Goal: Task Accomplishment & Management: Manage account settings

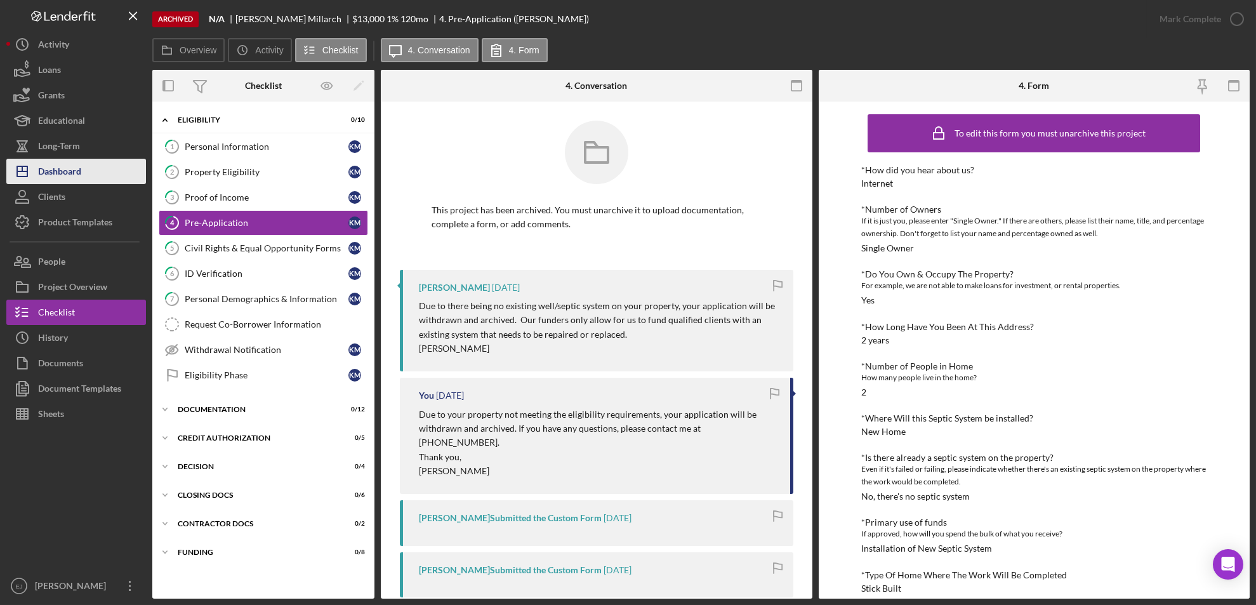
click at [41, 174] on div "Dashboard" at bounding box center [59, 173] width 43 height 29
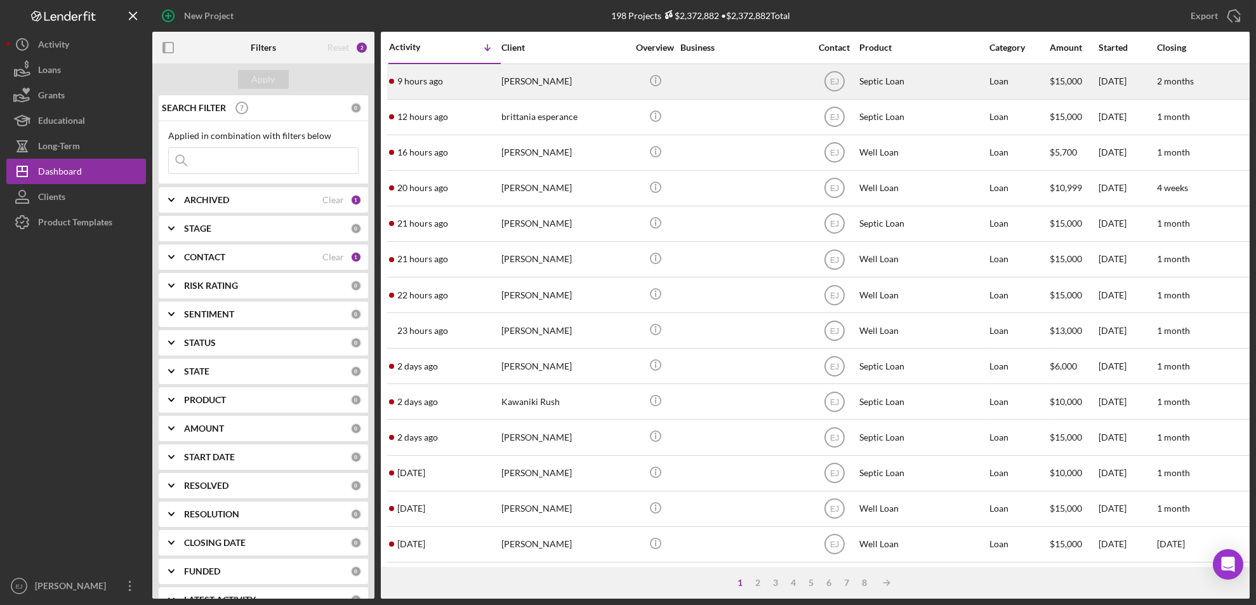
click at [541, 86] on div "[PERSON_NAME]" at bounding box center [564, 82] width 127 height 34
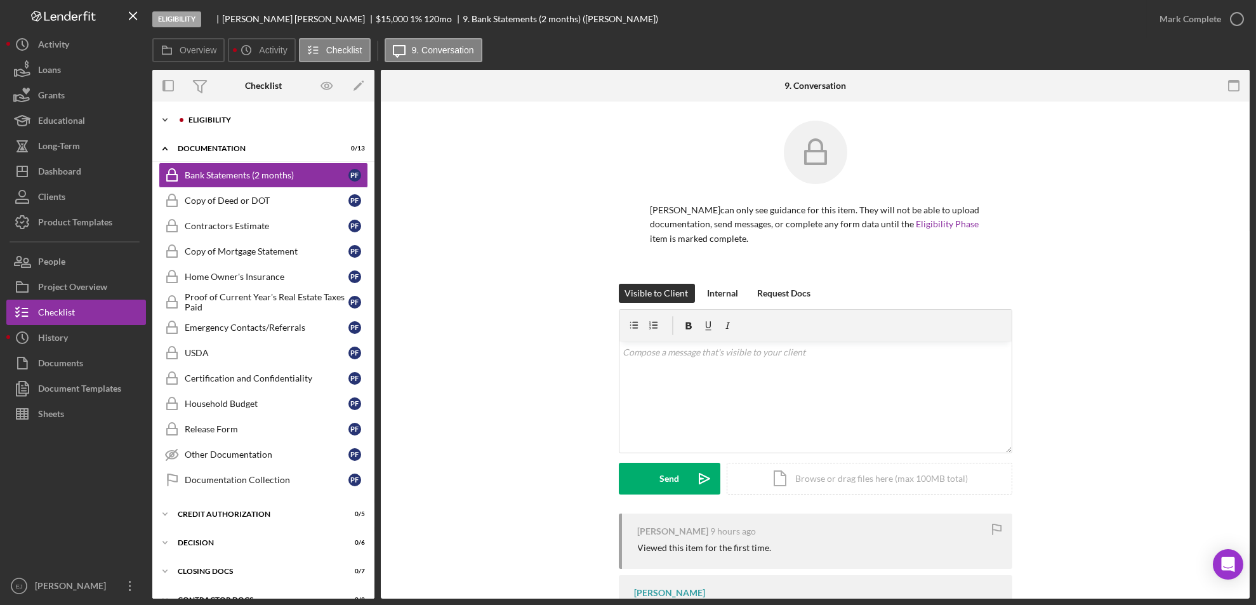
click at [165, 118] on icon "Icon/Expander" at bounding box center [164, 119] width 25 height 25
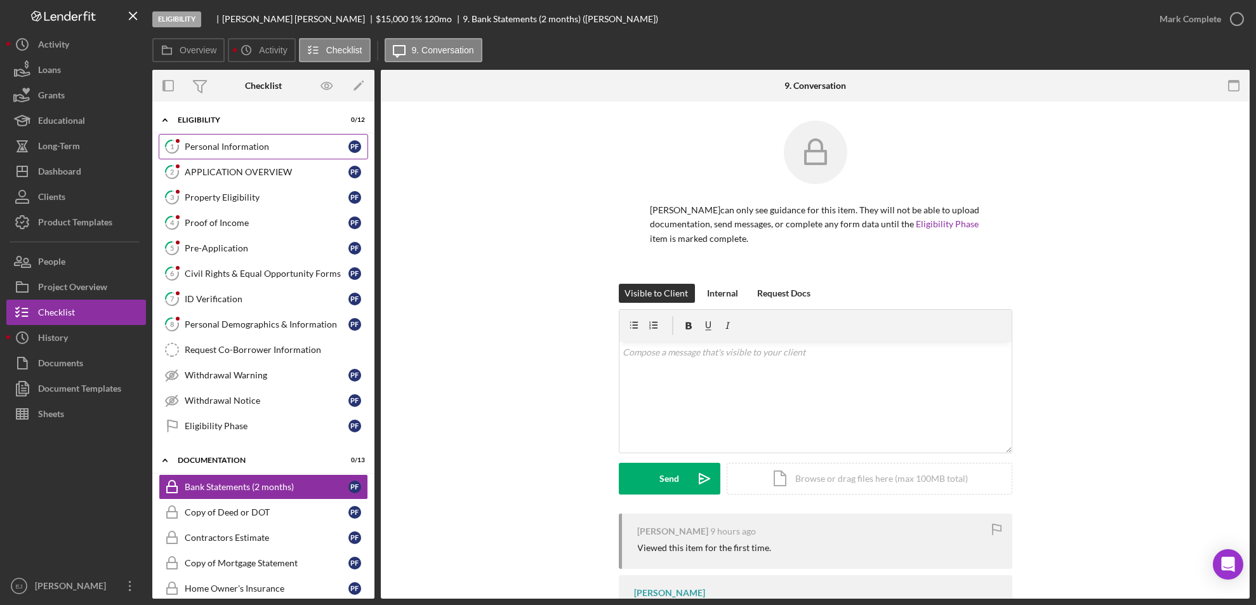
click at [218, 145] on div "Personal Information" at bounding box center [267, 147] width 164 height 10
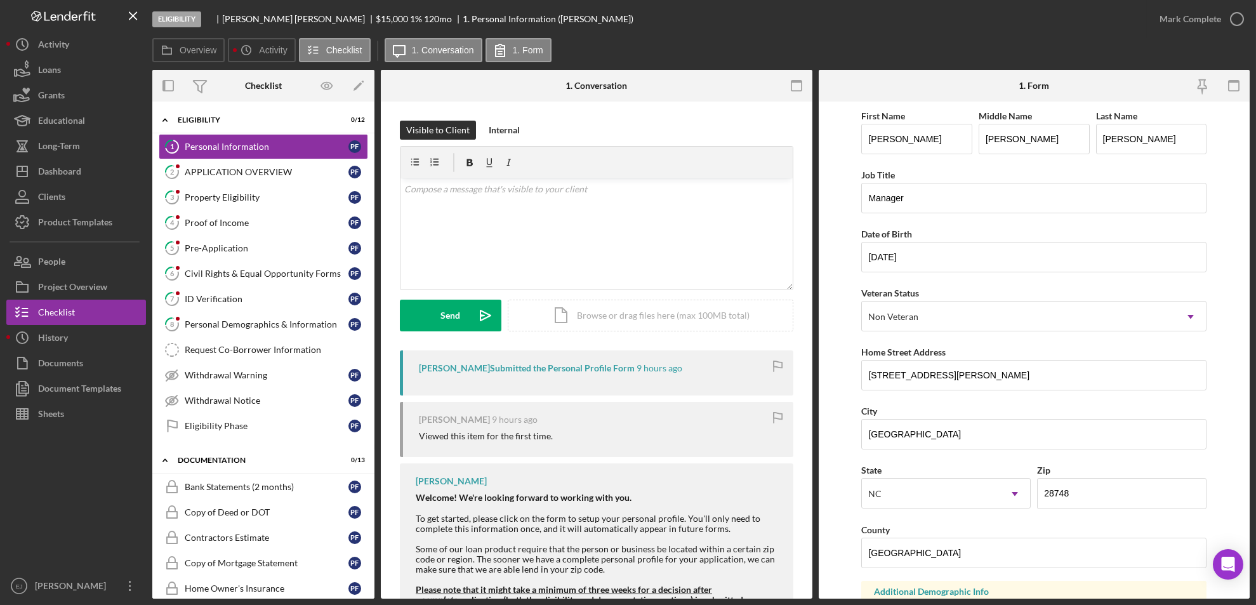
click at [877, 57] on div "Overview Icon/History Activity Checklist Icon/Message 1. Conversation 1. Form" at bounding box center [700, 50] width 1097 height 25
click at [89, 171] on button "Icon/Dashboard Dashboard" at bounding box center [76, 171] width 140 height 25
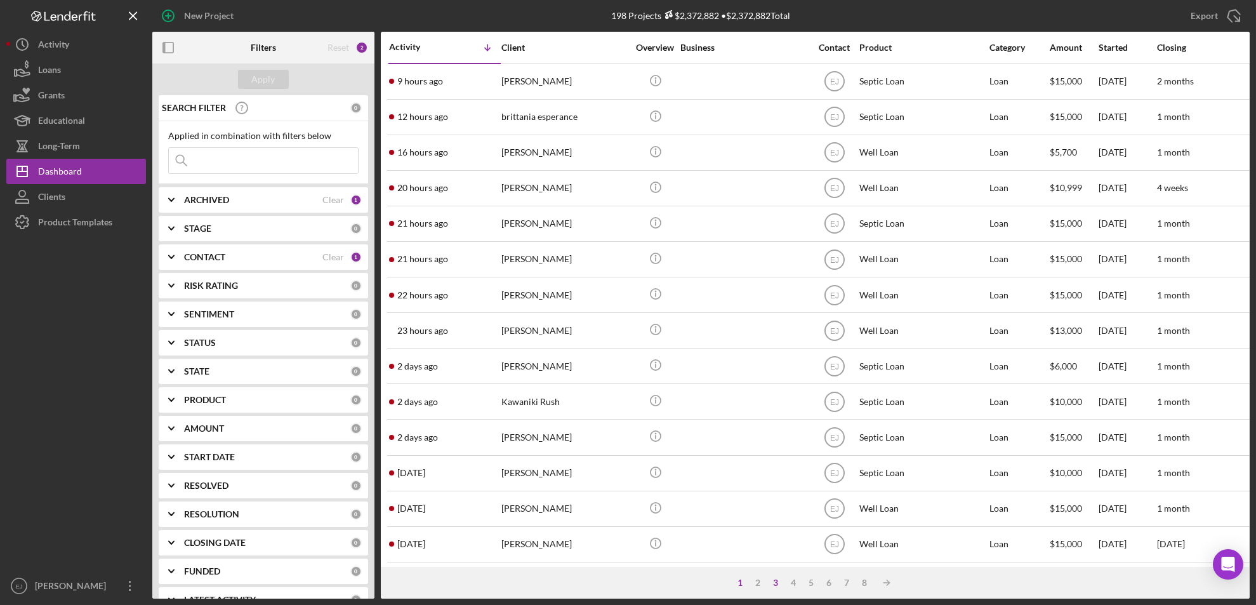
click at [777, 587] on div "3" at bounding box center [776, 582] width 18 height 10
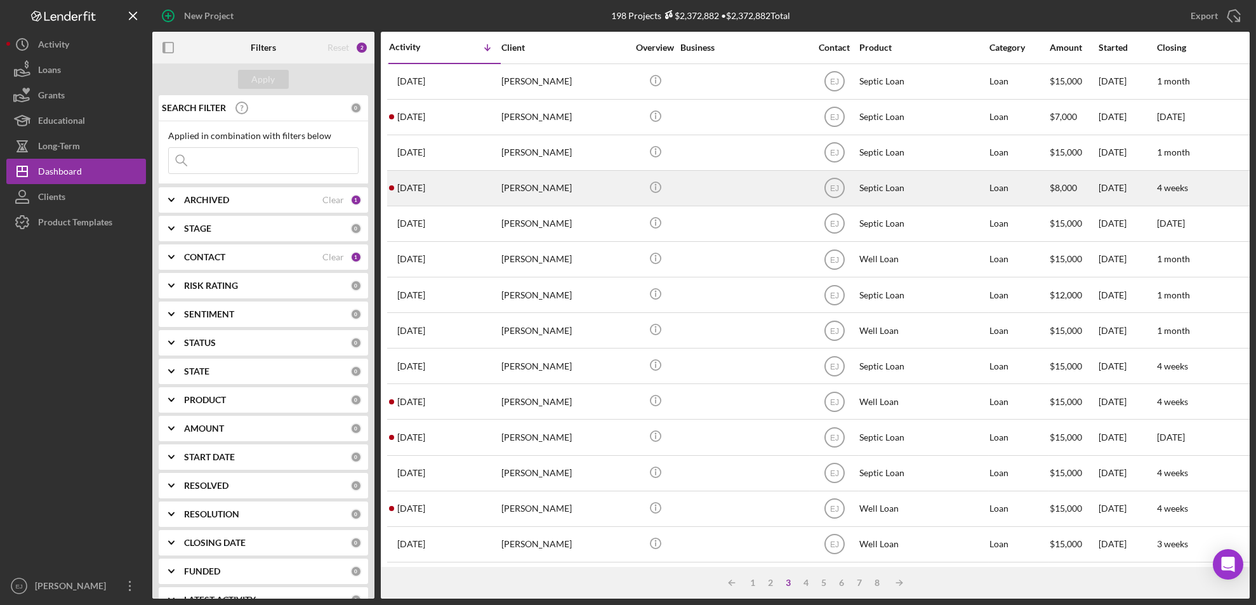
click at [551, 194] on div "[PERSON_NAME]" at bounding box center [564, 188] width 127 height 34
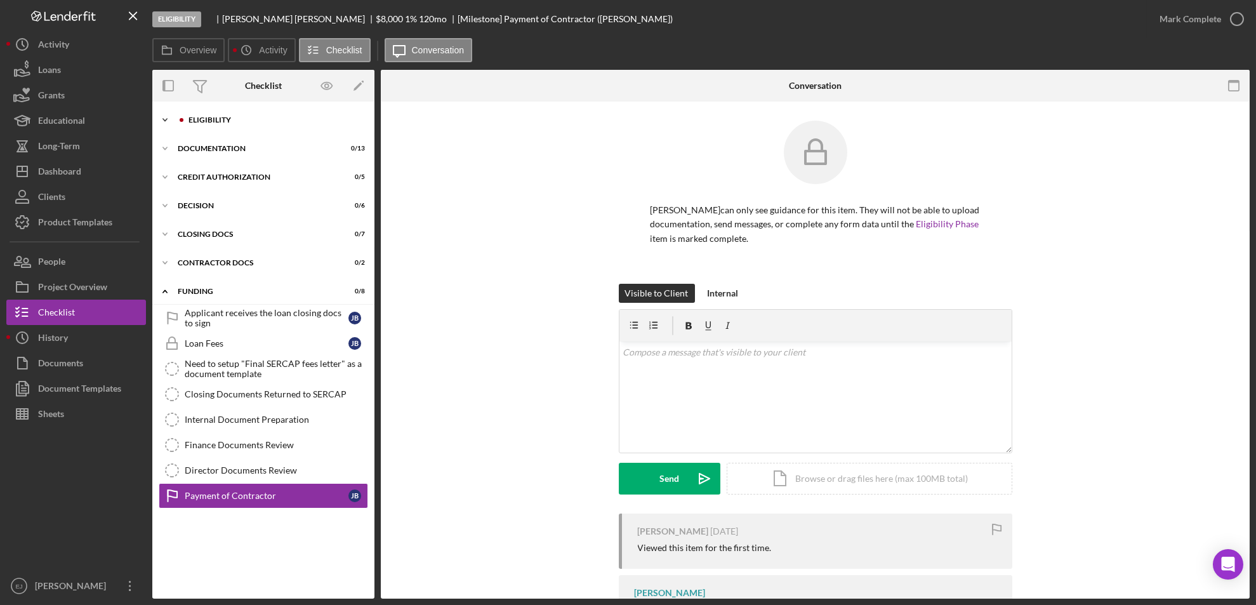
click at [162, 122] on icon "Icon/Expander" at bounding box center [164, 119] width 25 height 25
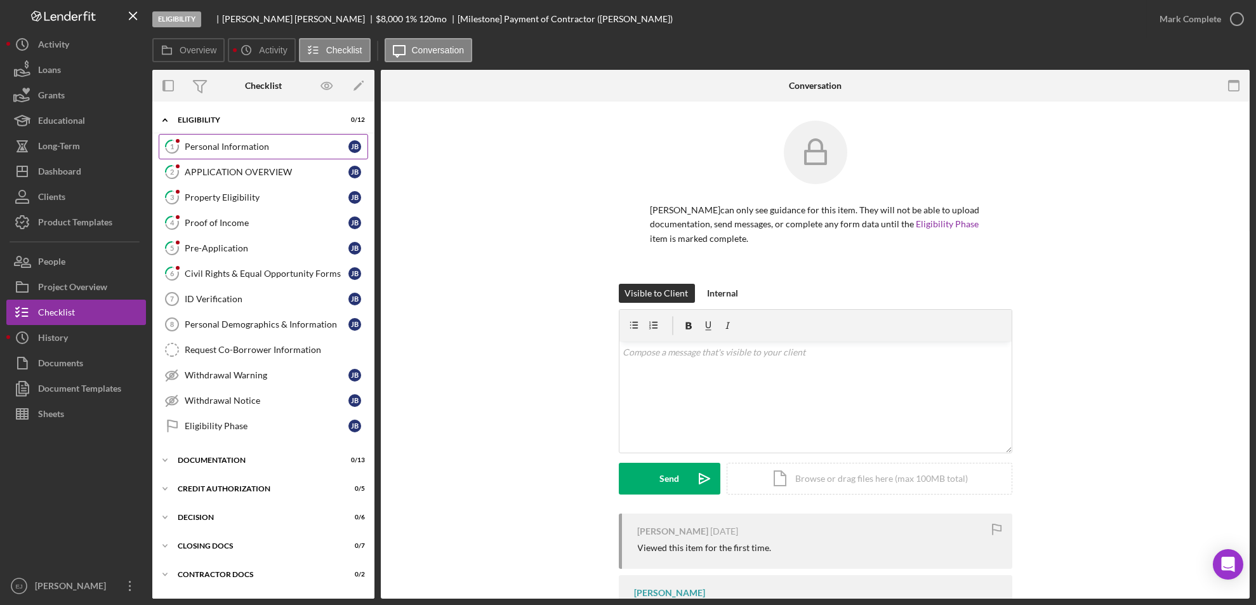
click at [232, 147] on div "Personal Information" at bounding box center [267, 147] width 164 height 10
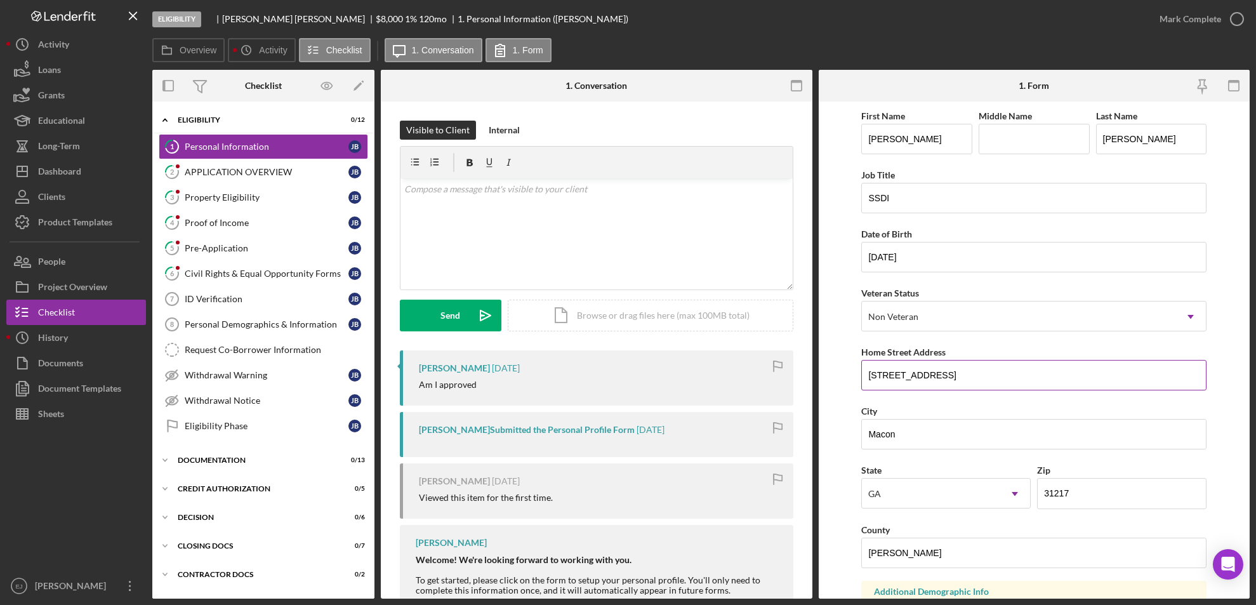
drag, startPoint x: 862, startPoint y: 371, endPoint x: 947, endPoint y: 369, distance: 85.7
click at [947, 369] on input "[STREET_ADDRESS]" at bounding box center [1033, 375] width 345 height 30
click at [229, 197] on div "Property Eligibility" at bounding box center [267, 197] width 164 height 10
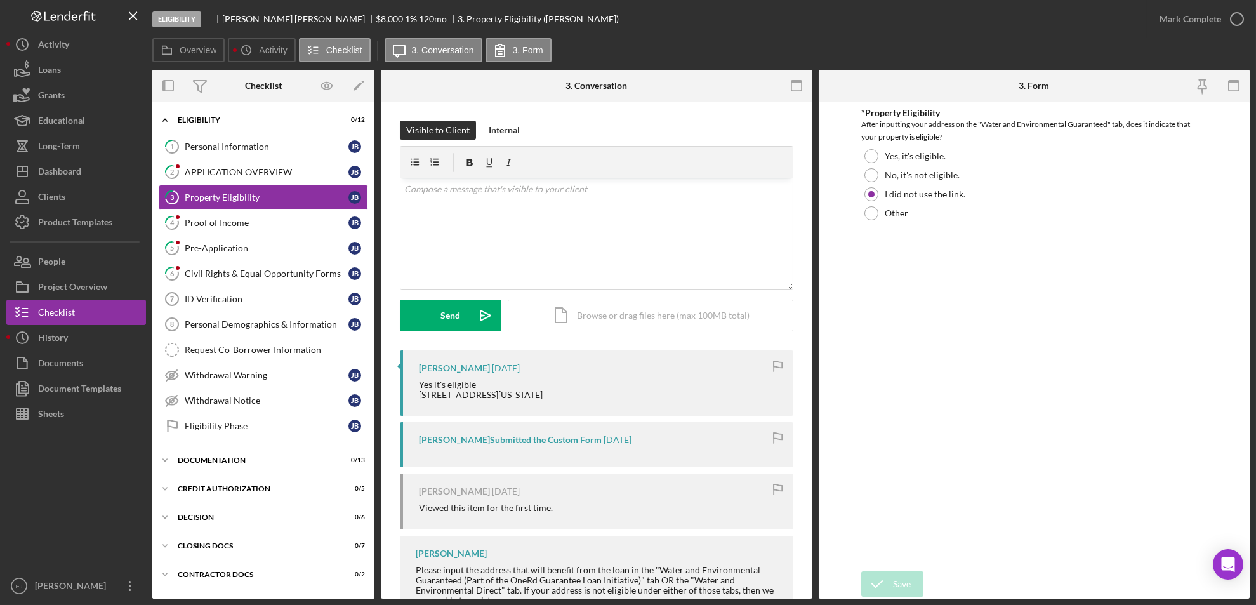
click at [806, 586] on div "Visible to Client Internal v Color teal Color pink Remove color Add row above A…" at bounding box center [597, 400] width 432 height 597
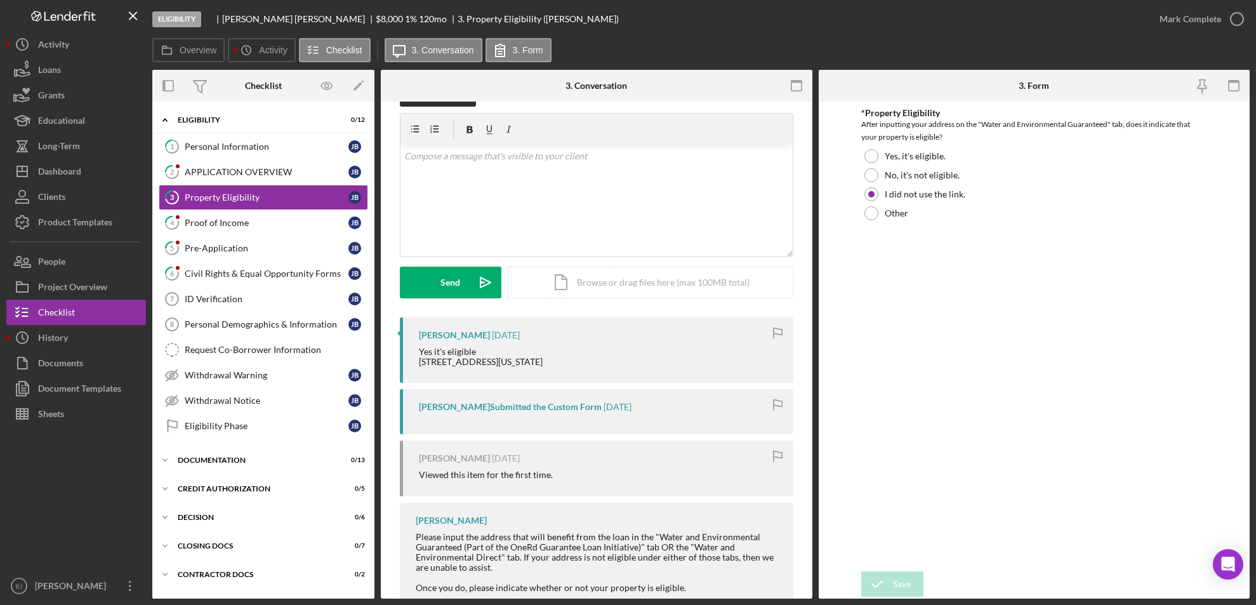
scroll to position [109, 0]
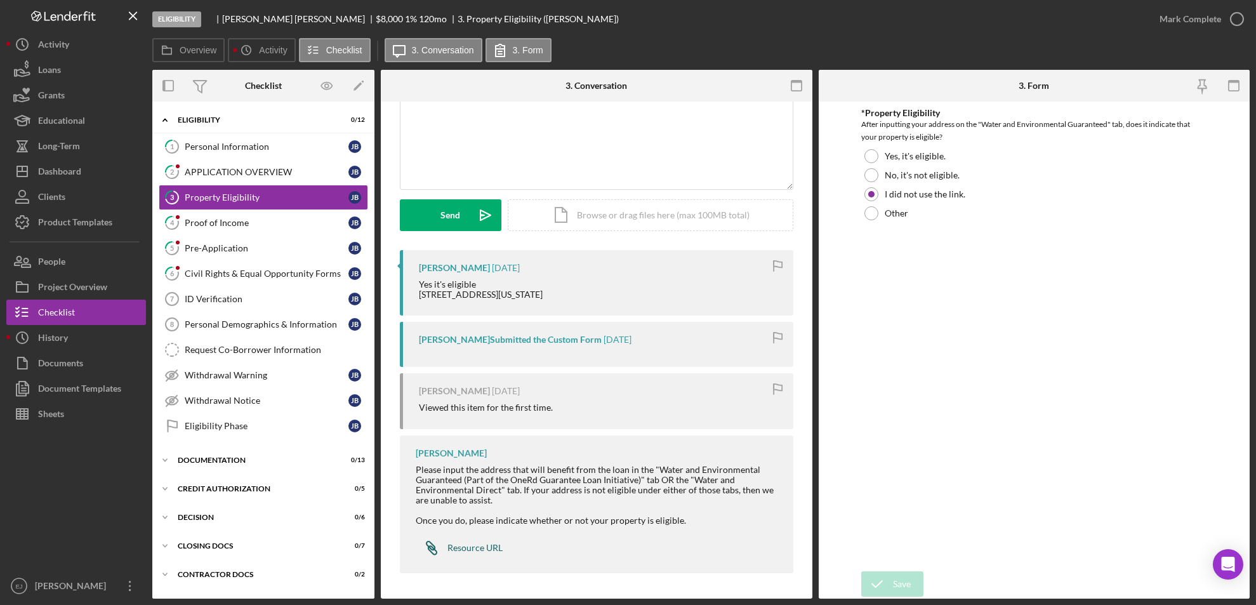
click at [437, 550] on icon "Icon/Link" at bounding box center [432, 548] width 32 height 32
click at [873, 154] on div at bounding box center [871, 156] width 14 height 14
click at [899, 567] on form "*Property Eligibility After inputting your address on the "Water and Environmen…" at bounding box center [1035, 350] width 432 height 497
click at [910, 594] on div "Save" at bounding box center [902, 583] width 18 height 25
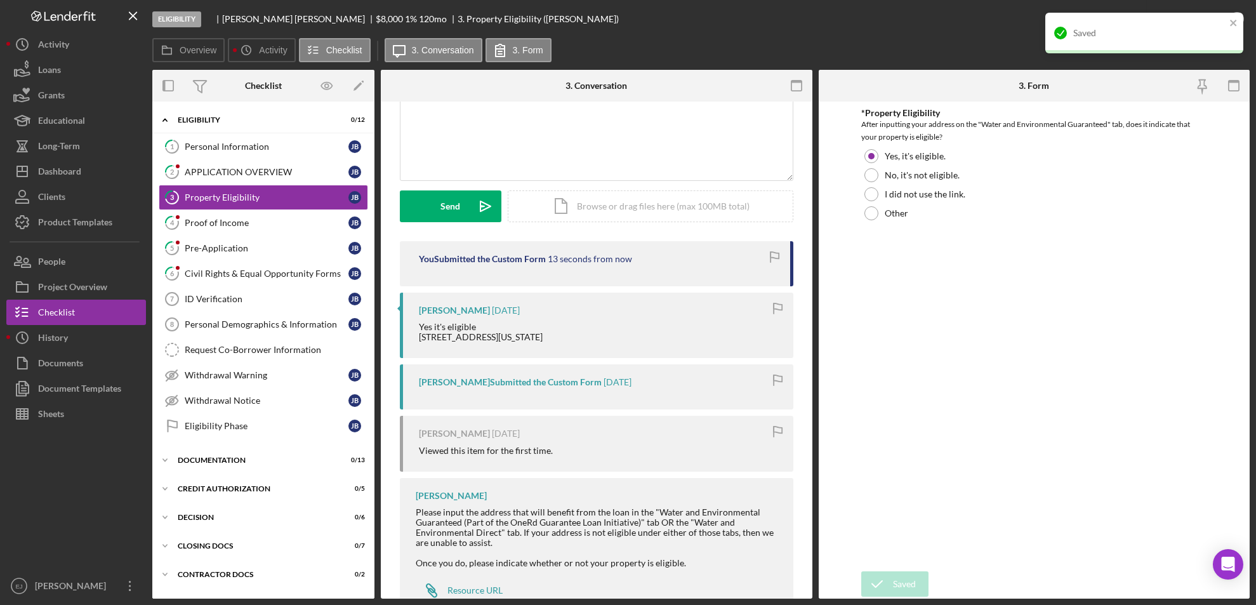
click at [622, 205] on div "Icon/Document Browse or drag files here (max 100MB total) Tap to choose files o…" at bounding box center [651, 206] width 286 height 32
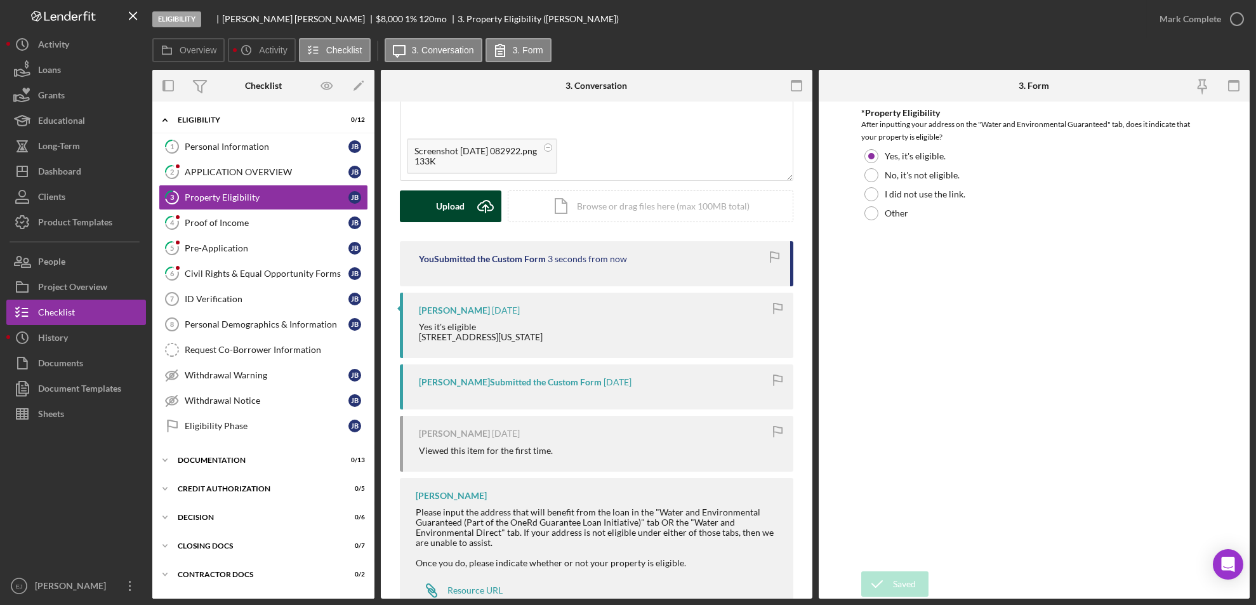
click at [463, 199] on div "Upload" at bounding box center [451, 206] width 29 height 32
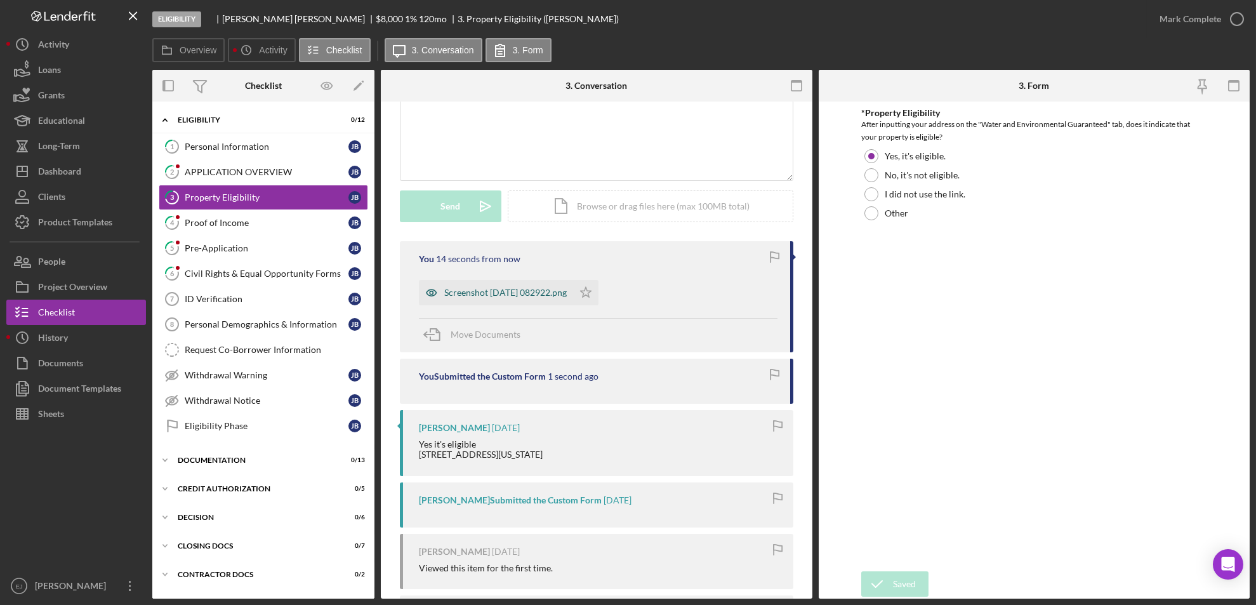
click at [573, 297] on div "Screenshot [DATE] 082922.png" at bounding box center [496, 292] width 154 height 25
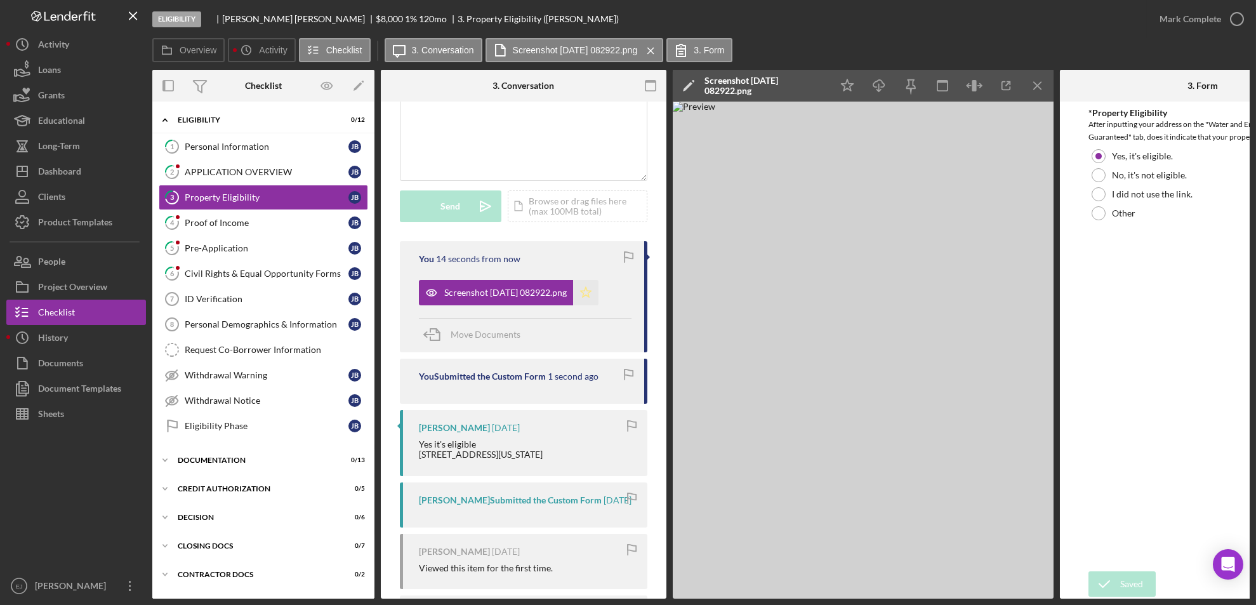
click at [598, 292] on icon "Icon/Star" at bounding box center [585, 292] width 25 height 25
click at [1042, 82] on icon "Icon/Menu Close" at bounding box center [1038, 86] width 29 height 29
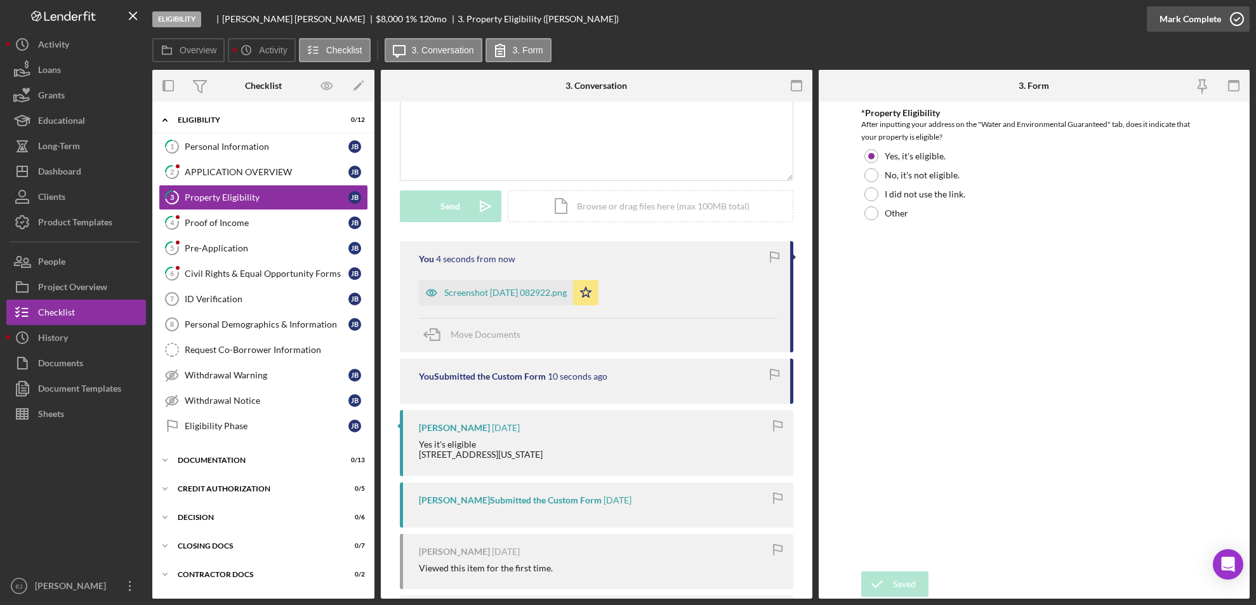
click at [1237, 17] on icon "button" at bounding box center [1237, 19] width 32 height 32
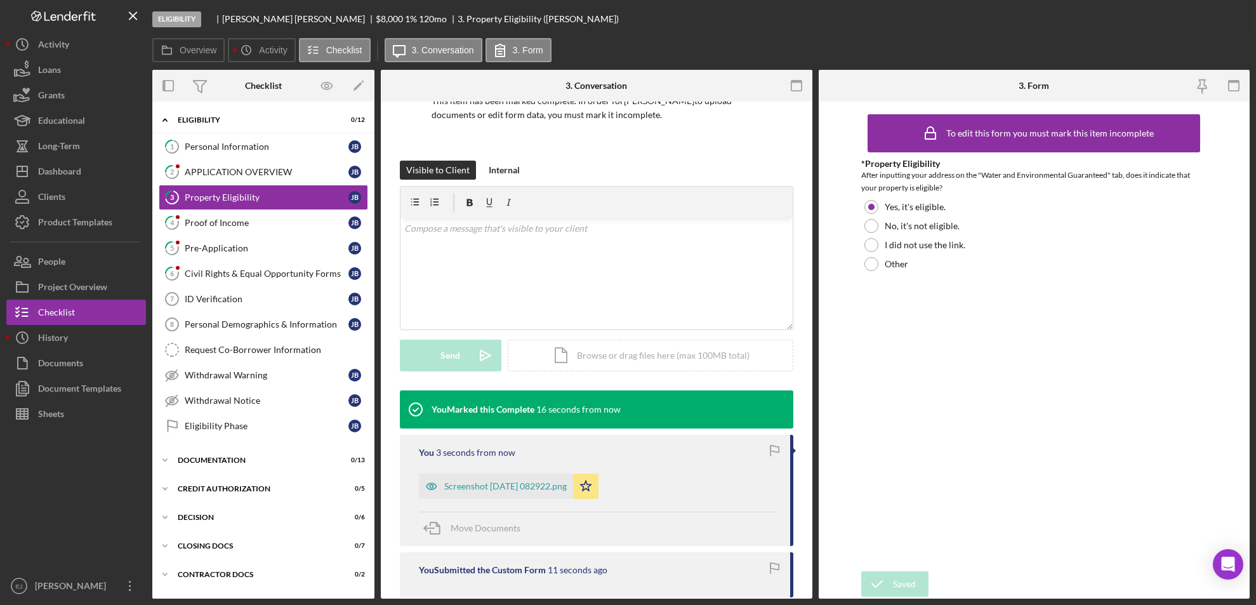
scroll to position [284, 0]
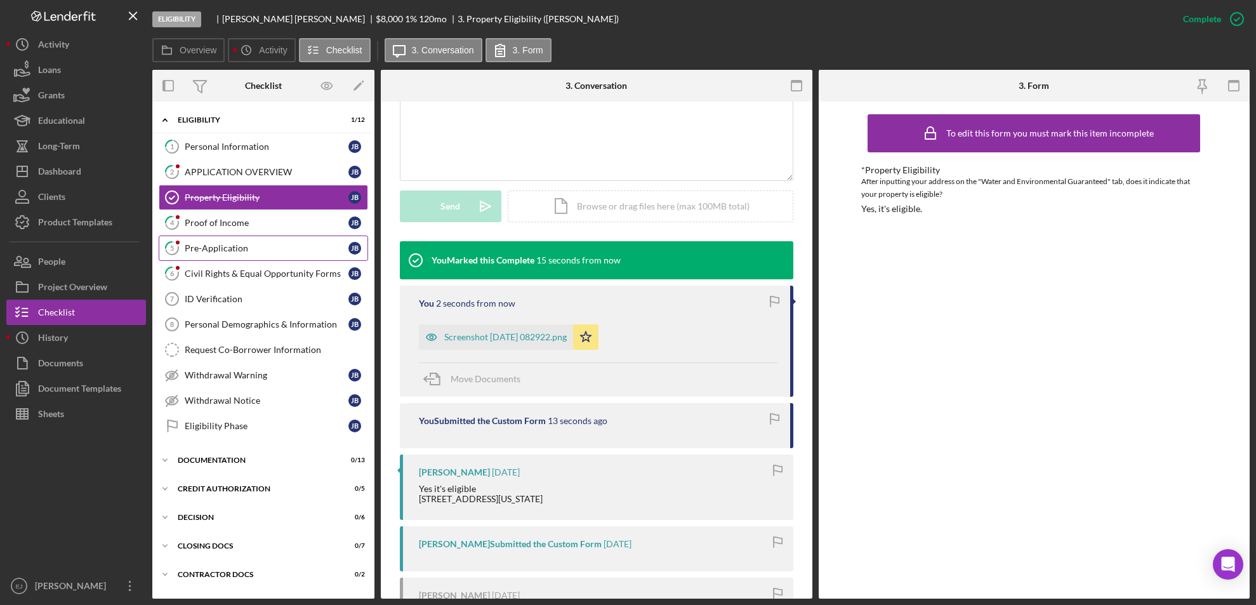
click at [214, 258] on link "5 Pre-Application [PERSON_NAME]" at bounding box center [263, 247] width 209 height 25
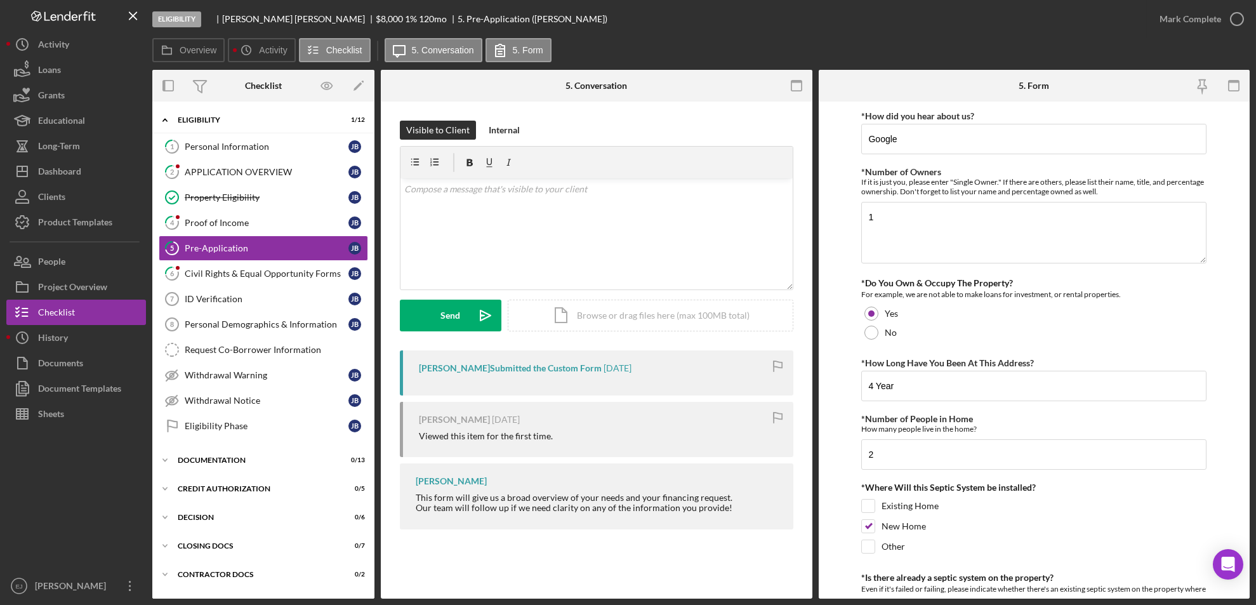
click at [1250, 525] on div "Eligibility [PERSON_NAME] $8,000 $8,000 1 % 120 mo 5. Pre-Application ([PERSON_…" at bounding box center [628, 302] width 1256 height 605
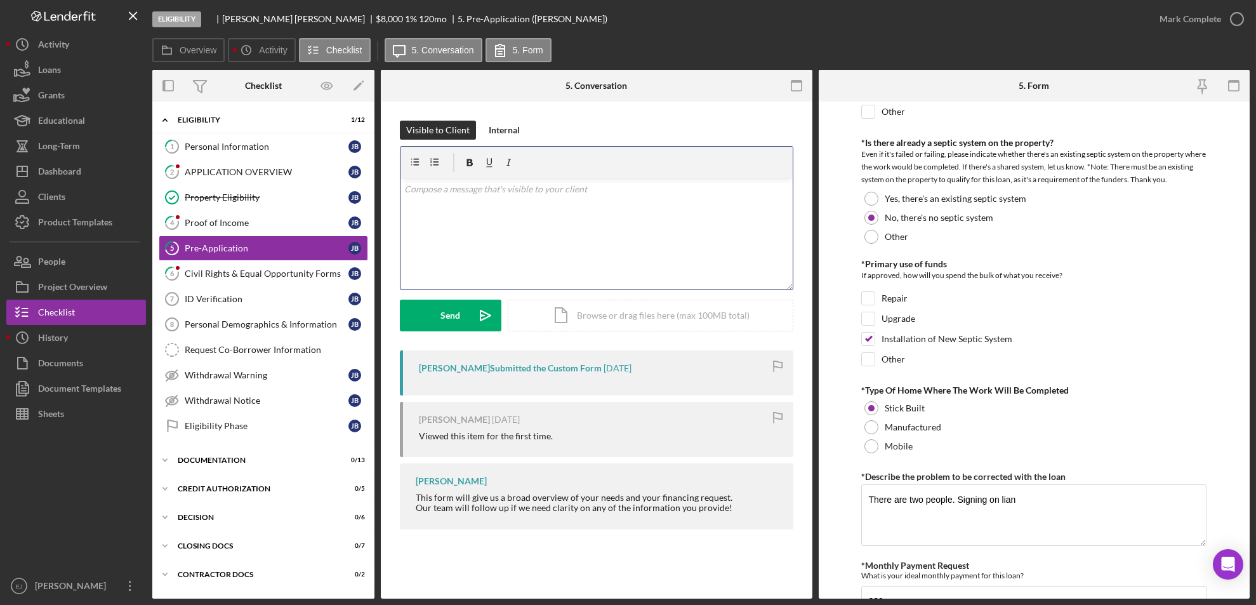
click at [468, 209] on div "v Color teal Color pink Remove color Add row above Add row below Add column bef…" at bounding box center [596, 233] width 392 height 111
click at [440, 249] on div "v Color teal Color pink Remove color Add row above Add row below Add column bef…" at bounding box center [596, 233] width 392 height 111
click at [463, 186] on p "Good Morningg," at bounding box center [596, 189] width 385 height 14
click at [412, 222] on div "v Color teal Color pink Remove color Add row above Add row below Add column bef…" at bounding box center [596, 233] width 392 height 111
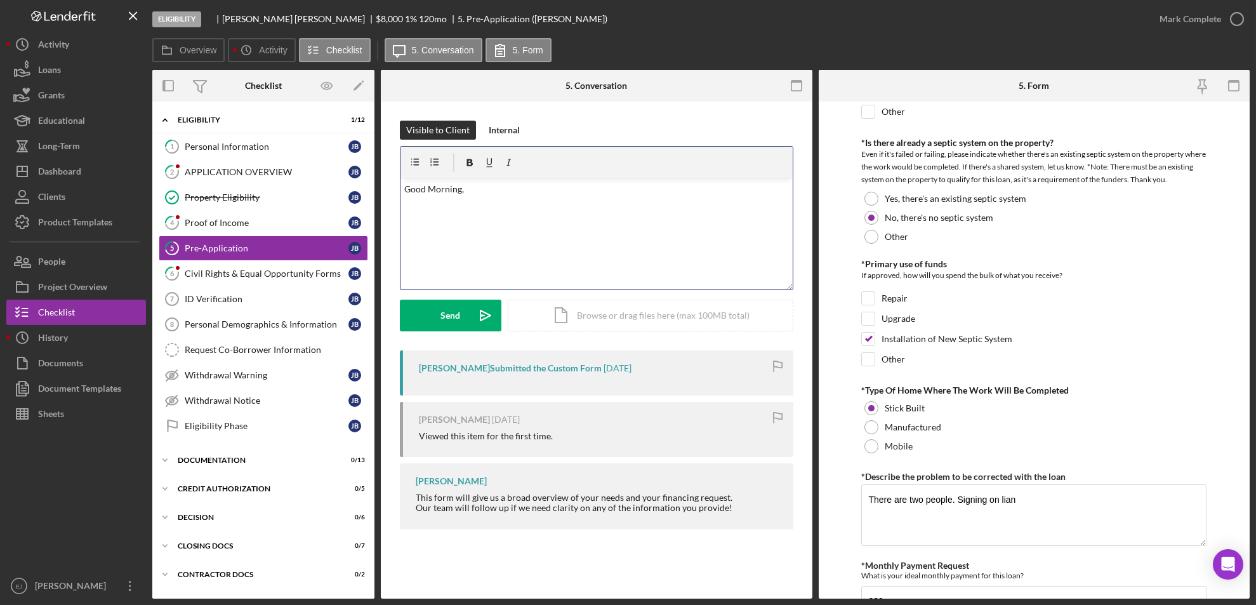
click at [430, 214] on div "v Color teal Color pink Remove color Add row above Add row below Add column bef…" at bounding box center [596, 233] width 392 height 111
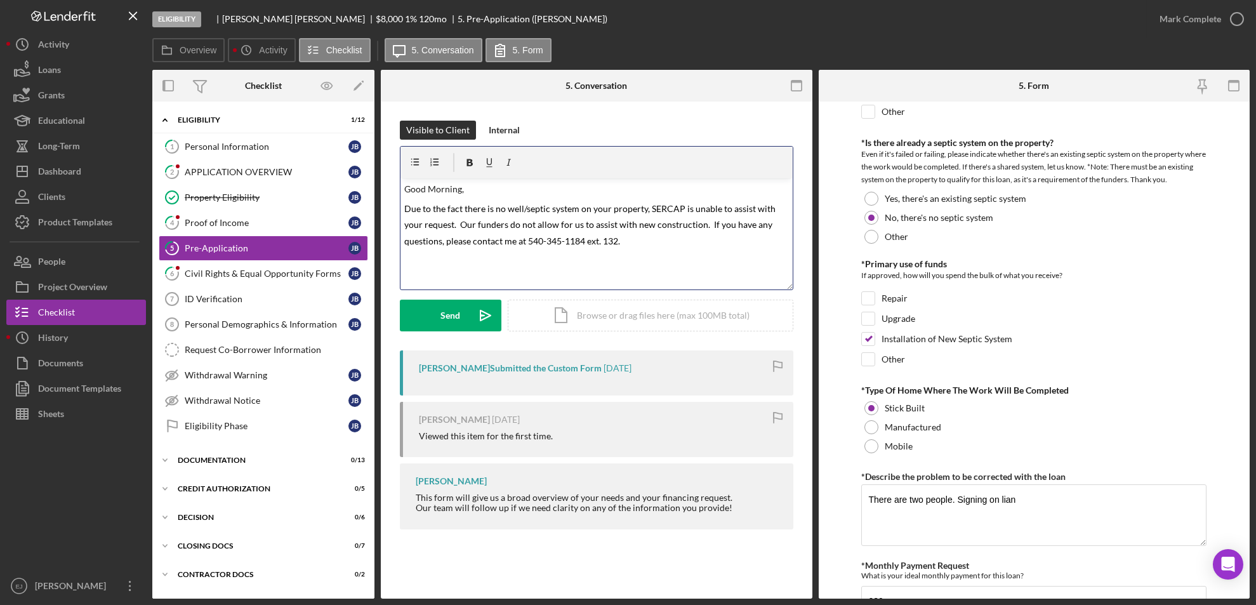
click at [616, 250] on div "v Color teal Color pink Remove color Add row above Add row below Add column bef…" at bounding box center [596, 233] width 392 height 111
click at [617, 242] on span "Due to the fact there is no well/septic system on your property, SERCAP is unab…" at bounding box center [590, 224] width 373 height 43
click at [513, 241] on span "Due to the fact there is no well/septic system on your property, SERCAP is unab…" at bounding box center [590, 224] width 373 height 43
click at [664, 240] on p "Due to the fact there is no well/septic system on your property, SERCAP is unab…" at bounding box center [596, 224] width 385 height 49
click at [467, 312] on button "Send Icon/icon-invite-send" at bounding box center [451, 316] width 102 height 32
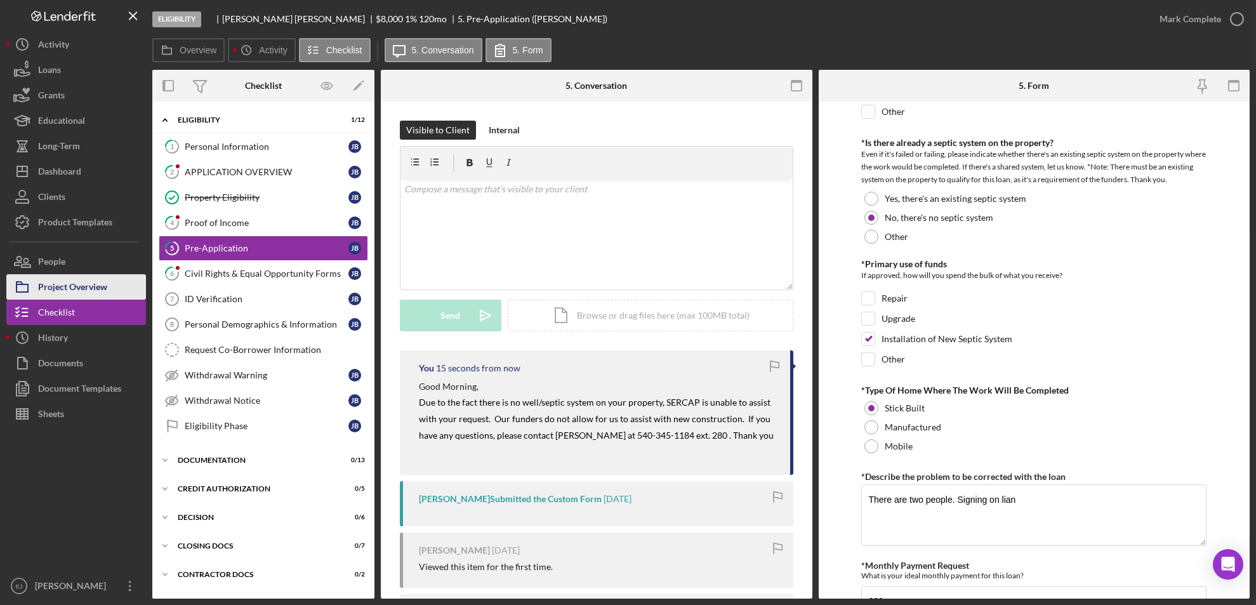
click at [110, 289] on button "Project Overview" at bounding box center [76, 286] width 140 height 25
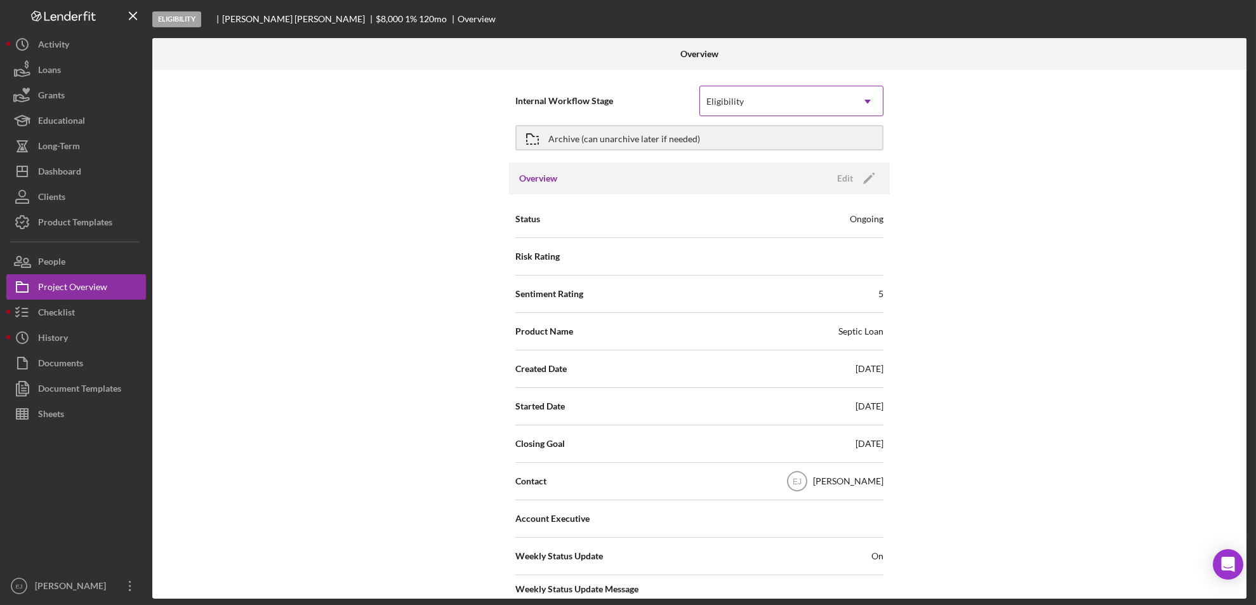
click at [878, 96] on icon "Icon/Dropdown Arrow" at bounding box center [867, 101] width 30 height 30
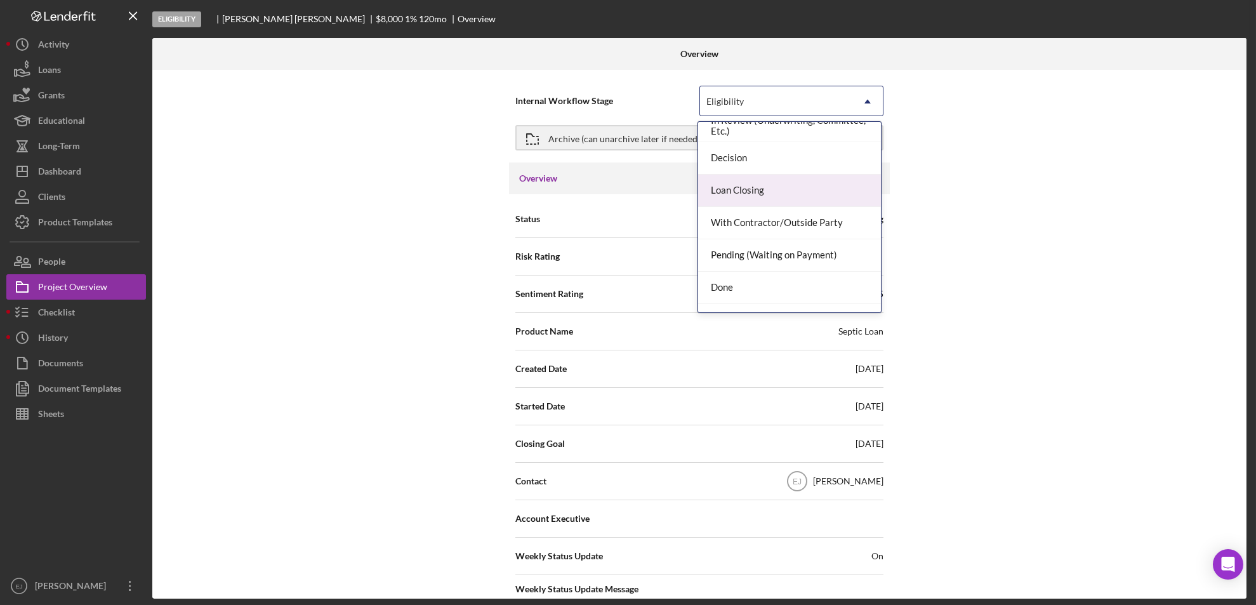
scroll to position [67, 0]
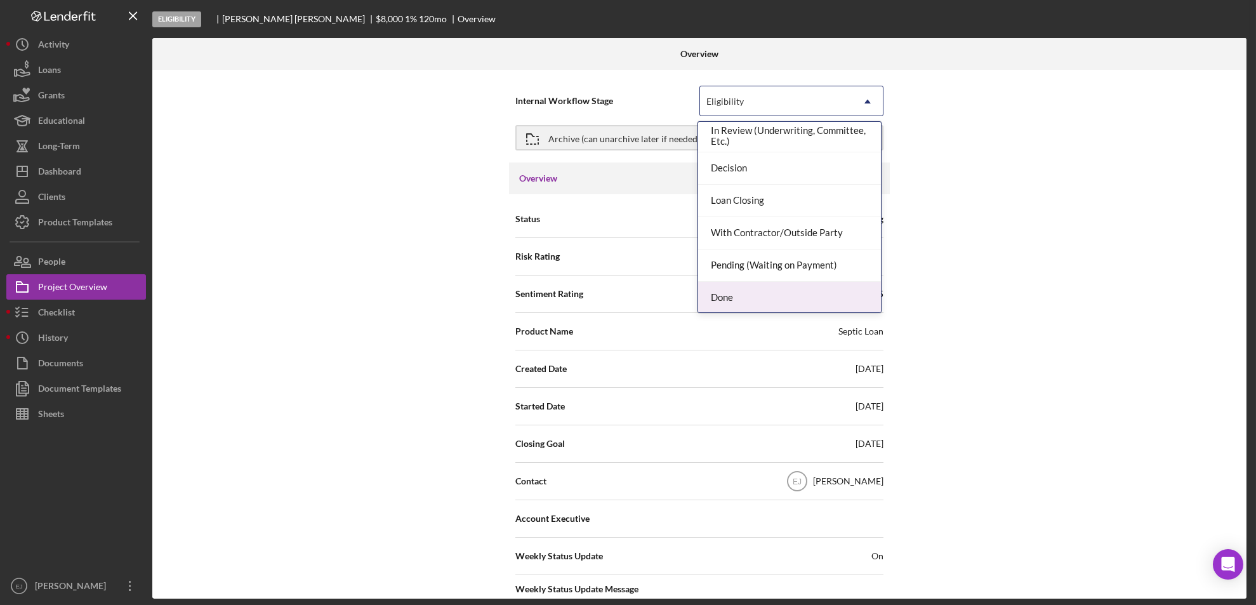
click at [818, 299] on div "Done" at bounding box center [789, 298] width 183 height 32
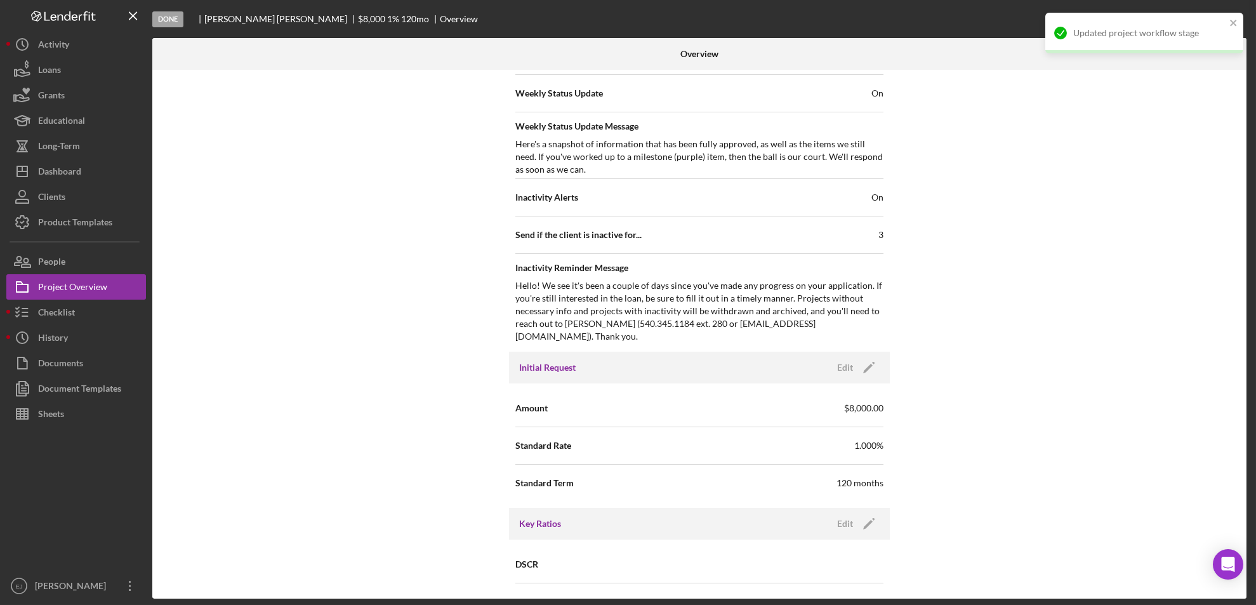
scroll to position [1357, 0]
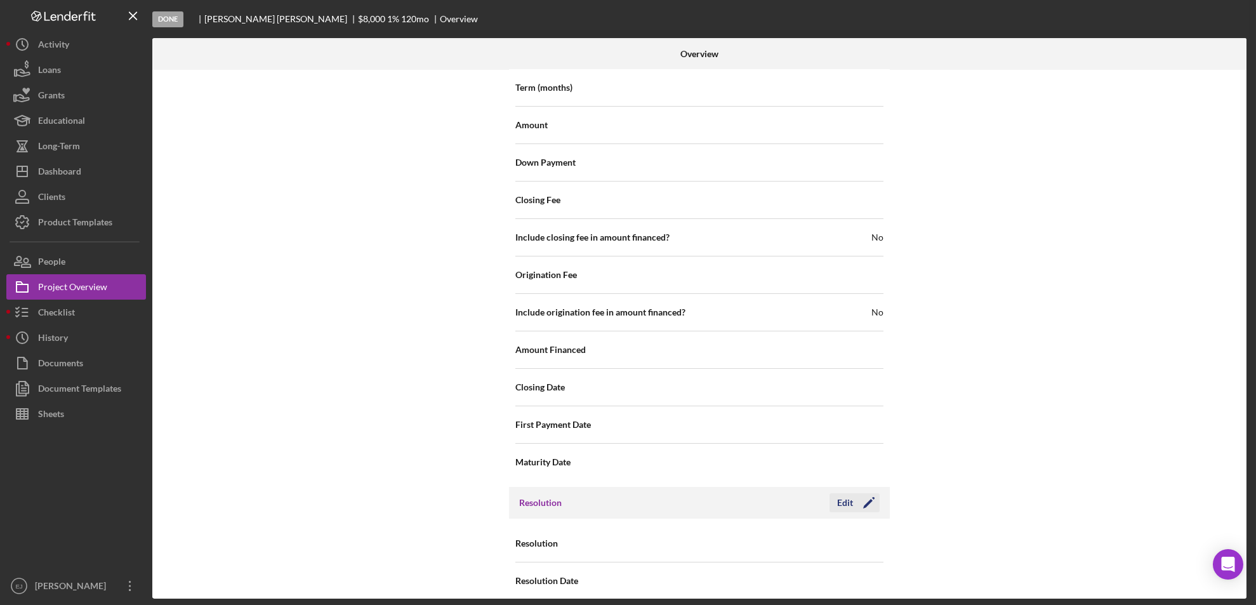
click at [833, 495] on button "Edit Icon/Edit" at bounding box center [854, 502] width 50 height 19
click at [855, 536] on icon "Icon/Dropdown Arrow" at bounding box center [867, 544] width 30 height 30
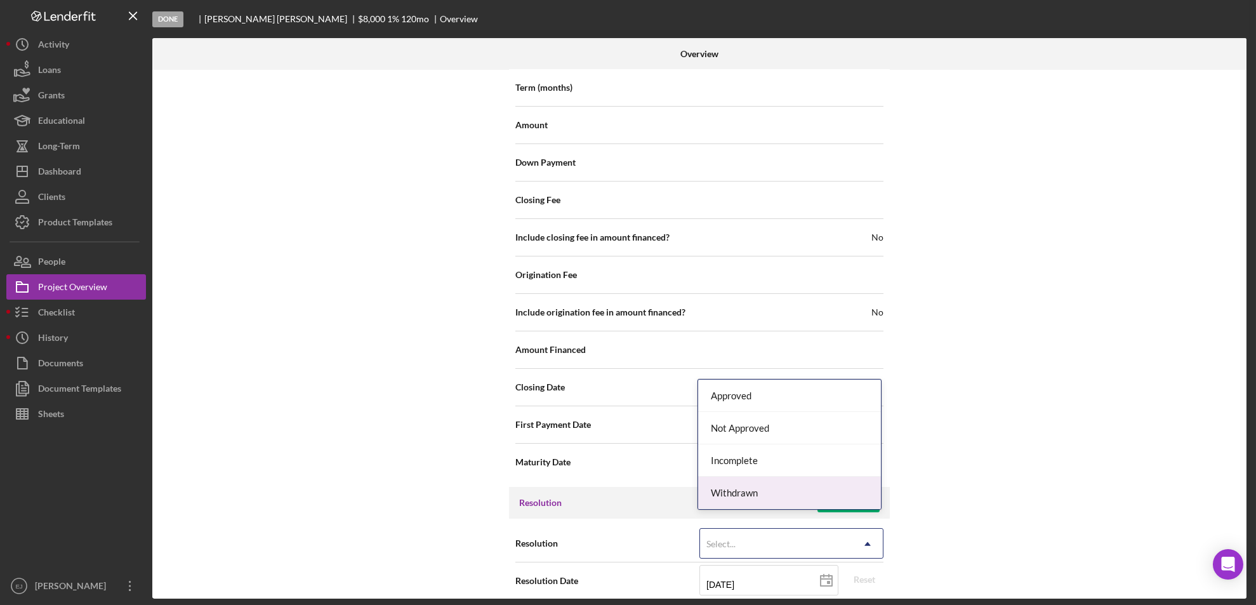
click at [826, 494] on div "Withdrawn" at bounding box center [789, 493] width 183 height 32
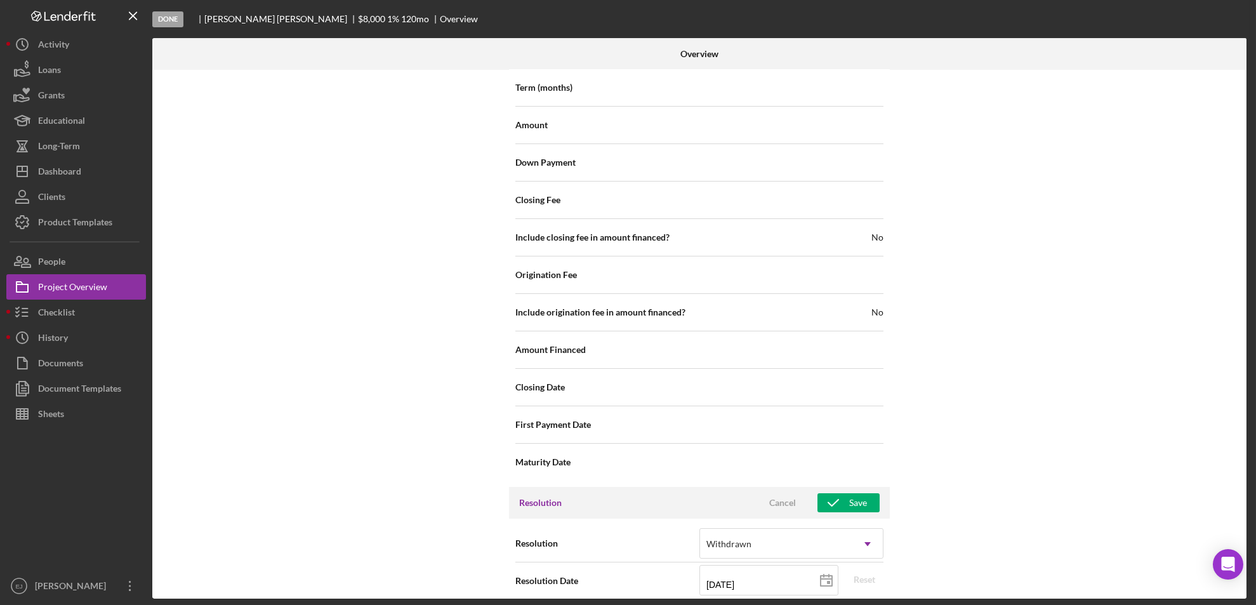
scroll to position [1438, 0]
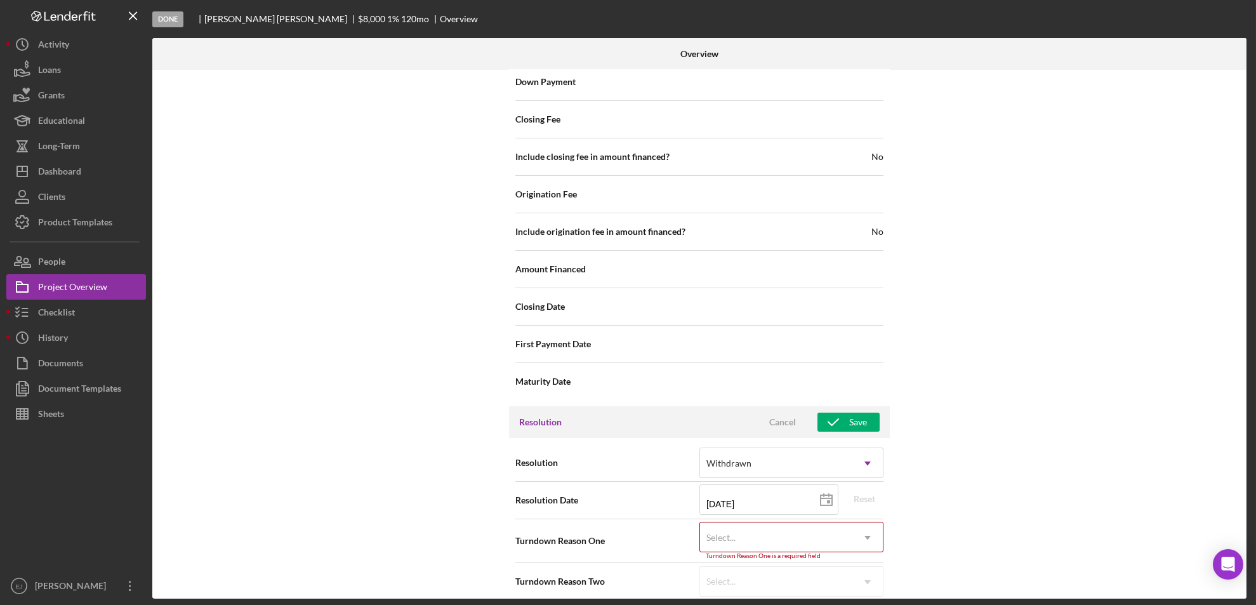
click at [873, 590] on div "Resolution option Withdrawn, selected. Withdrawn Icon/Dropdown Arrow Resolution…" at bounding box center [699, 522] width 381 height 168
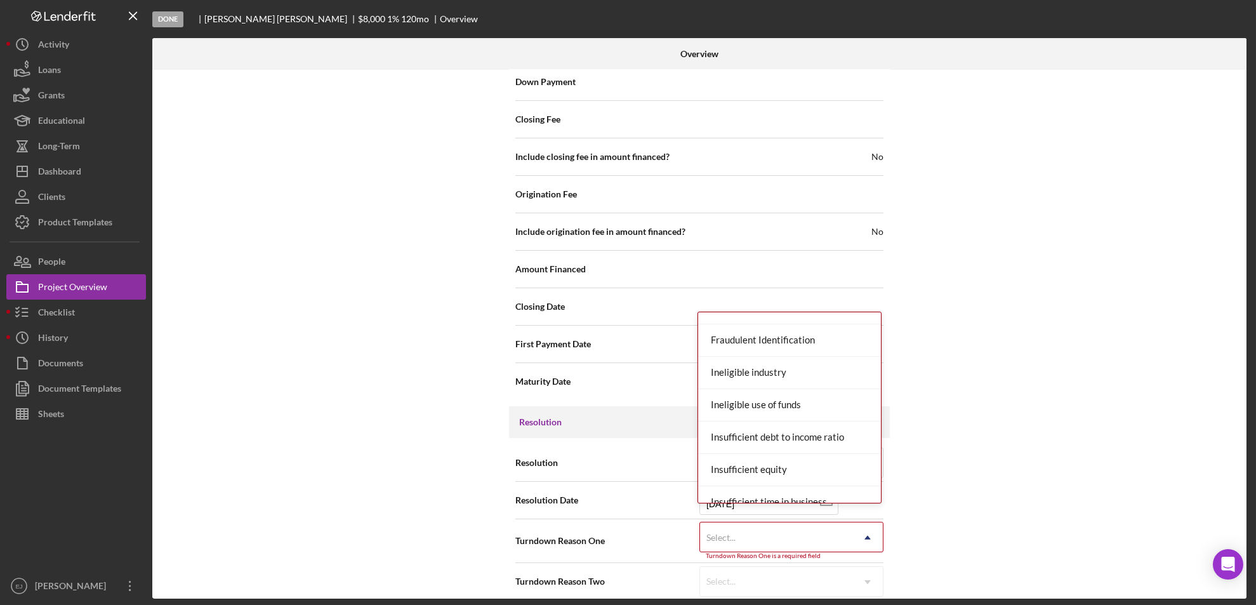
scroll to position [499, 0]
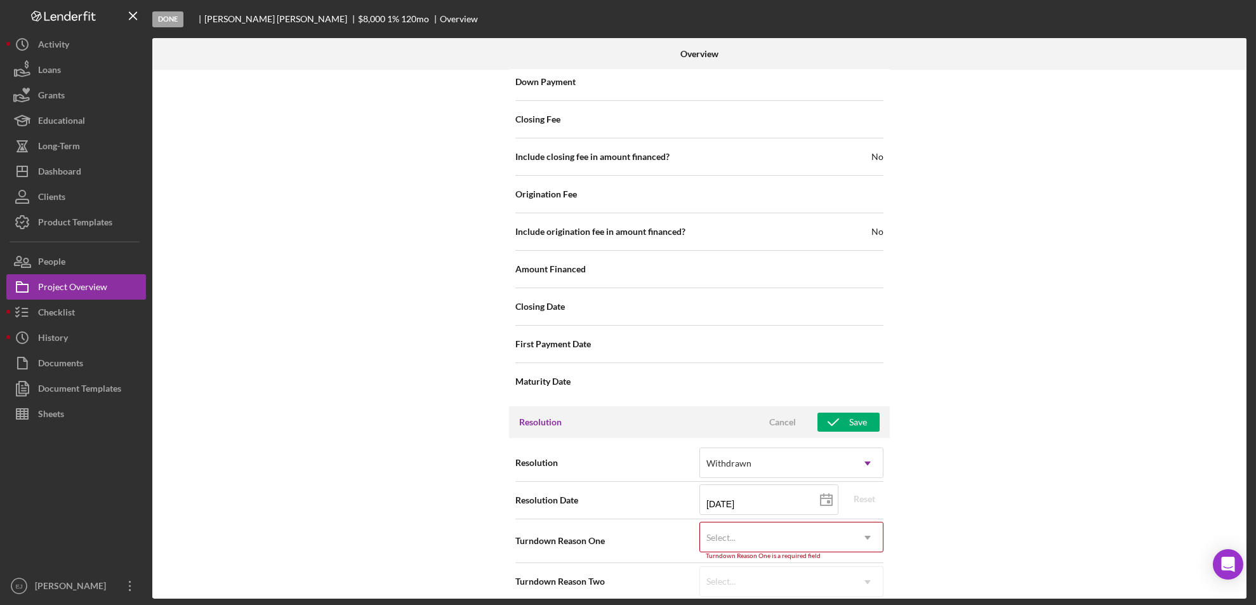
click at [894, 474] on div "Internal Workflow Stage Done Icon/Dropdown Arrow Archive (can unarchive later i…" at bounding box center [699, 334] width 1094 height 529
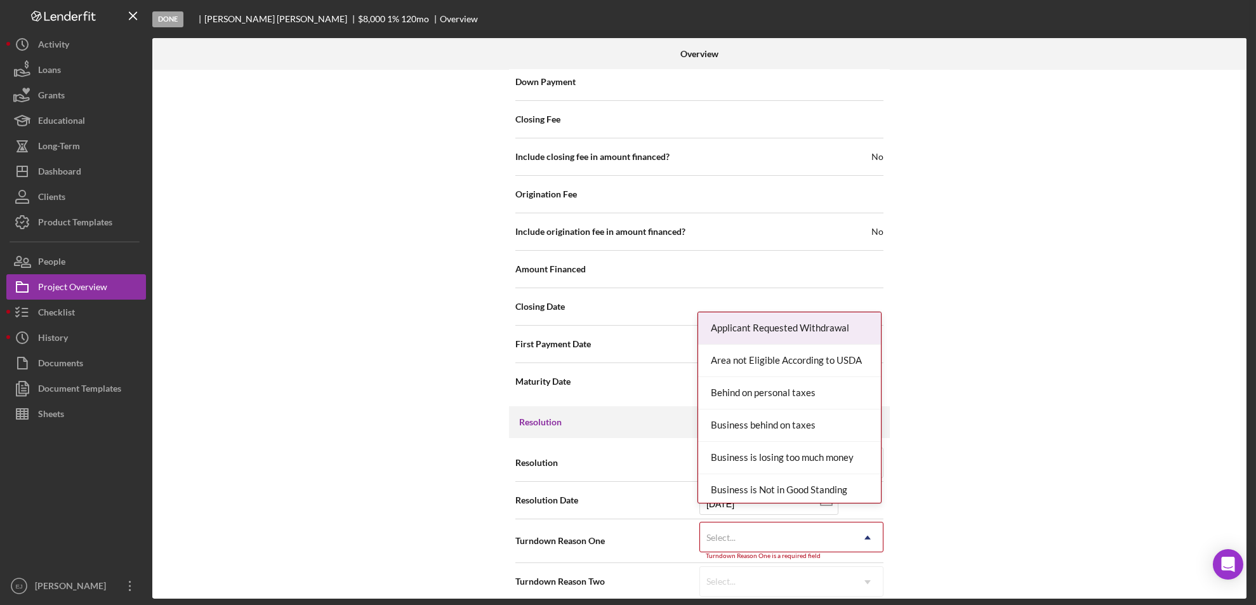
click at [871, 523] on icon "Icon/Dropdown Arrow" at bounding box center [867, 537] width 30 height 30
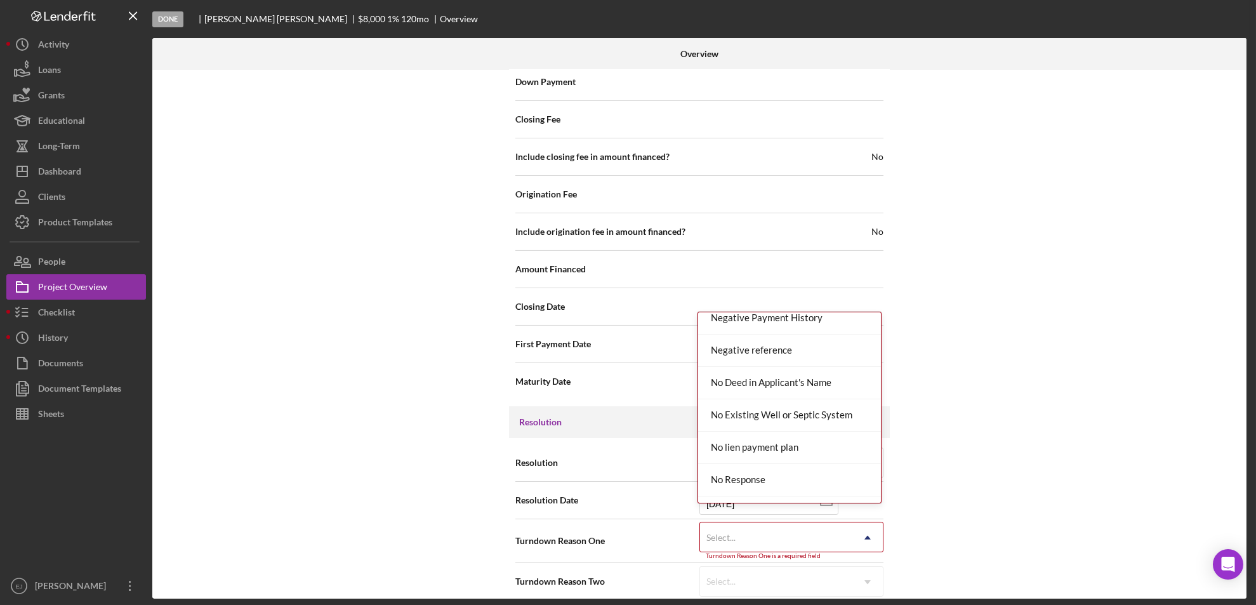
scroll to position [998, 0]
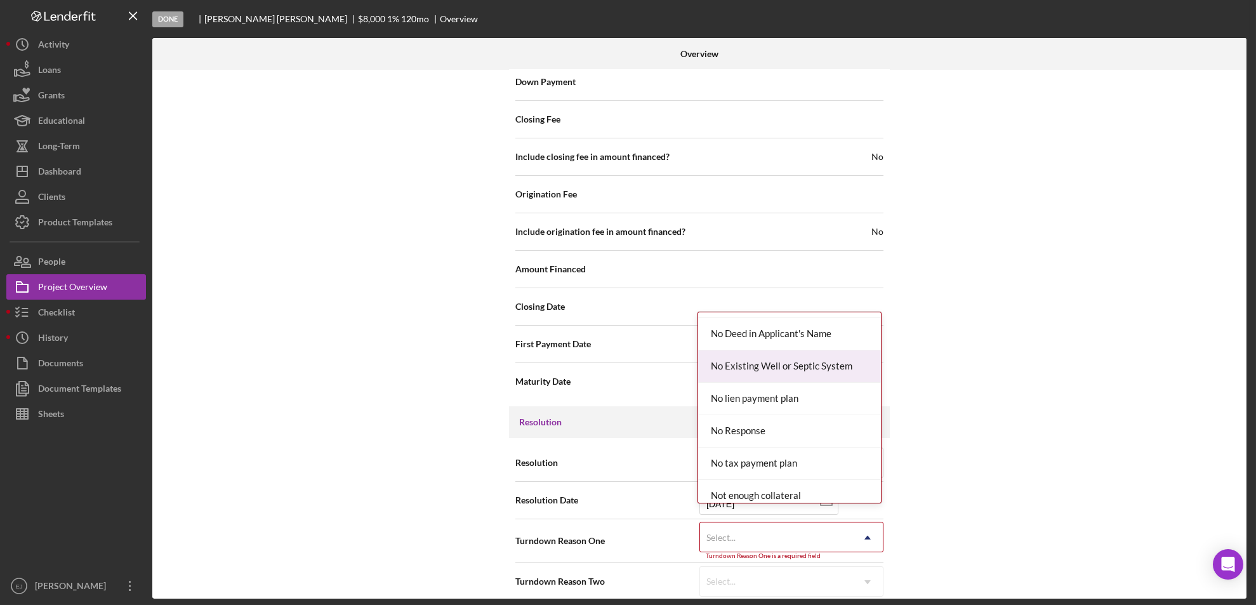
click at [839, 372] on div "No Existing Well or Septic System" at bounding box center [789, 366] width 183 height 32
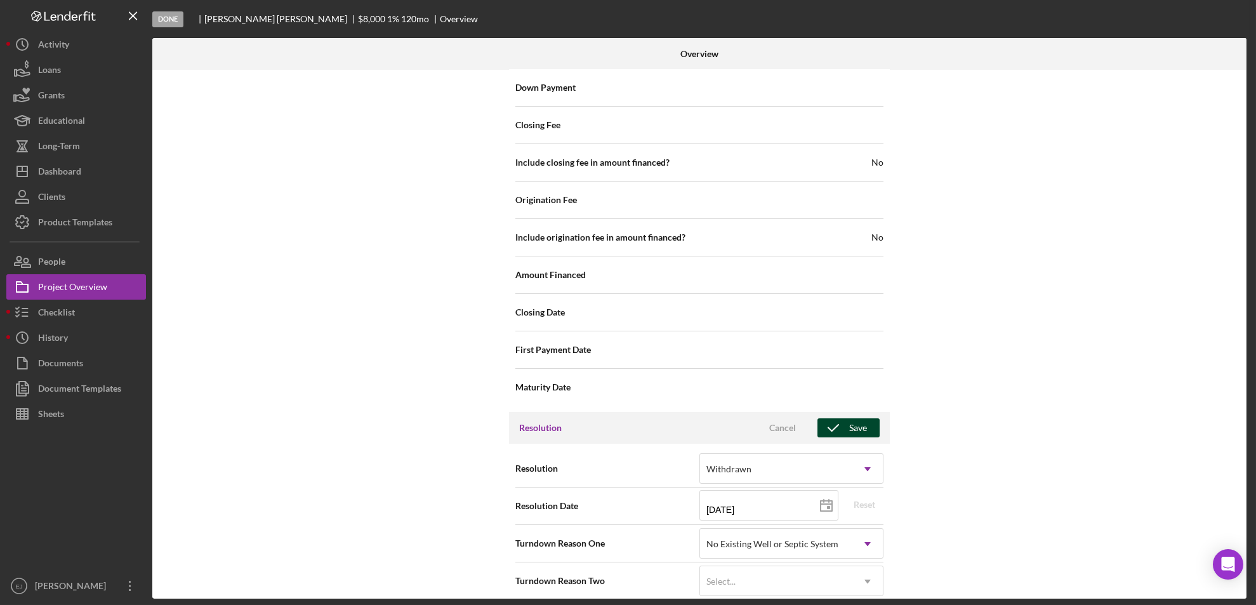
click at [845, 412] on icon "button" at bounding box center [833, 428] width 32 height 32
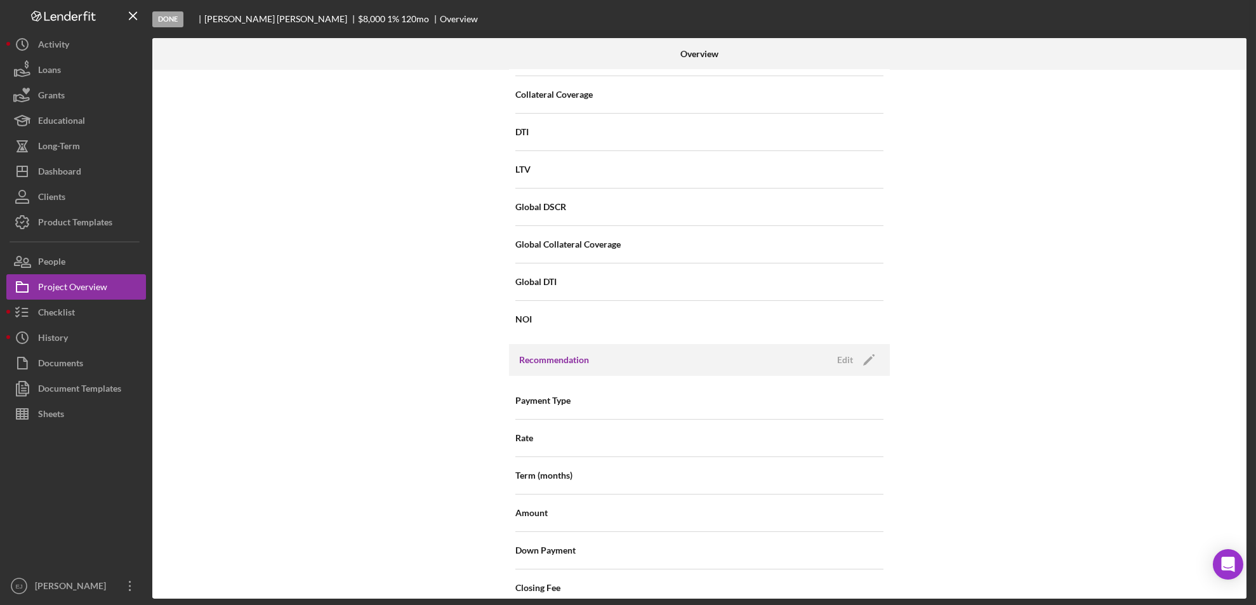
scroll to position [44, 0]
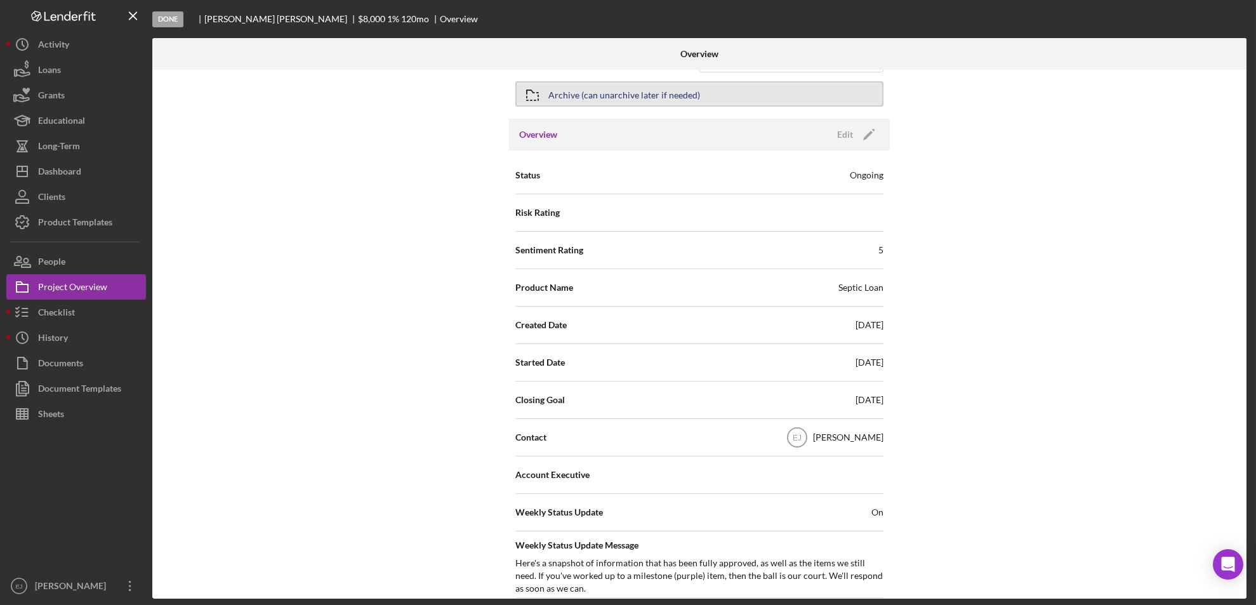
click at [690, 96] on div "Archive (can unarchive later if needed)" at bounding box center [624, 93] width 152 height 23
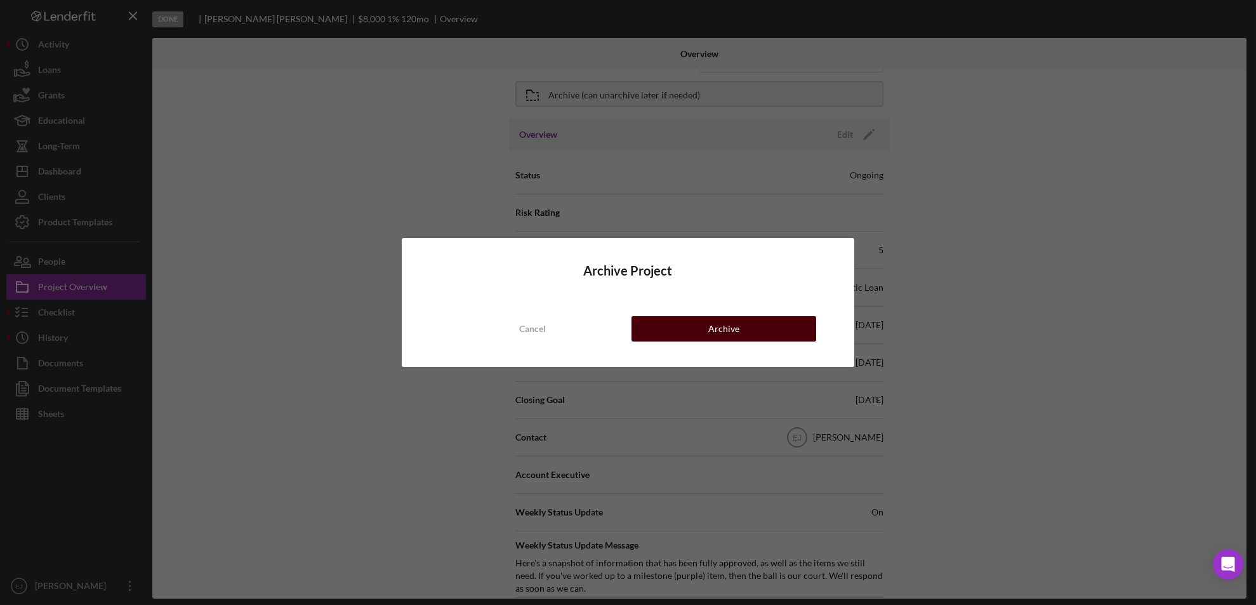
click at [708, 331] on button "Archive" at bounding box center [723, 328] width 185 height 25
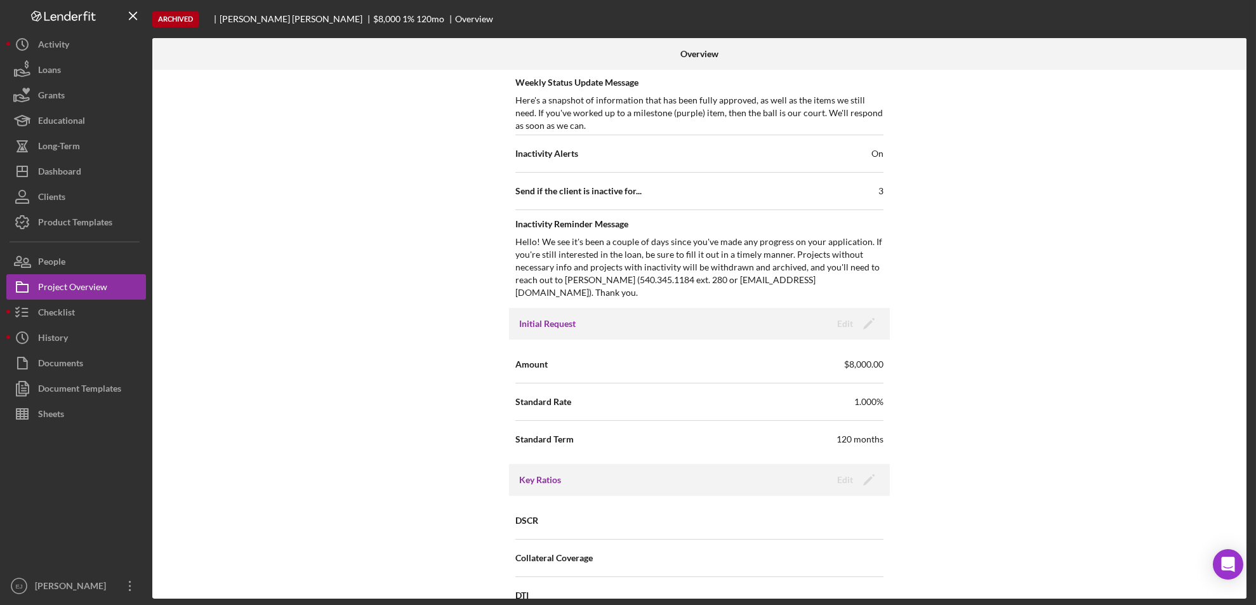
scroll to position [1432, 0]
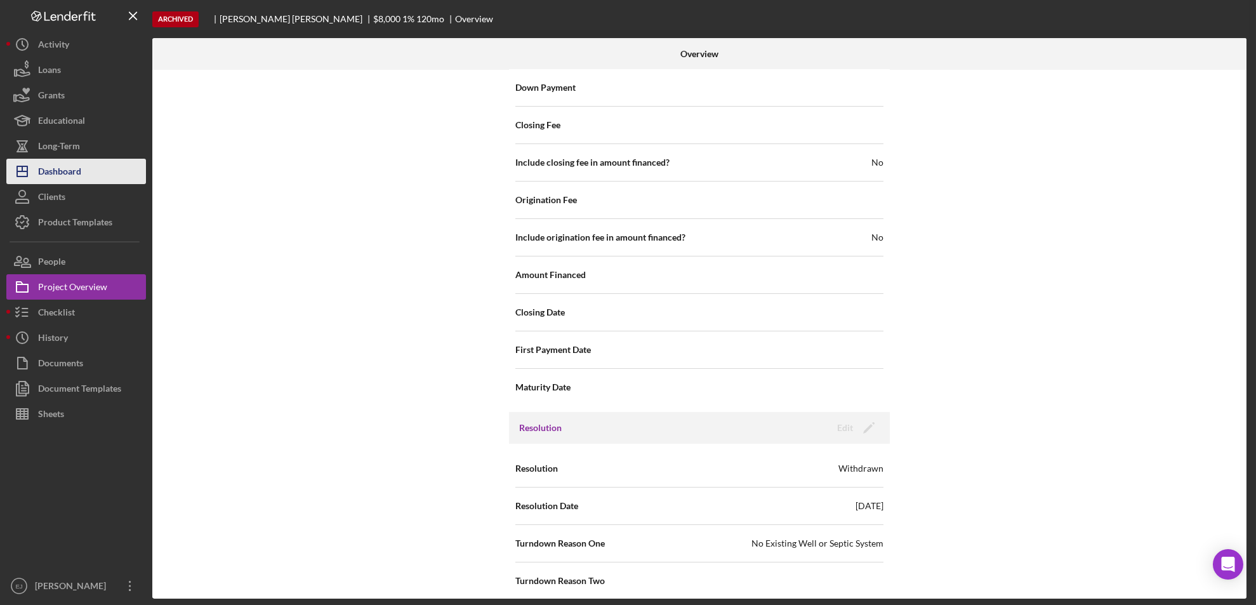
click at [111, 174] on button "Icon/Dashboard Dashboard" at bounding box center [76, 171] width 140 height 25
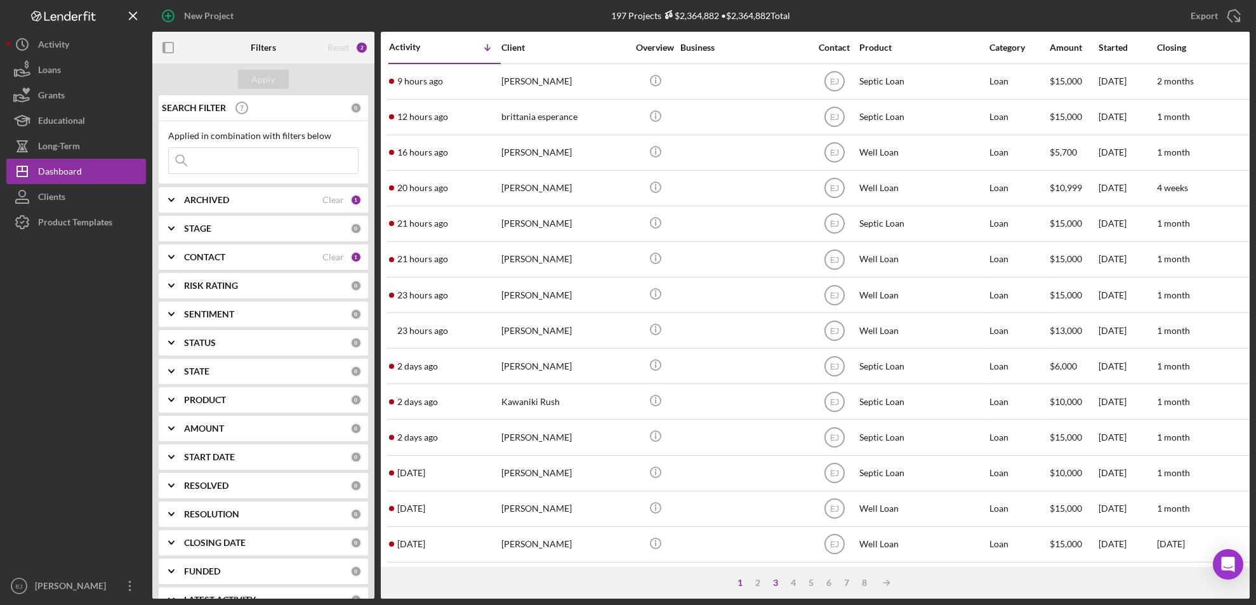
click at [776, 578] on div "3" at bounding box center [776, 582] width 18 height 10
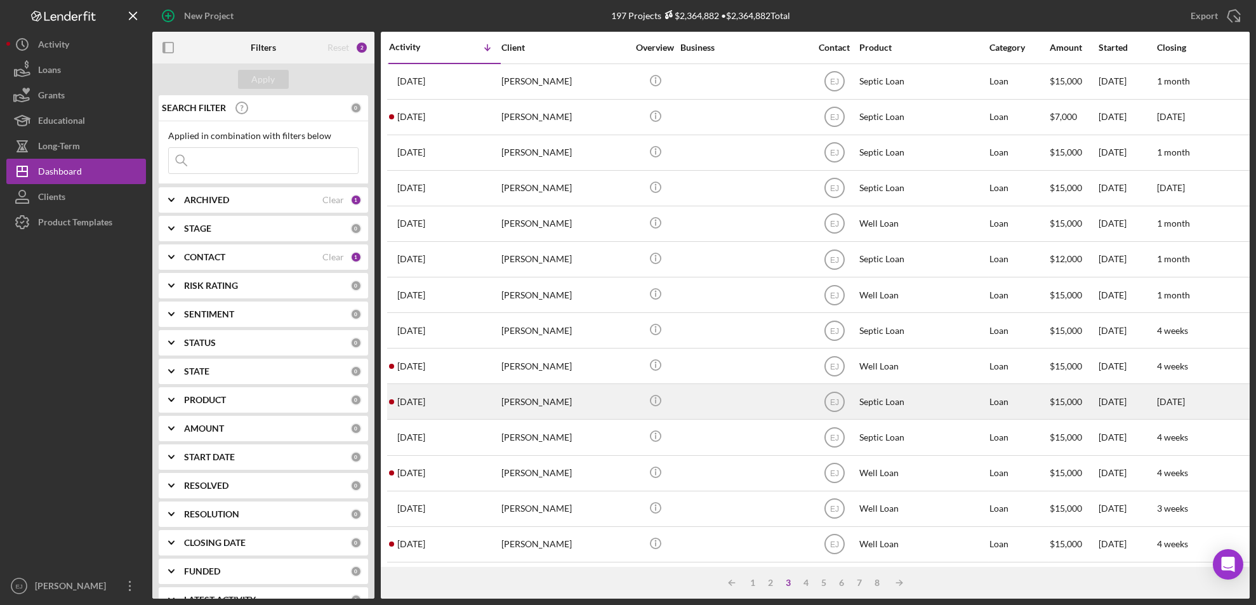
click at [549, 409] on div "[PERSON_NAME]" at bounding box center [564, 402] width 127 height 34
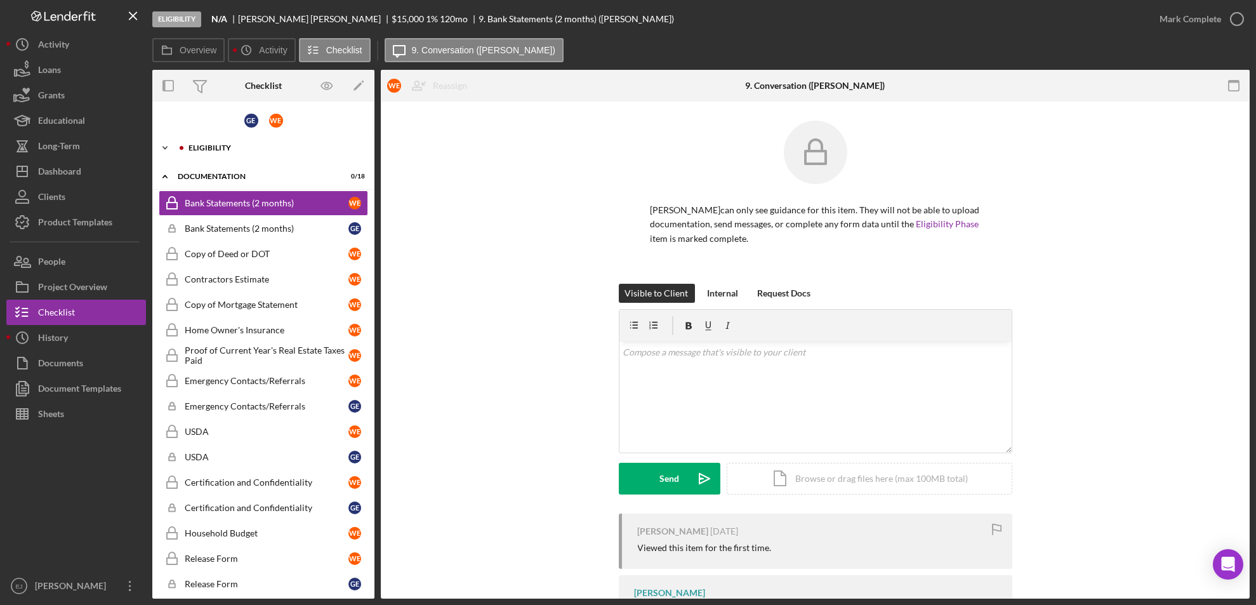
click at [179, 144] on div at bounding box center [182, 148] width 8 height 8
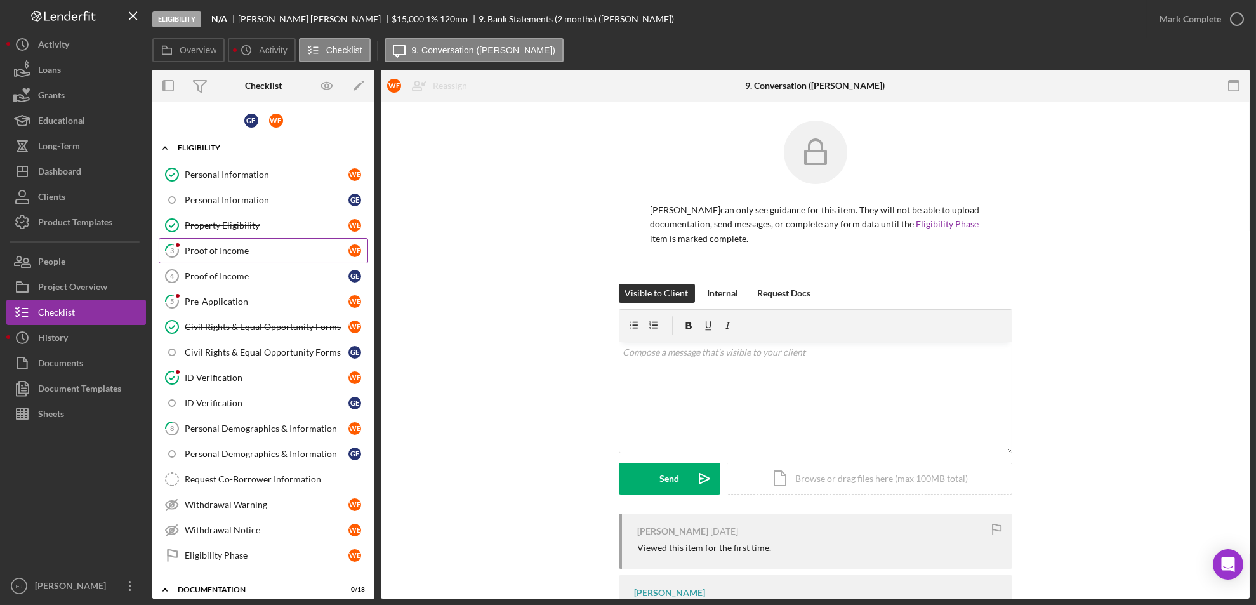
click at [227, 251] on div "Proof of Income" at bounding box center [267, 251] width 164 height 10
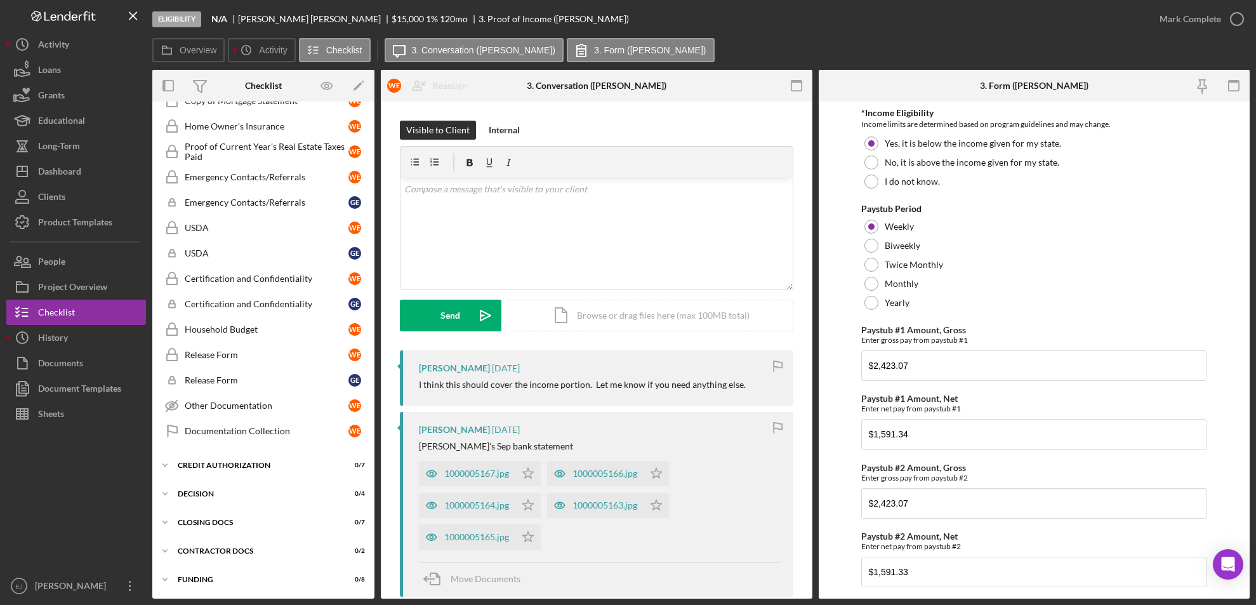
scroll to position [181, 0]
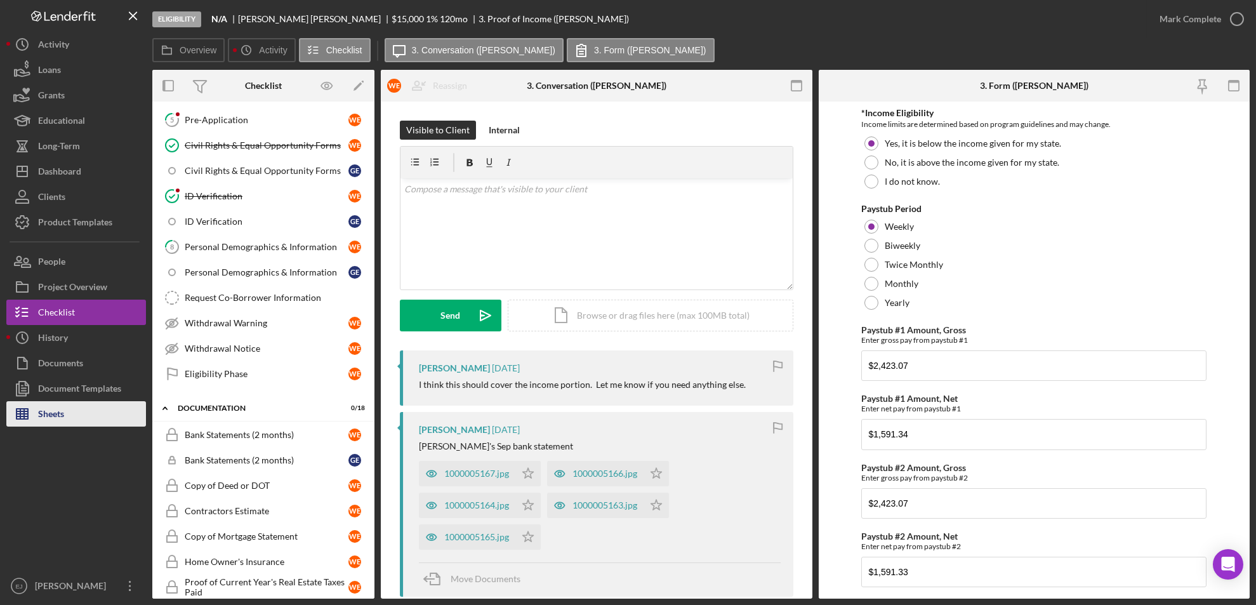
click at [35, 409] on icon "button" at bounding box center [22, 414] width 32 height 32
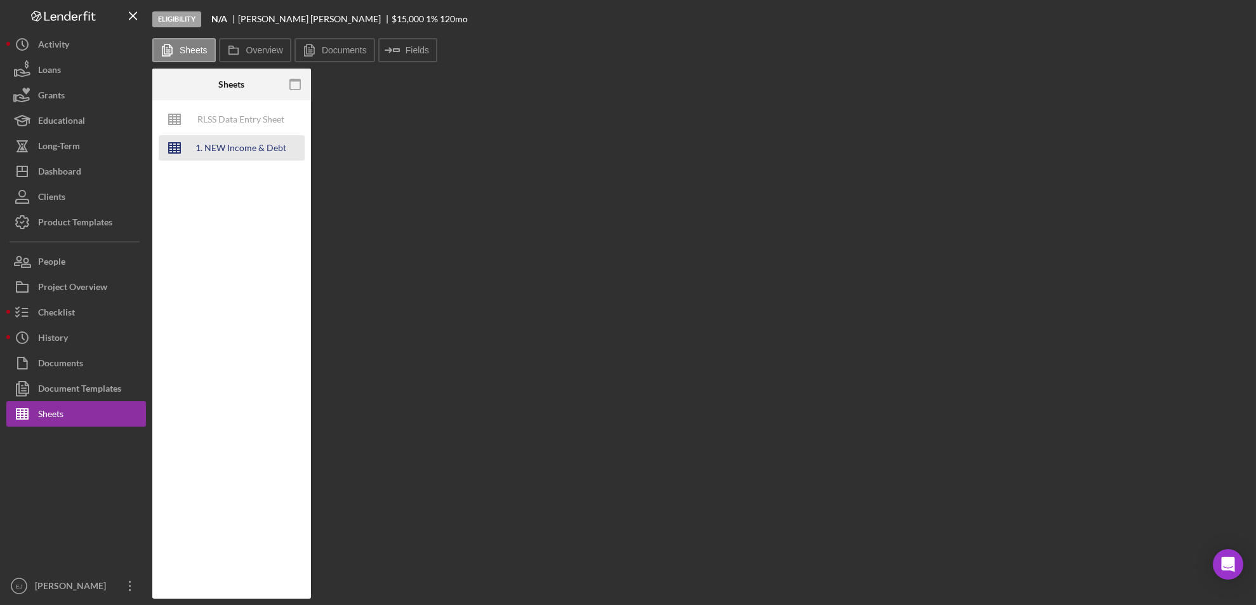
click at [265, 150] on div "1. NEW Income & Debt Calc" at bounding box center [241, 147] width 102 height 25
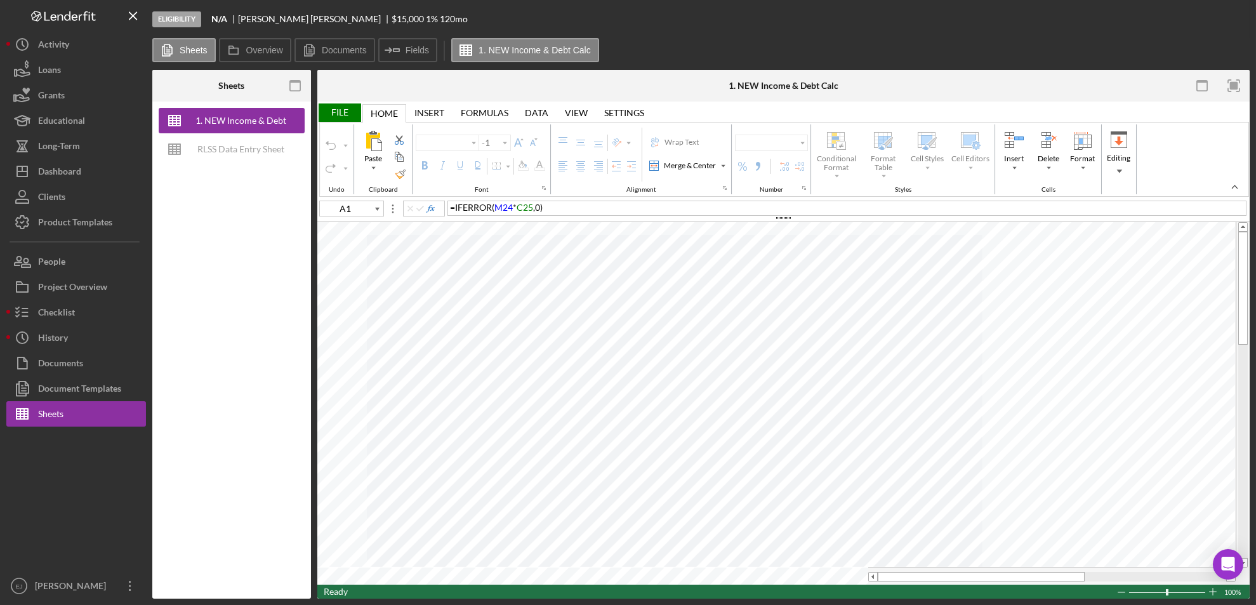
type input "Calibri"
type input "11"
type input "G29"
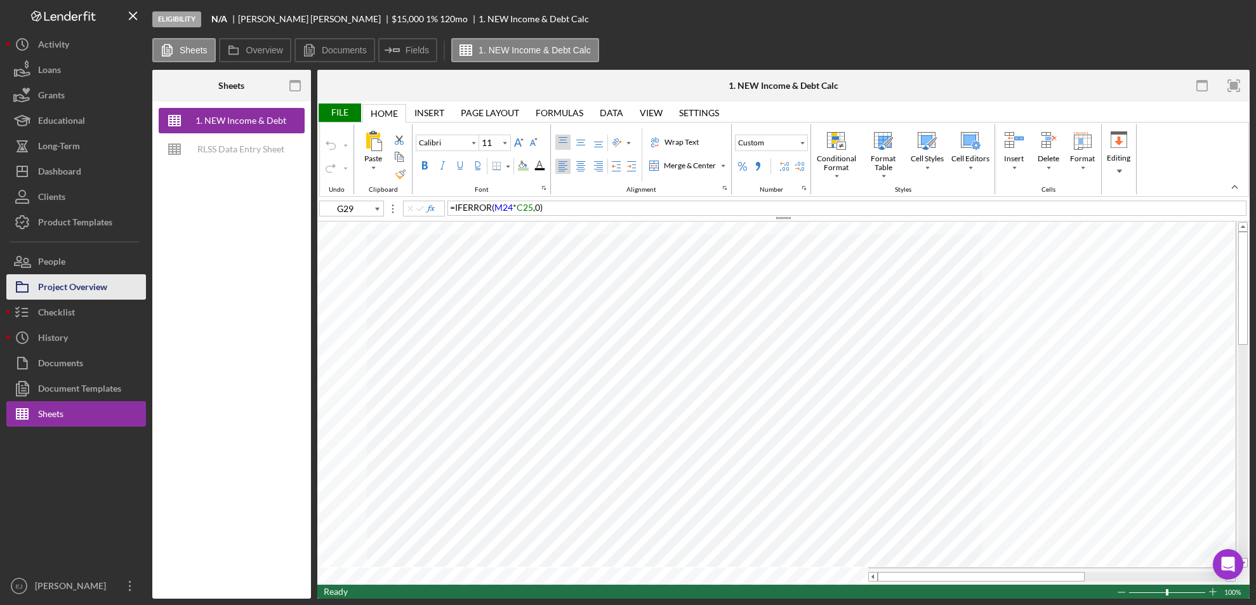
click at [67, 293] on div "Project Overview" at bounding box center [72, 288] width 69 height 29
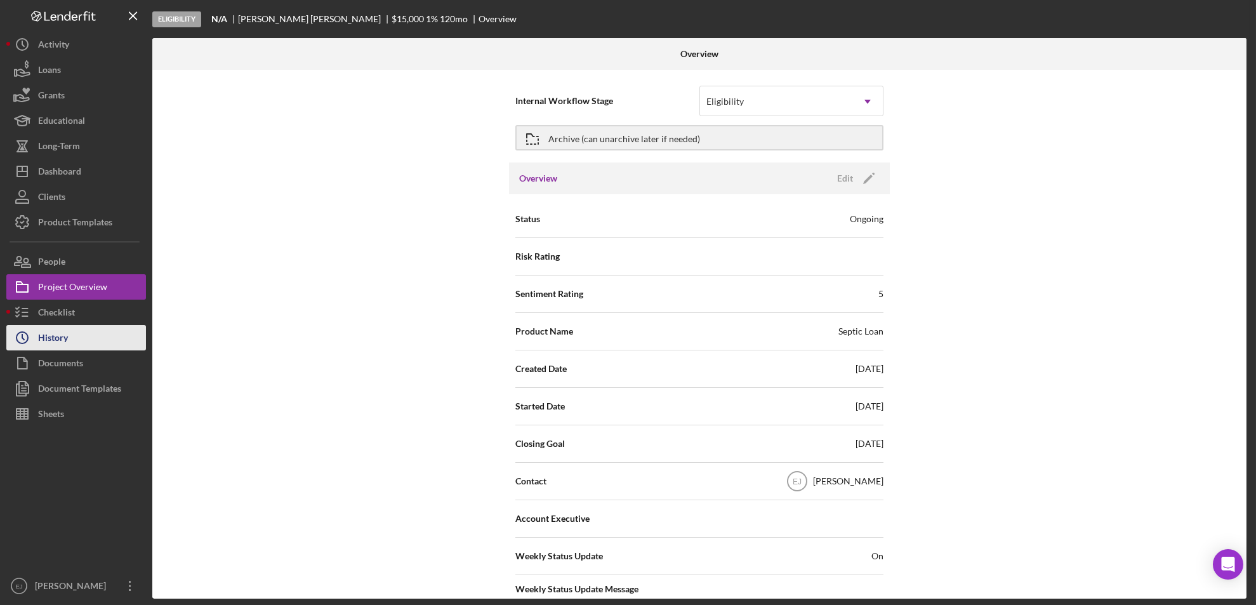
click at [60, 325] on div "History" at bounding box center [53, 339] width 30 height 29
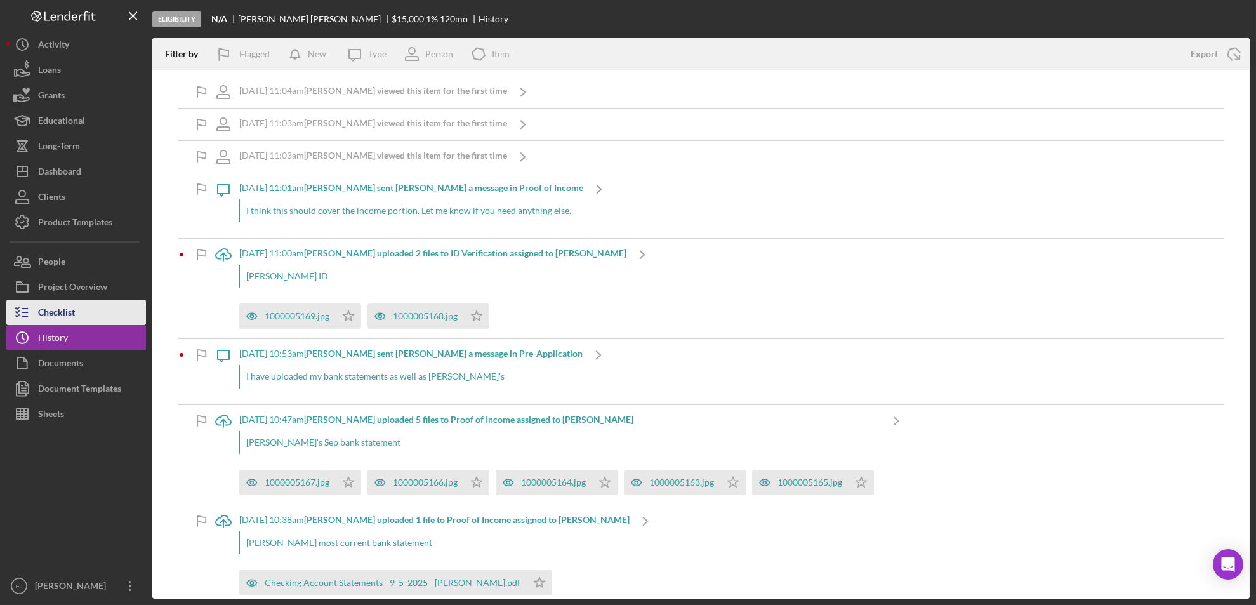
click at [62, 314] on div "Checklist" at bounding box center [56, 314] width 37 height 29
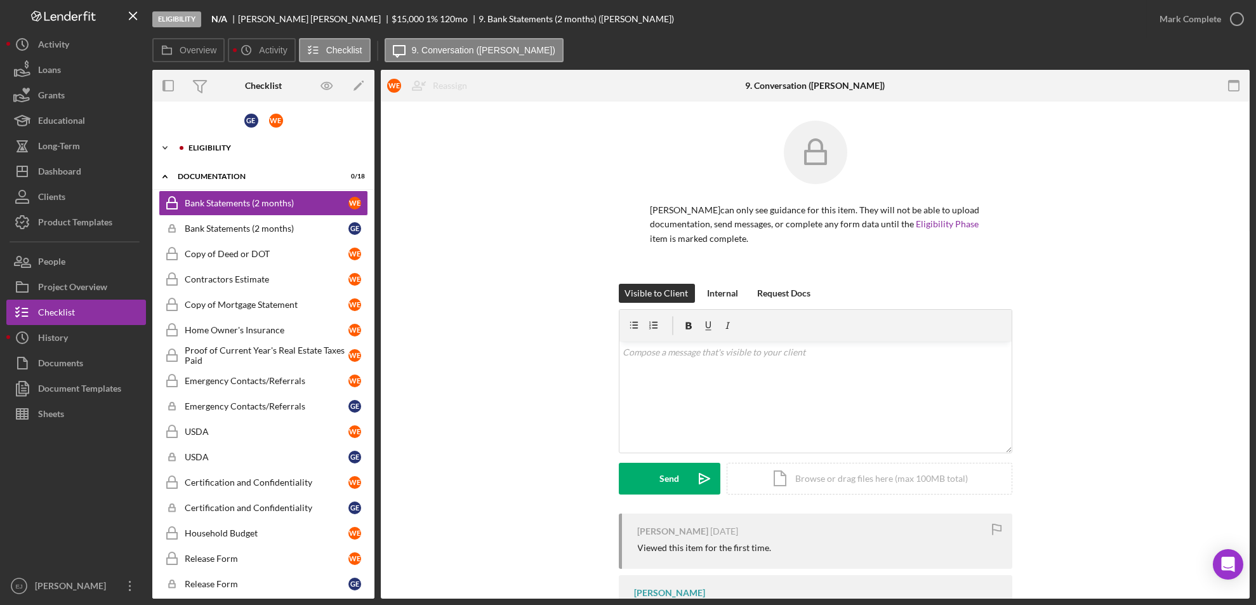
click at [167, 142] on icon "Icon/Expander" at bounding box center [164, 147] width 25 height 25
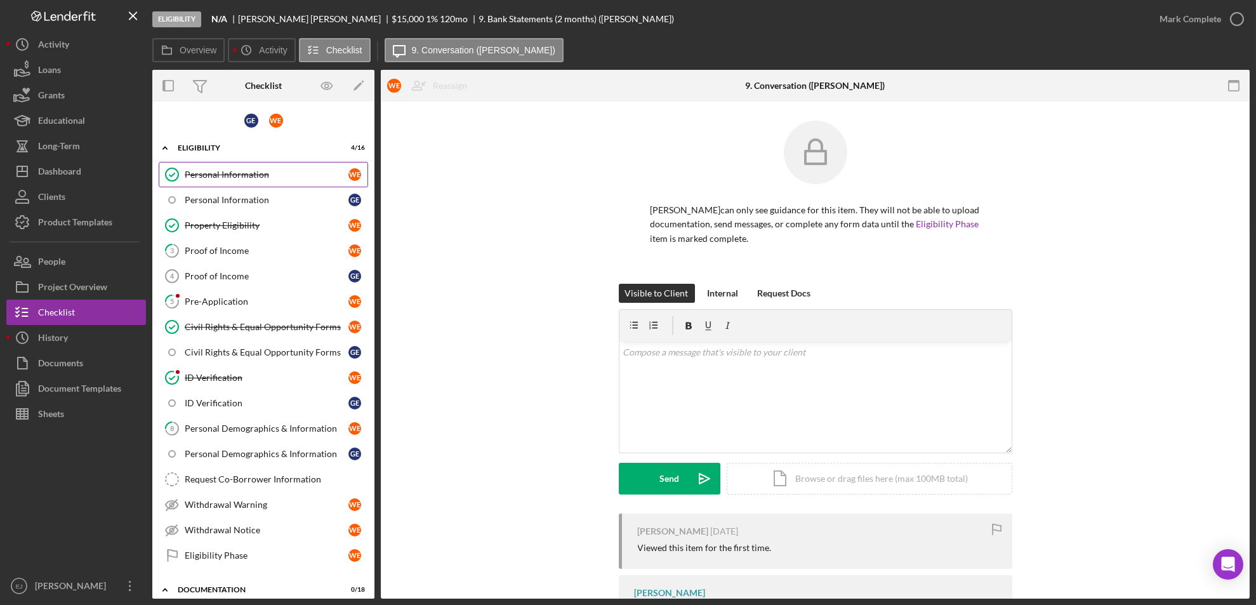
click at [213, 166] on link "Personal Information Personal Information W E" at bounding box center [263, 174] width 209 height 25
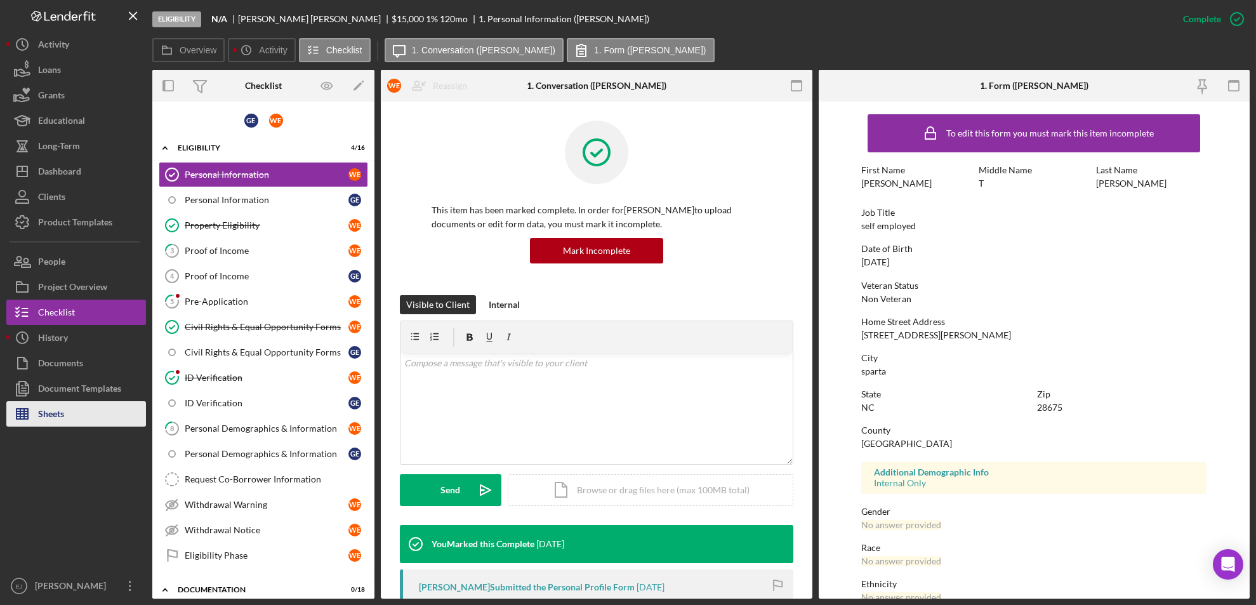
click at [83, 416] on button "Sheets" at bounding box center [76, 413] width 140 height 25
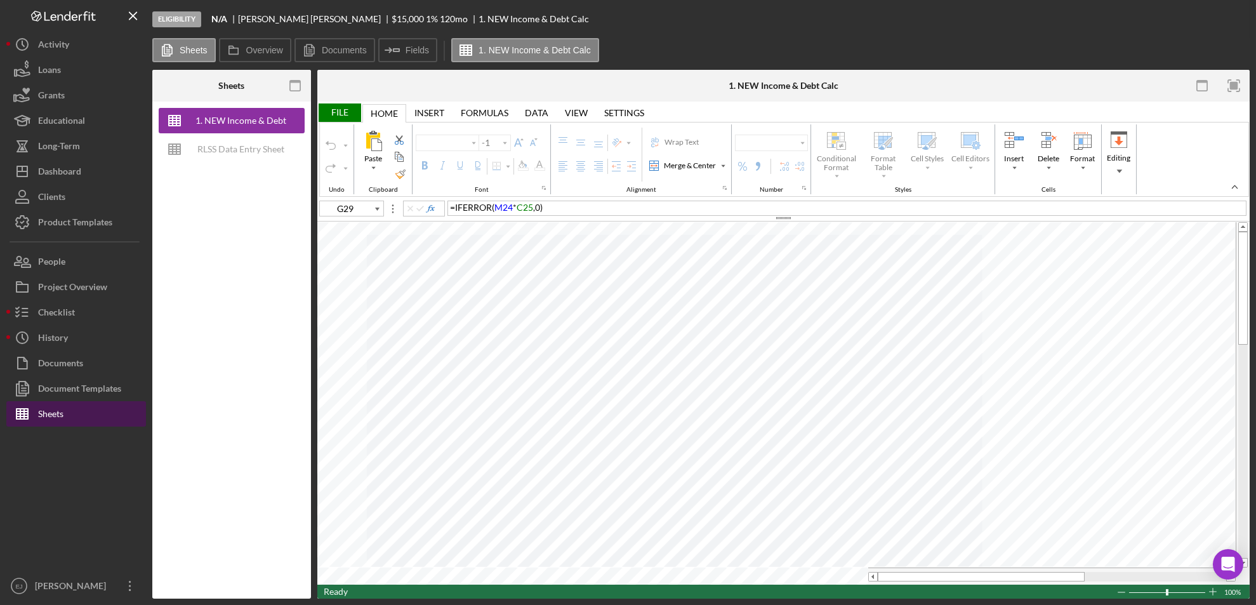
type input "Calibri"
type input "11"
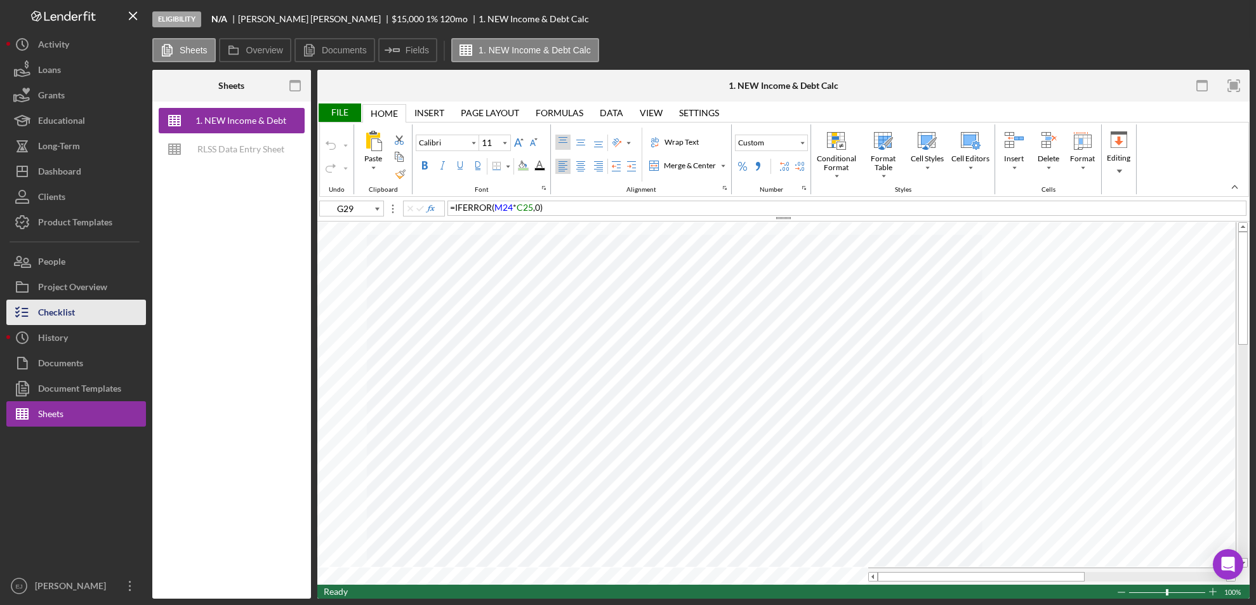
click at [34, 312] on icon "button" at bounding box center [22, 312] width 32 height 32
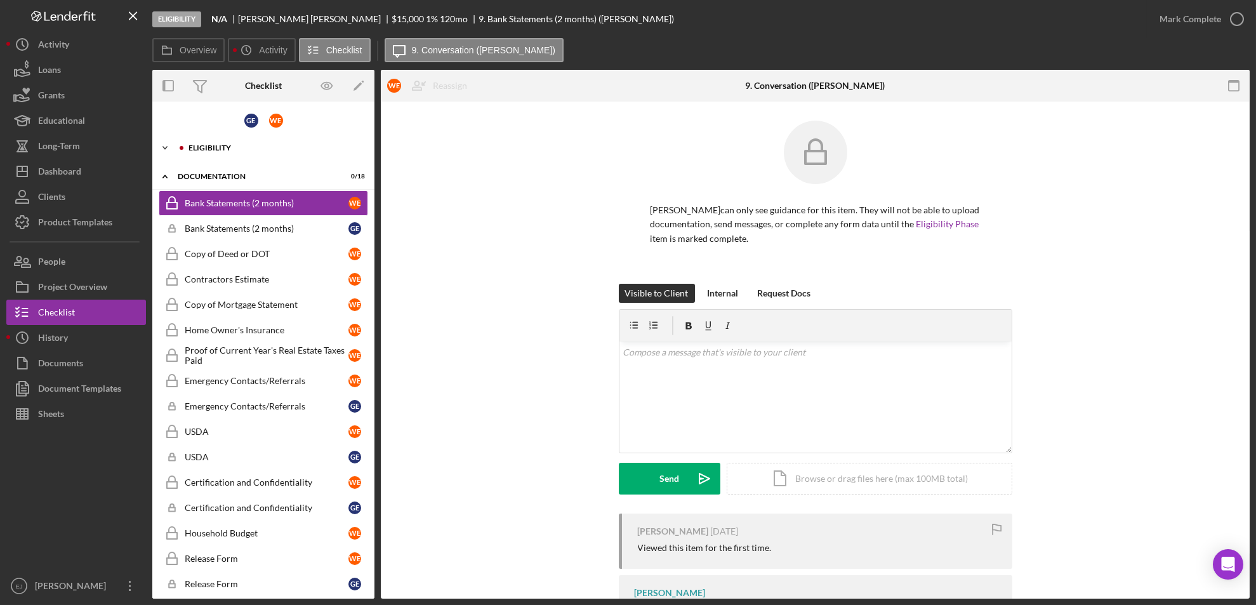
click at [176, 140] on icon "Icon/Expander" at bounding box center [164, 147] width 25 height 25
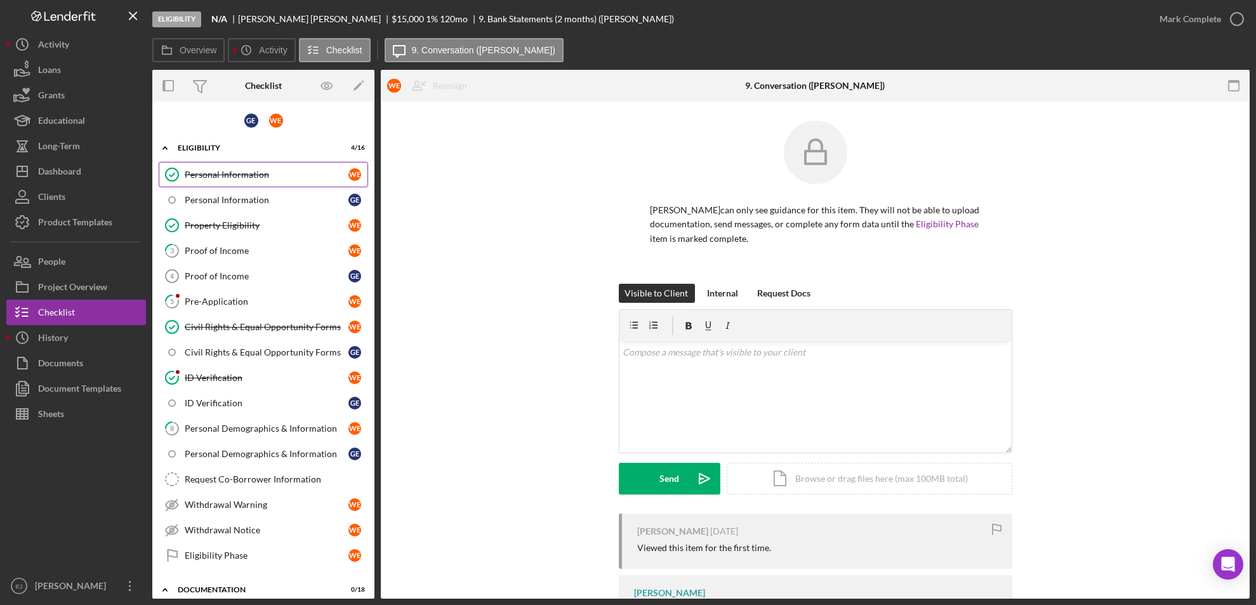
click at [241, 166] on link "Personal Information Personal Information W E" at bounding box center [263, 174] width 209 height 25
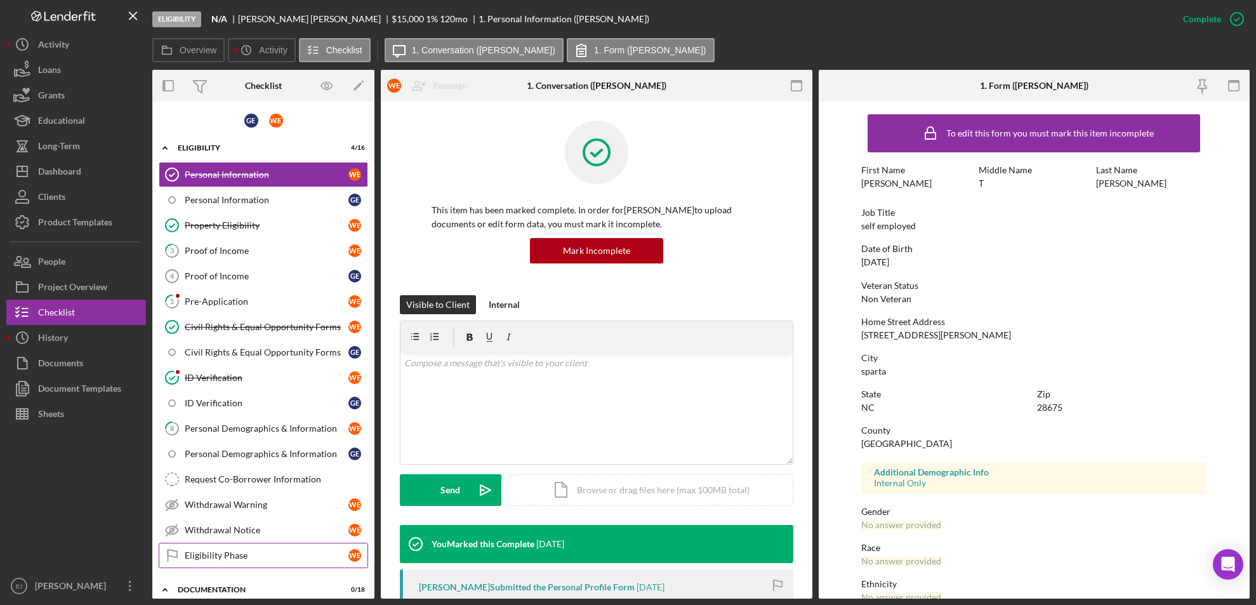
click at [268, 550] on div "Eligibility Phase" at bounding box center [267, 555] width 164 height 10
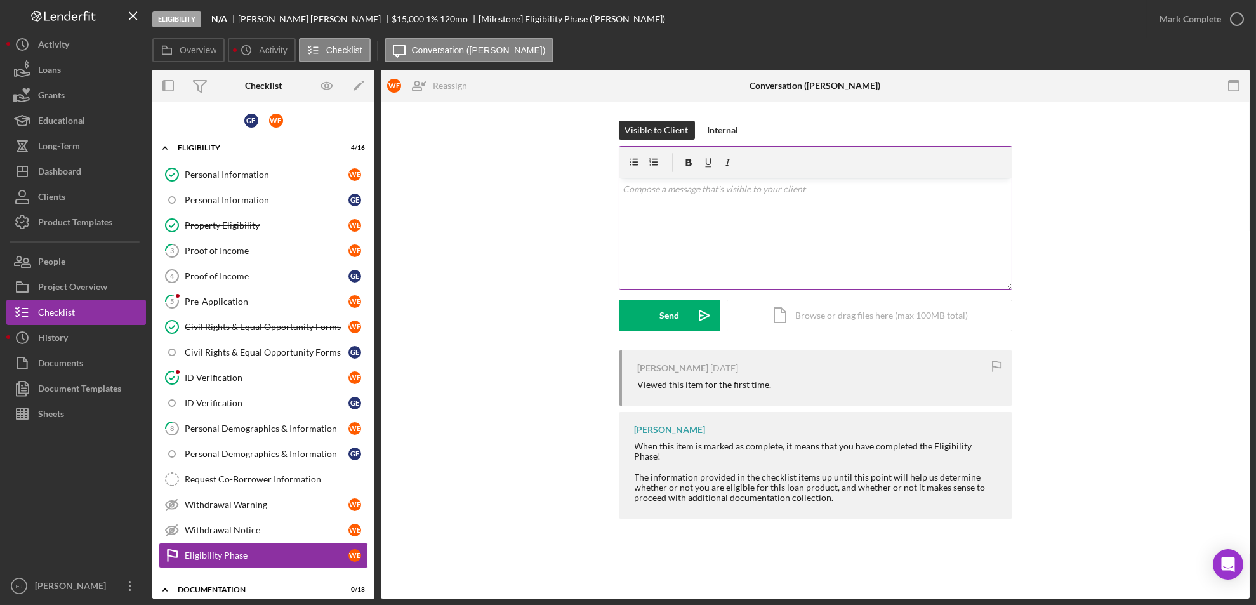
click at [651, 195] on p at bounding box center [815, 189] width 385 height 14
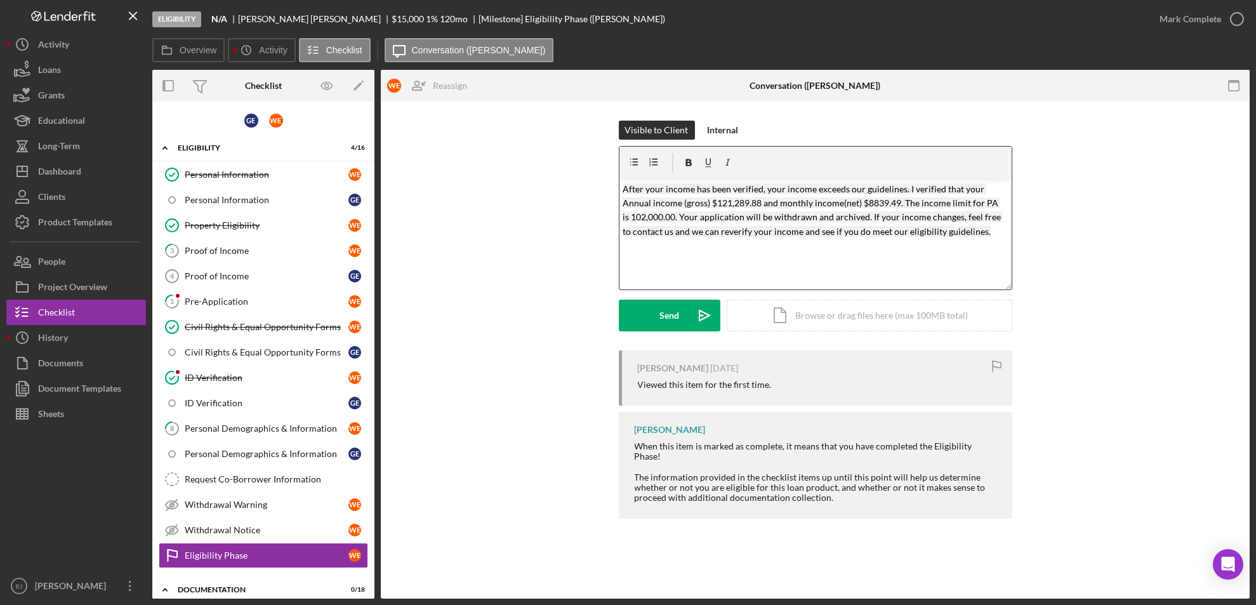
click at [762, 203] on mark "After your income has been verified, your income exceeds our guidelines. I veri…" at bounding box center [813, 209] width 380 height 53
click at [896, 204] on mark "After your income has been verified, your income exceeds our guidelines. I veri…" at bounding box center [813, 209] width 380 height 53
click at [985, 208] on p "After your income has been verified, your income exceeds our guidelines. I veri…" at bounding box center [815, 210] width 385 height 57
click at [666, 218] on mark "After your income has been verified, your income exceeds our guidelines. I veri…" at bounding box center [813, 209] width 380 height 53
click at [984, 236] on p "After your income has been verified, your income exceeds our guidelines. I veri…" at bounding box center [815, 210] width 385 height 57
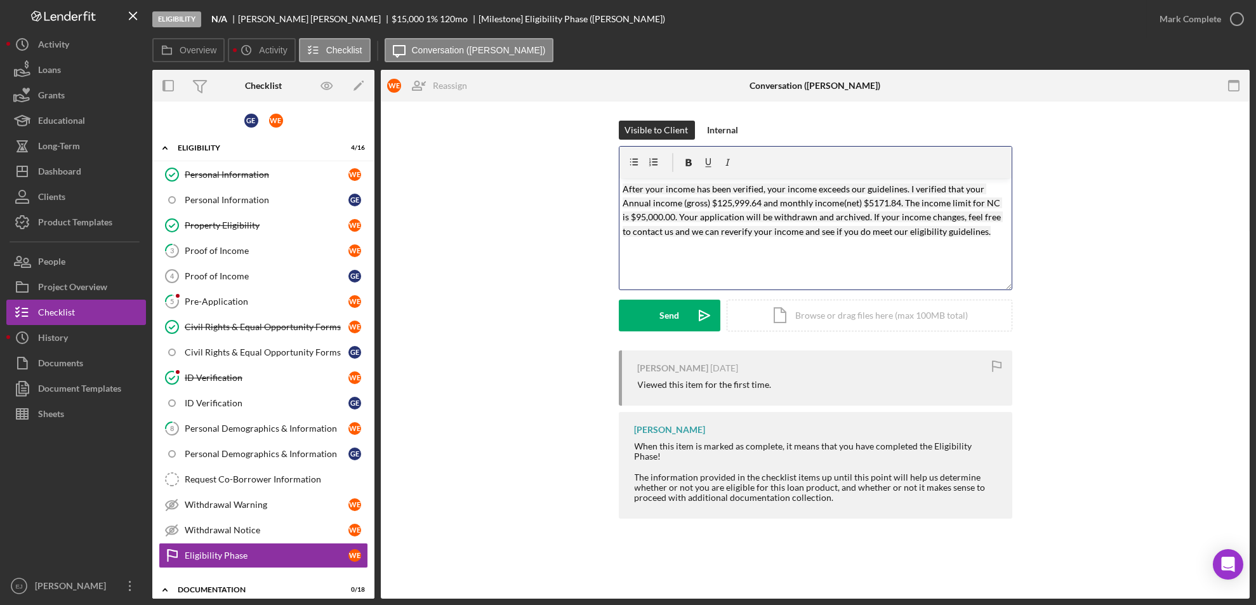
click at [623, 188] on mark "After your income has been verified, your income exceeds our guidelines. I veri…" at bounding box center [813, 209] width 380 height 53
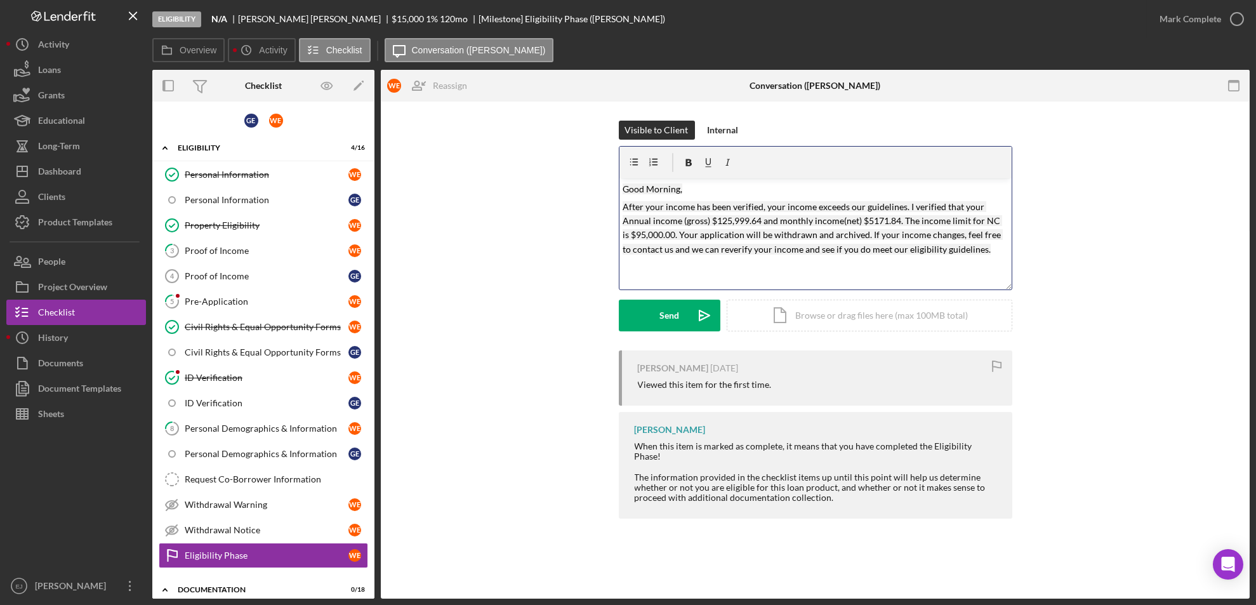
click at [987, 246] on p "After your income has been verified, your income exceeds our guidelines. I veri…" at bounding box center [815, 228] width 385 height 57
click at [650, 296] on form "v Color teal Color pink Remove color Add row above Add row below Add column bef…" at bounding box center [815, 238] width 393 height 185
click at [660, 310] on div "Send" at bounding box center [669, 316] width 20 height 32
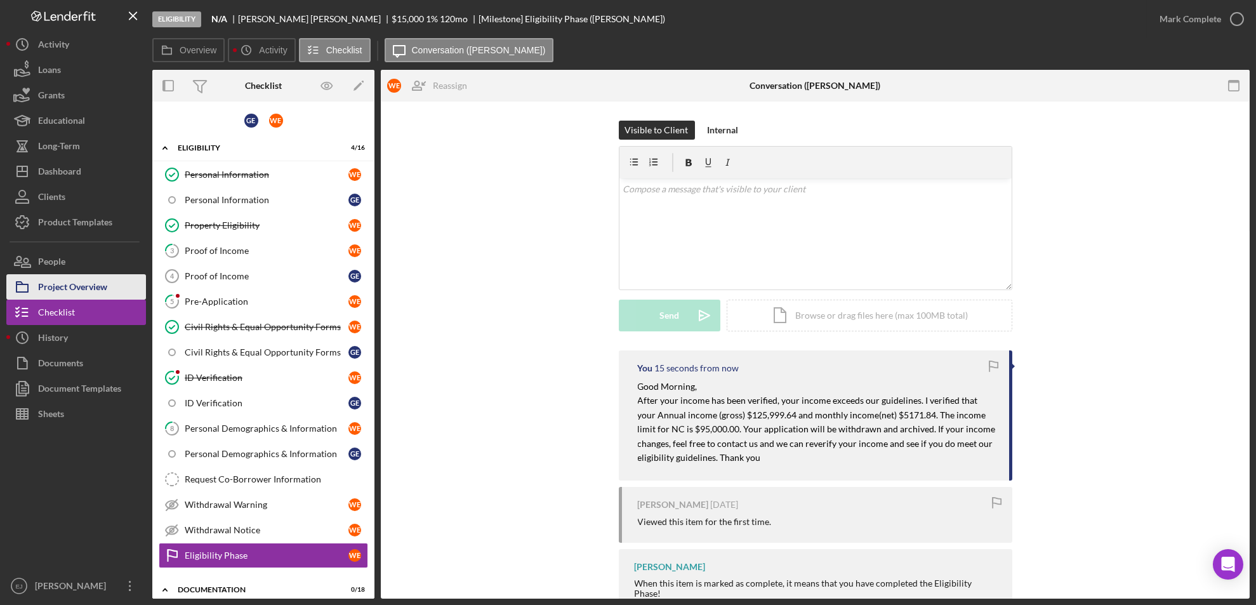
click at [97, 279] on div "Project Overview" at bounding box center [72, 288] width 69 height 29
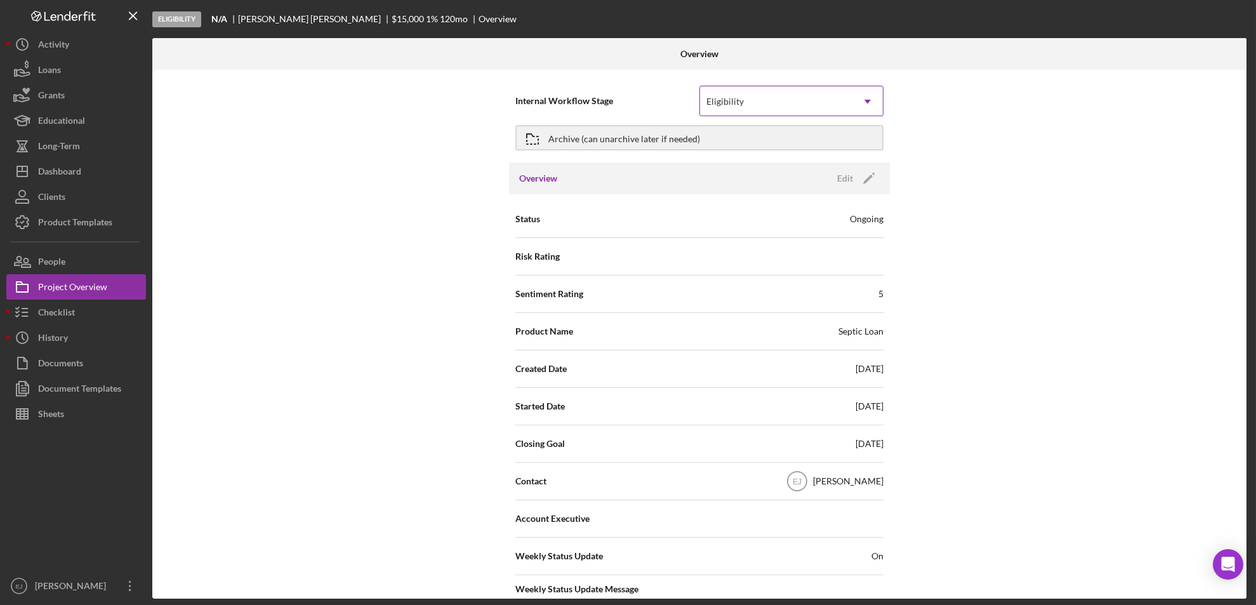
click at [874, 101] on icon "Icon/Dropdown Arrow" at bounding box center [867, 101] width 30 height 30
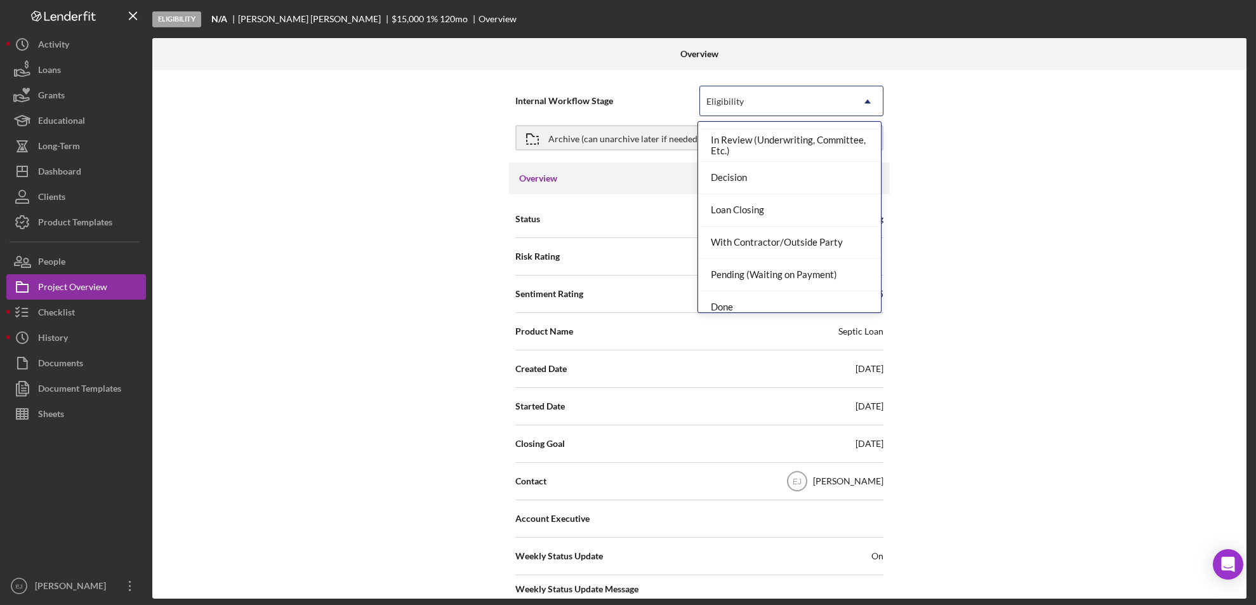
scroll to position [100, 0]
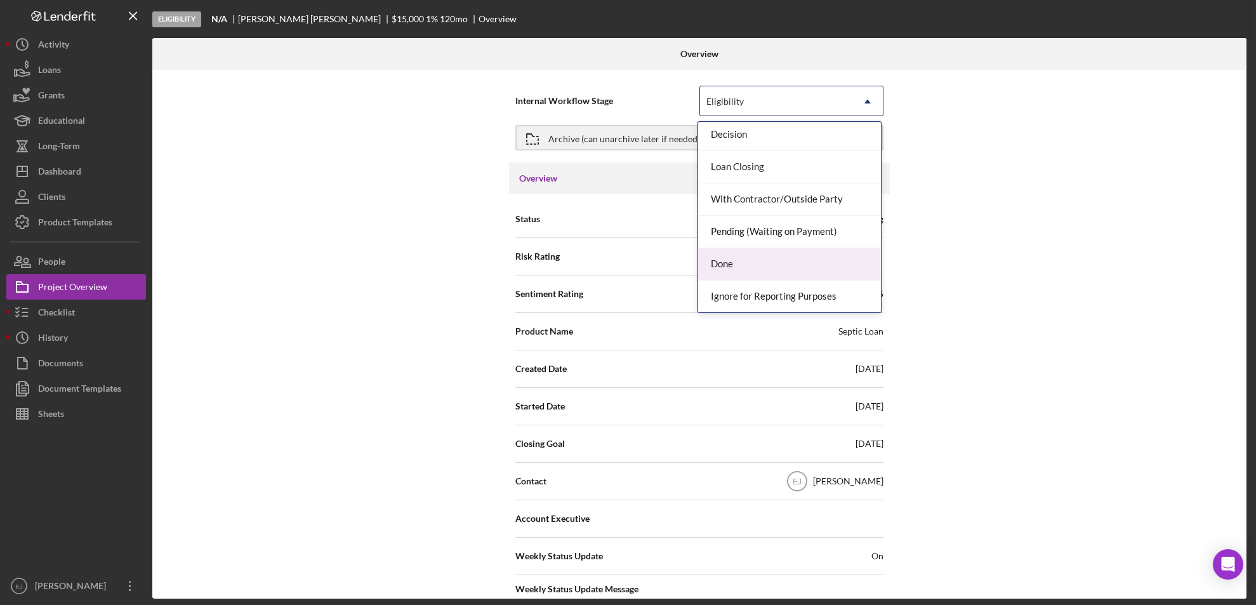
click at [840, 253] on div "Done" at bounding box center [789, 264] width 183 height 32
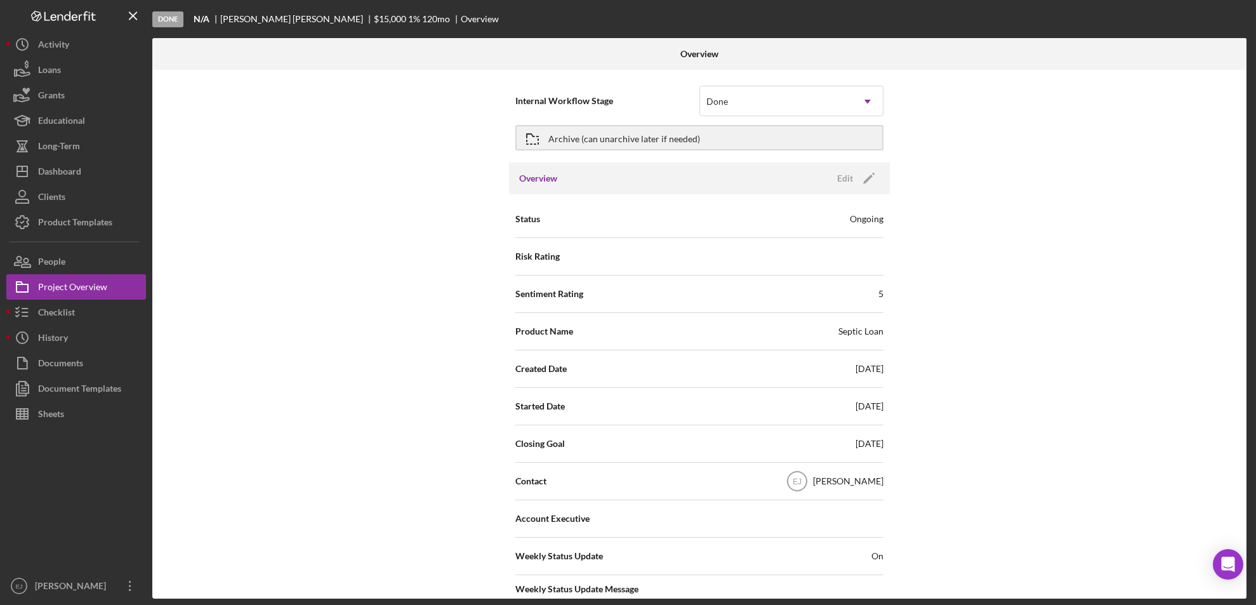
drag, startPoint x: 1049, startPoint y: 388, endPoint x: 936, endPoint y: 188, distance: 229.6
click at [936, 188] on div "Internal Workflow Stage Done Icon/Dropdown Arrow Archive (can unarchive later i…" at bounding box center [699, 334] width 1094 height 529
click at [1243, 524] on div "Internal Workflow Stage Done Icon/Dropdown Arrow Archive (can unarchive later i…" at bounding box center [699, 334] width 1094 height 529
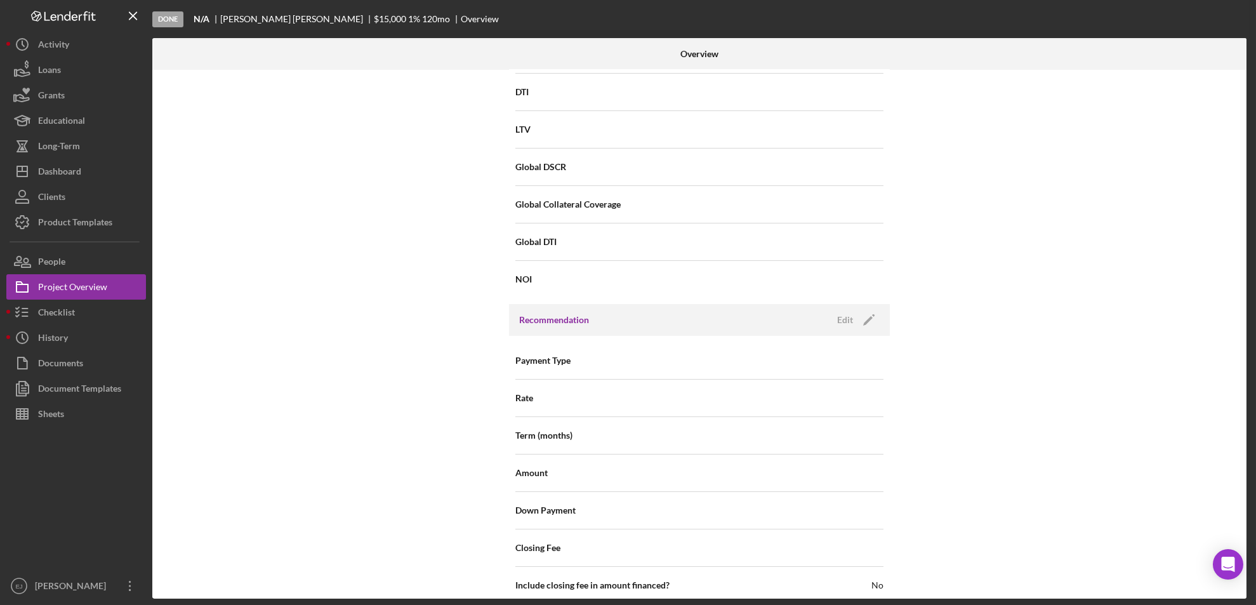
scroll to position [1286, 0]
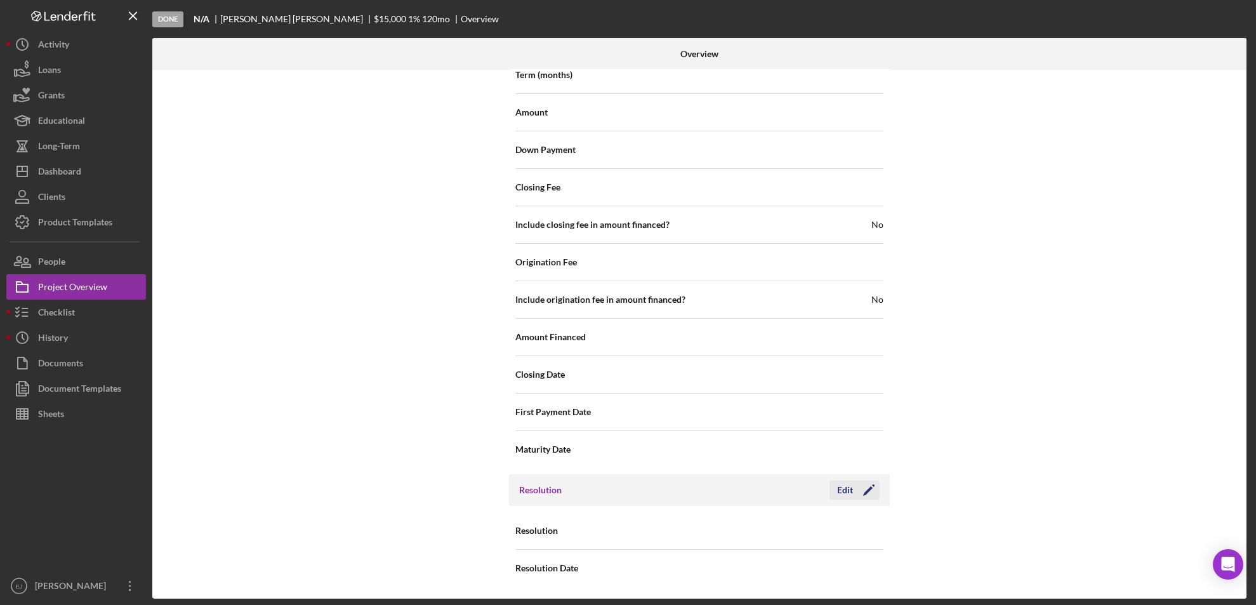
click at [846, 489] on div "Edit" at bounding box center [845, 489] width 16 height 19
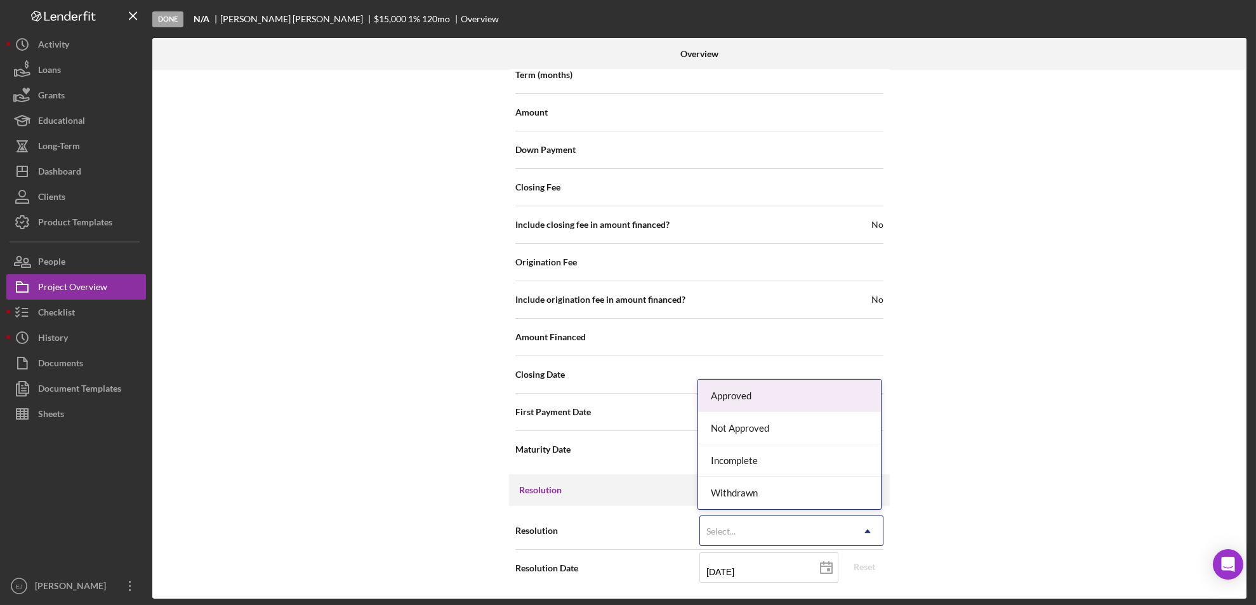
click at [876, 529] on icon "Icon/Dropdown Arrow" at bounding box center [867, 531] width 30 height 30
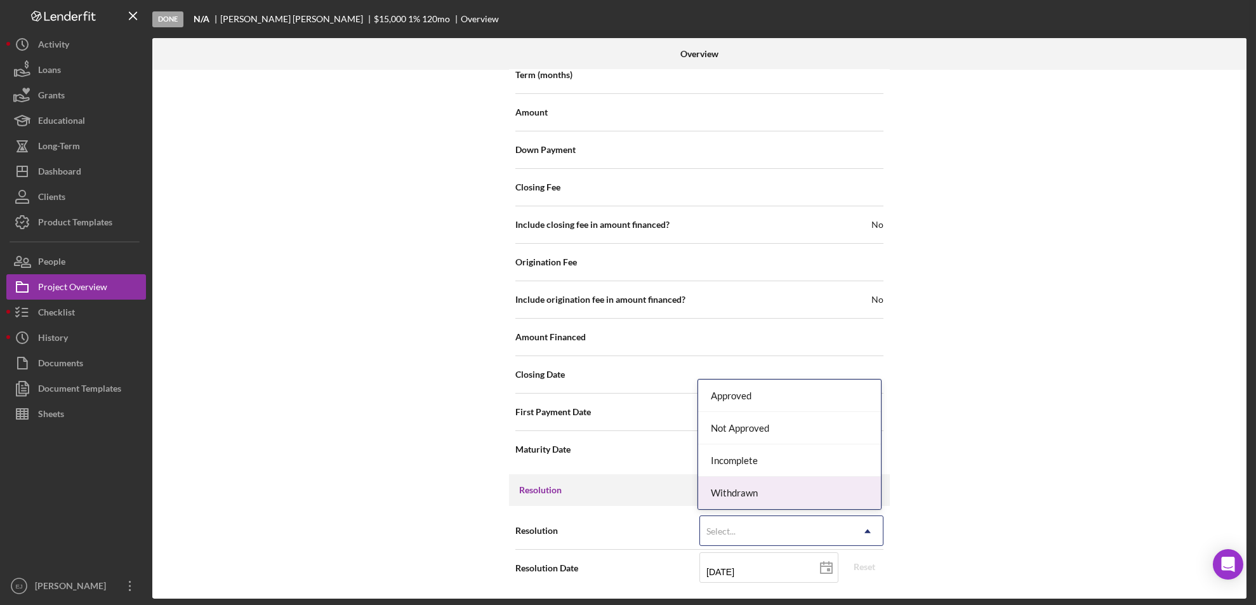
click at [863, 501] on div "Withdrawn" at bounding box center [789, 493] width 183 height 32
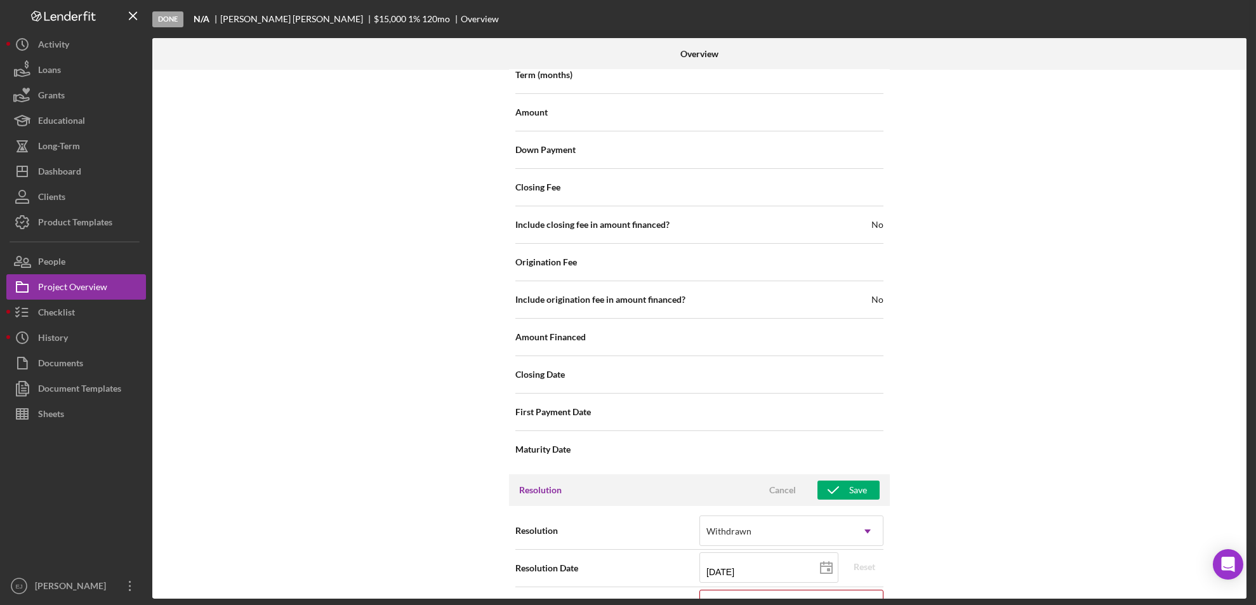
scroll to position [1368, 0]
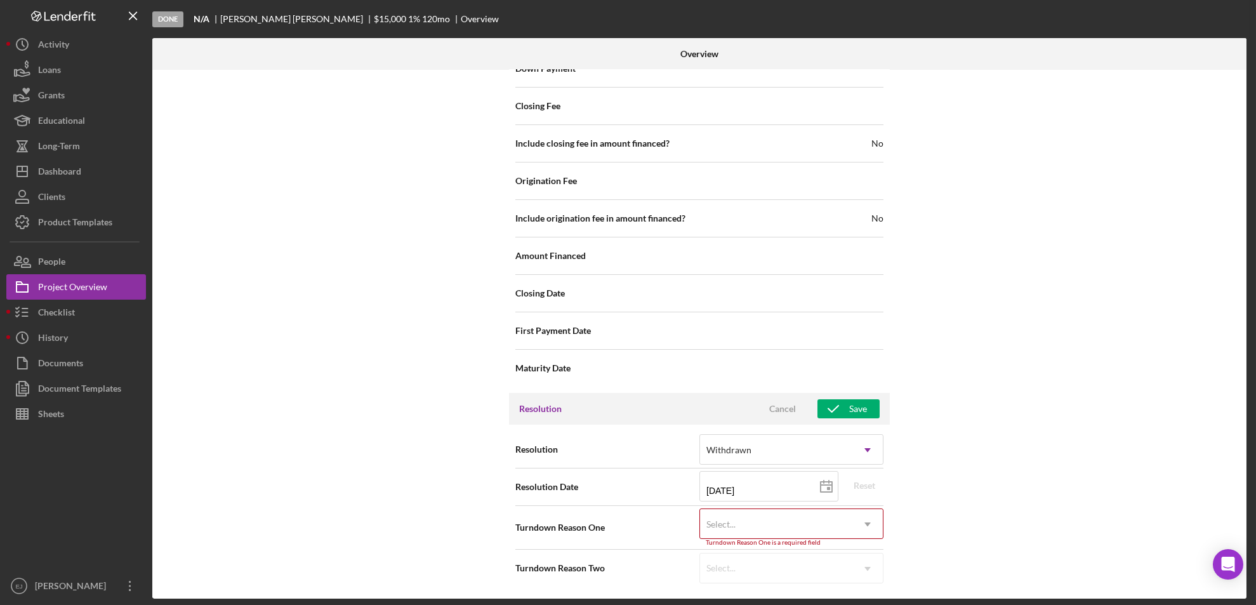
click at [874, 588] on div "Resolution option Withdrawn, selected. Withdrawn Icon/Dropdown Arrow Resolution…" at bounding box center [699, 509] width 381 height 168
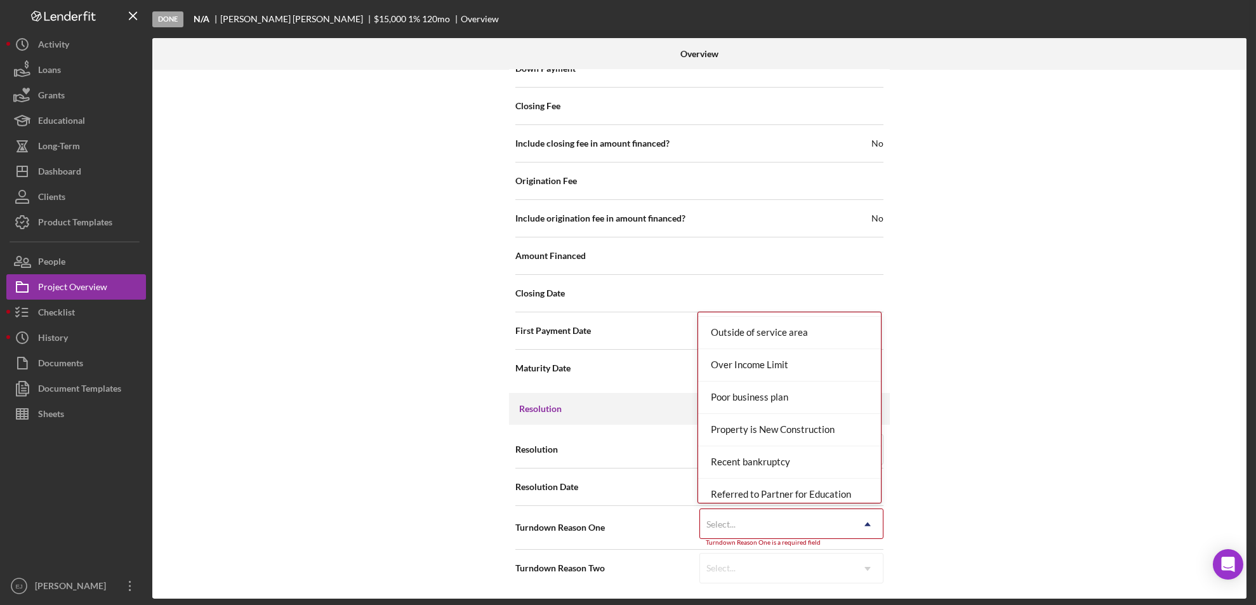
scroll to position [1330, 0]
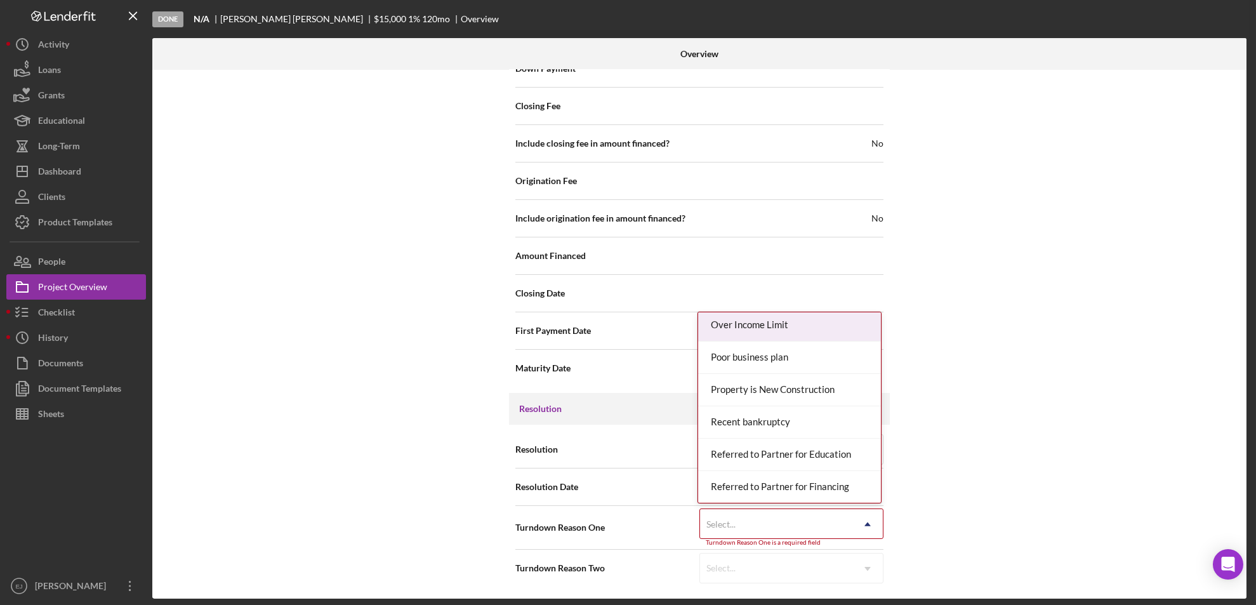
click at [775, 331] on div "Over Income Limit" at bounding box center [789, 325] width 183 height 32
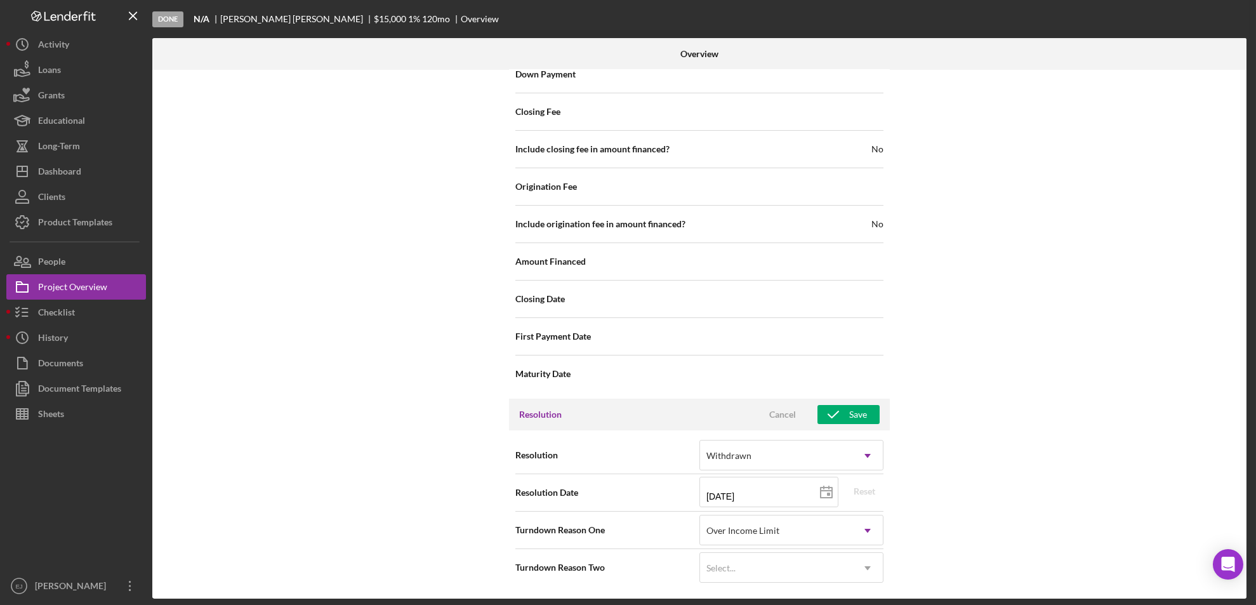
scroll to position [1361, 0]
click at [843, 402] on div "Resolution Cancel Save" at bounding box center [699, 415] width 381 height 32
click at [849, 408] on div "Save" at bounding box center [858, 415] width 18 height 19
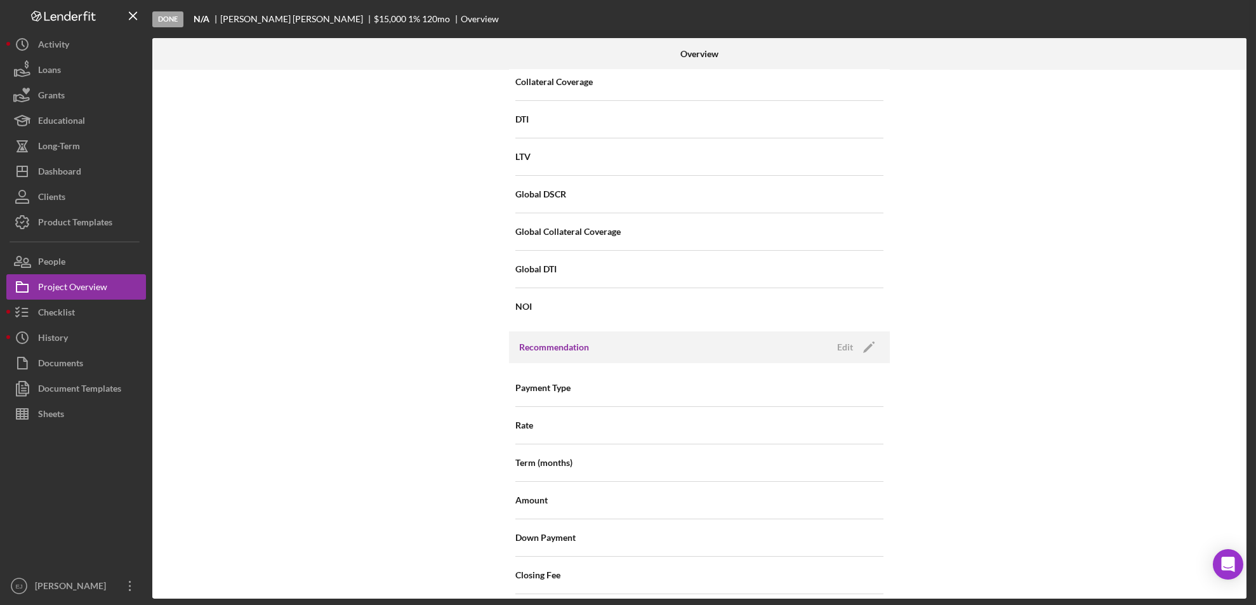
scroll to position [0, 0]
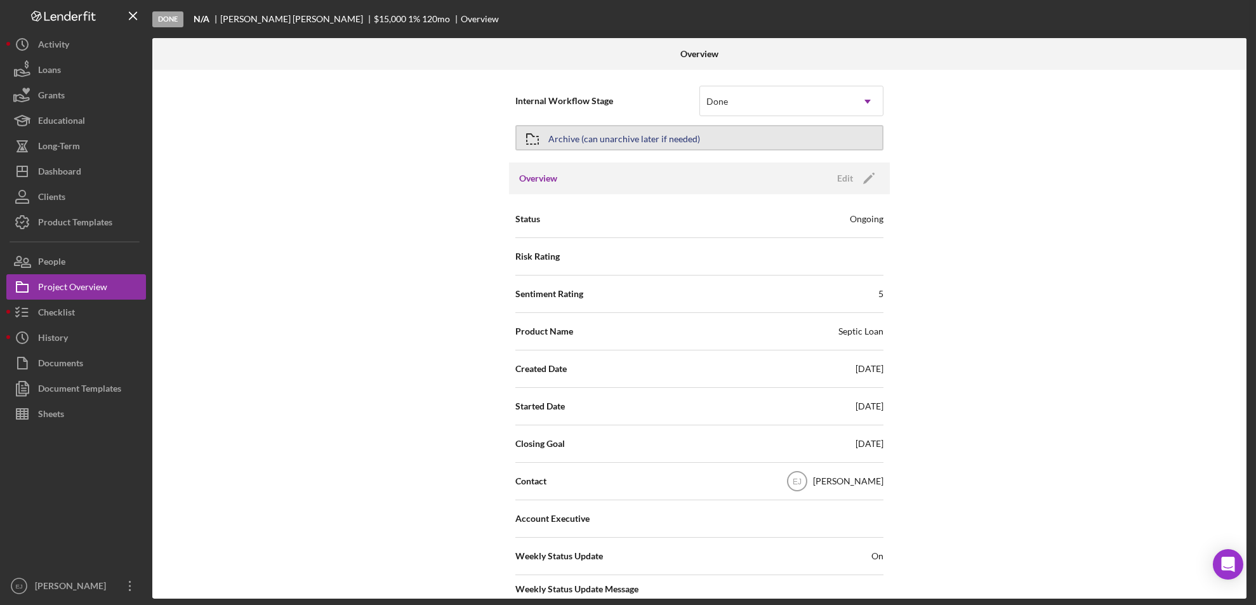
click at [702, 133] on button "Archive (can unarchive later if needed)" at bounding box center [699, 137] width 368 height 25
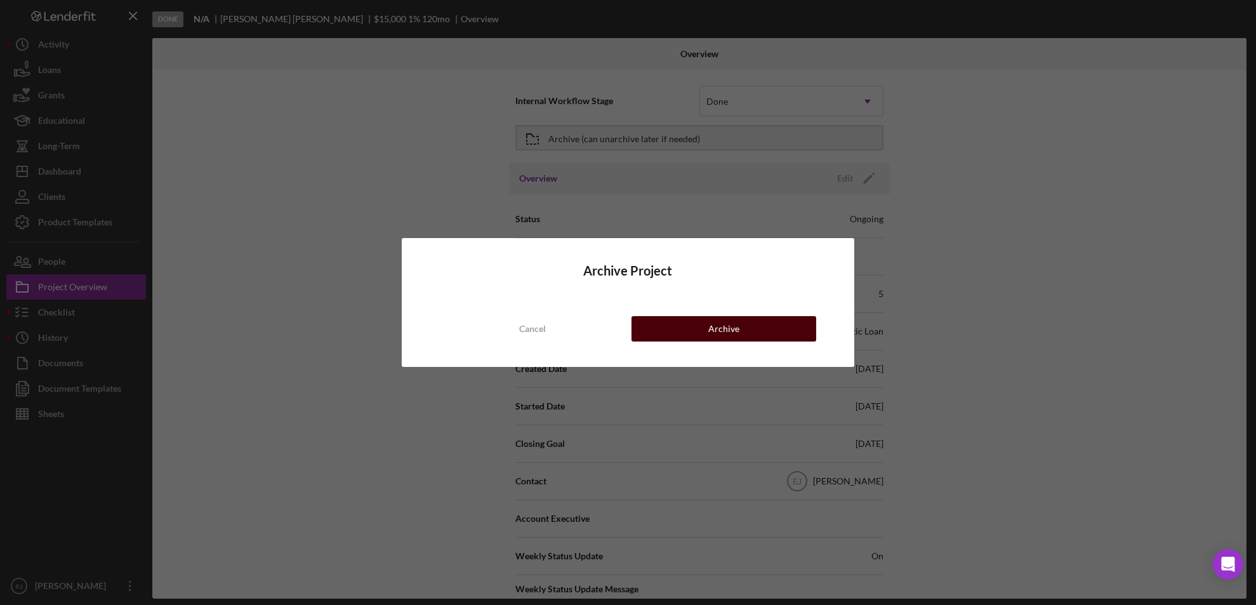
click at [754, 335] on button "Archive" at bounding box center [723, 328] width 185 height 25
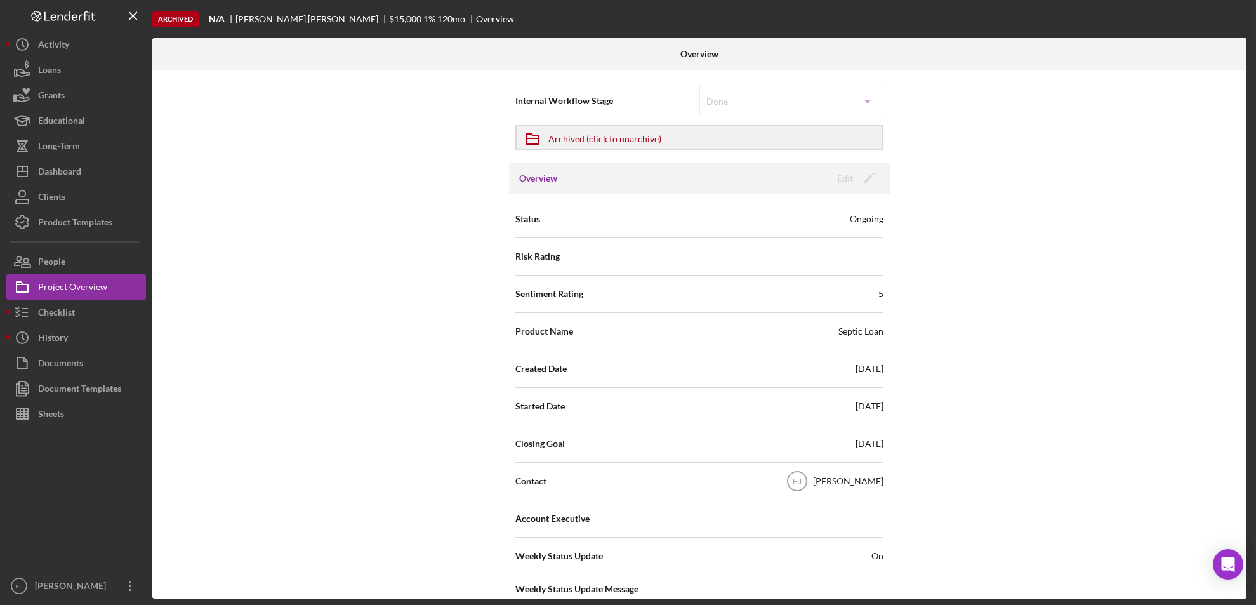
click at [754, 335] on div "Product Name Septic Loan" at bounding box center [699, 331] width 368 height 32
click at [82, 164] on button "Icon/Dashboard Dashboard" at bounding box center [76, 171] width 140 height 25
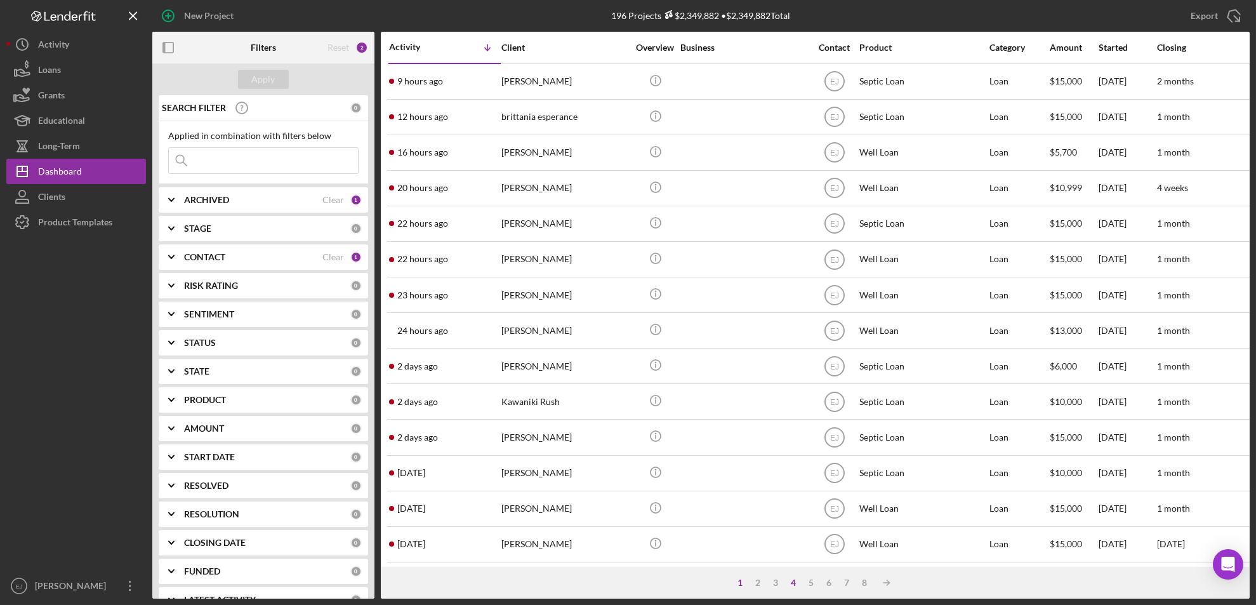
click at [791, 583] on div "4" at bounding box center [794, 582] width 18 height 10
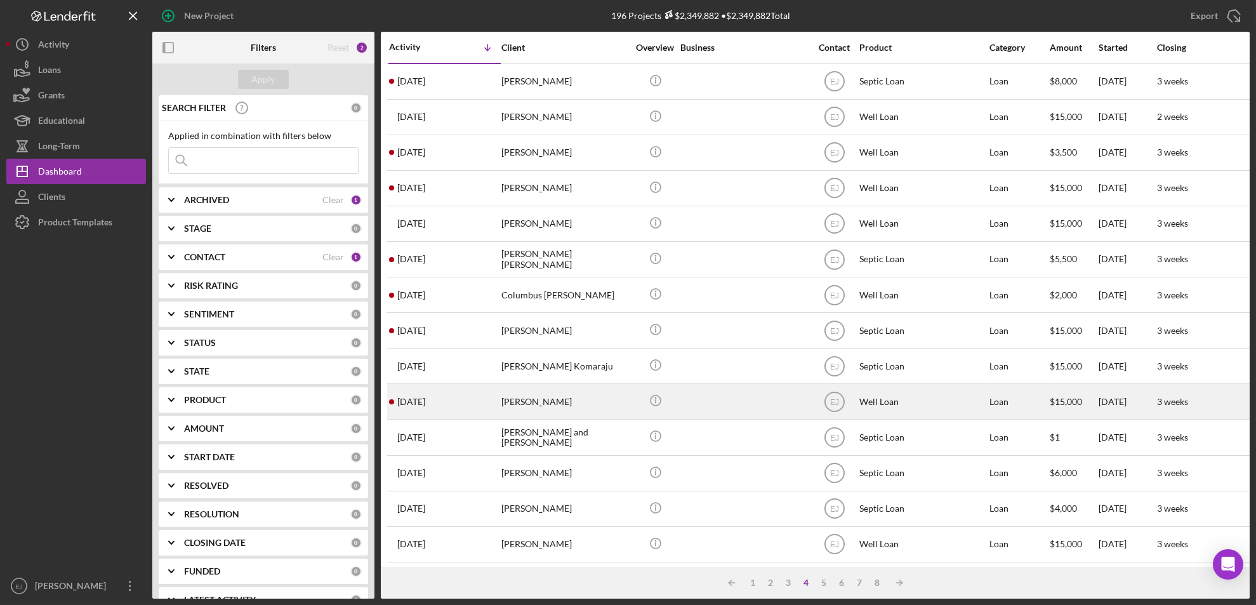
click at [528, 400] on div "[PERSON_NAME]" at bounding box center [564, 402] width 127 height 34
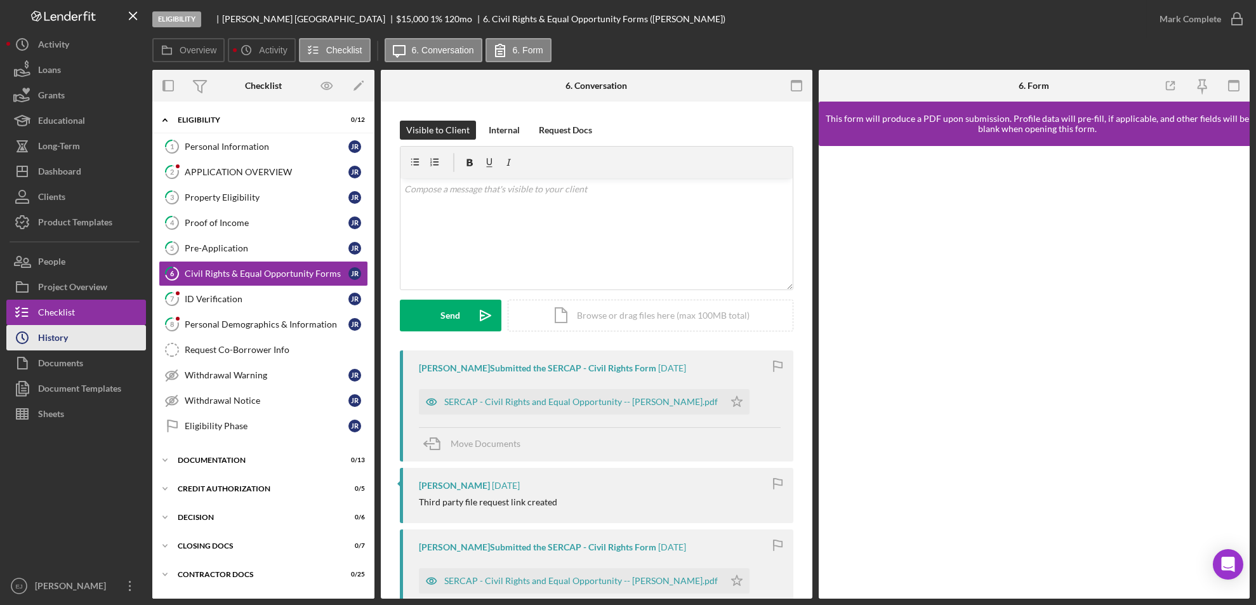
click at [82, 340] on button "Icon/History History" at bounding box center [76, 337] width 140 height 25
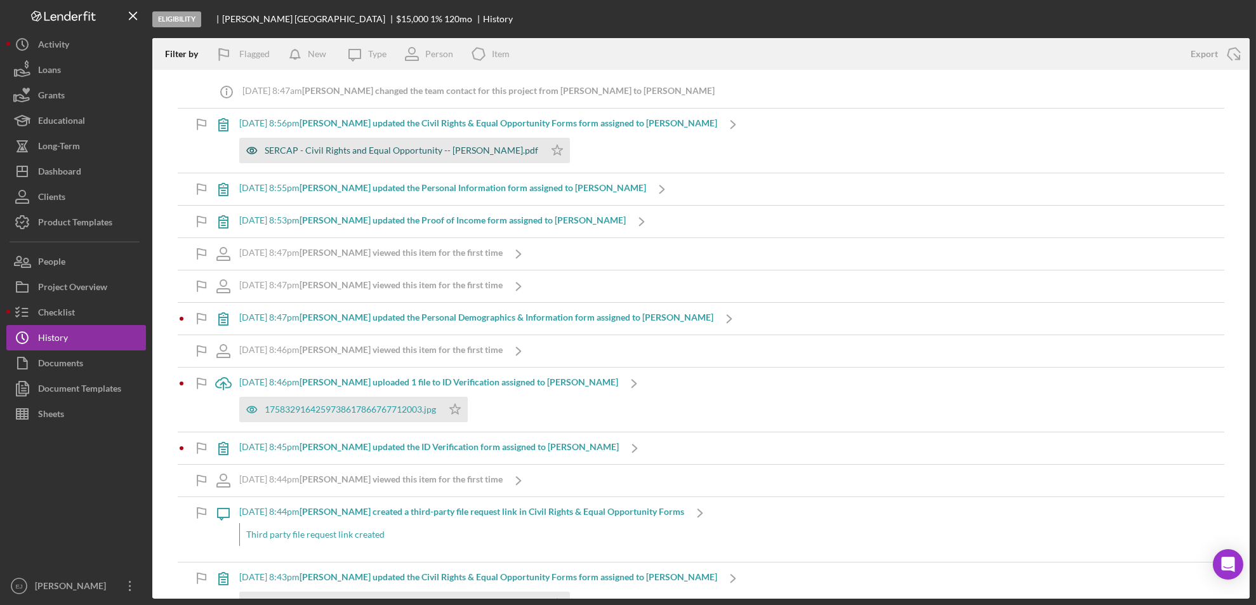
click at [437, 145] on div "SERCAP - Civil Rights and Equal Opportunity -- [PERSON_NAME].pdf" at bounding box center [402, 150] width 274 height 10
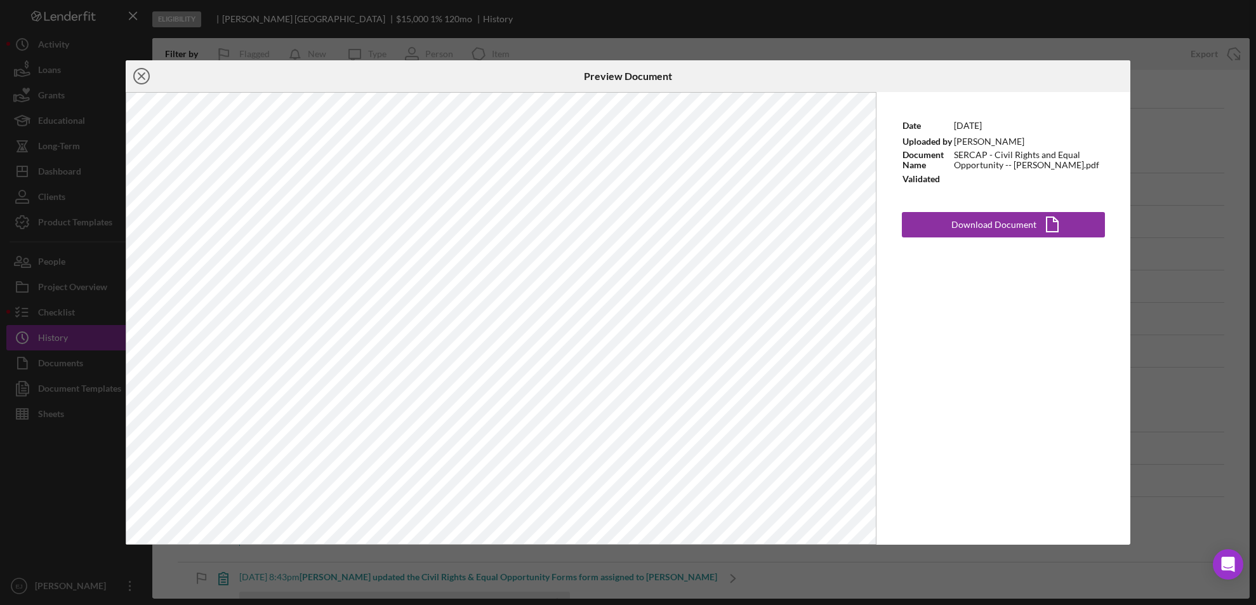
click at [138, 74] on icon "Icon/Close" at bounding box center [142, 76] width 32 height 32
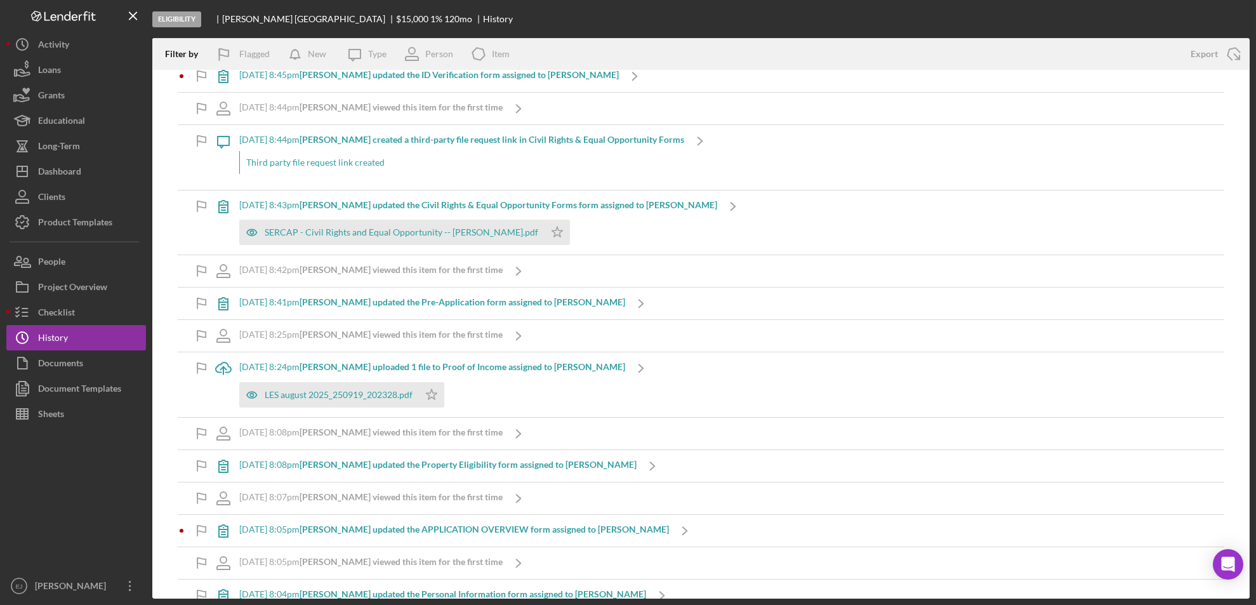
scroll to position [422, 0]
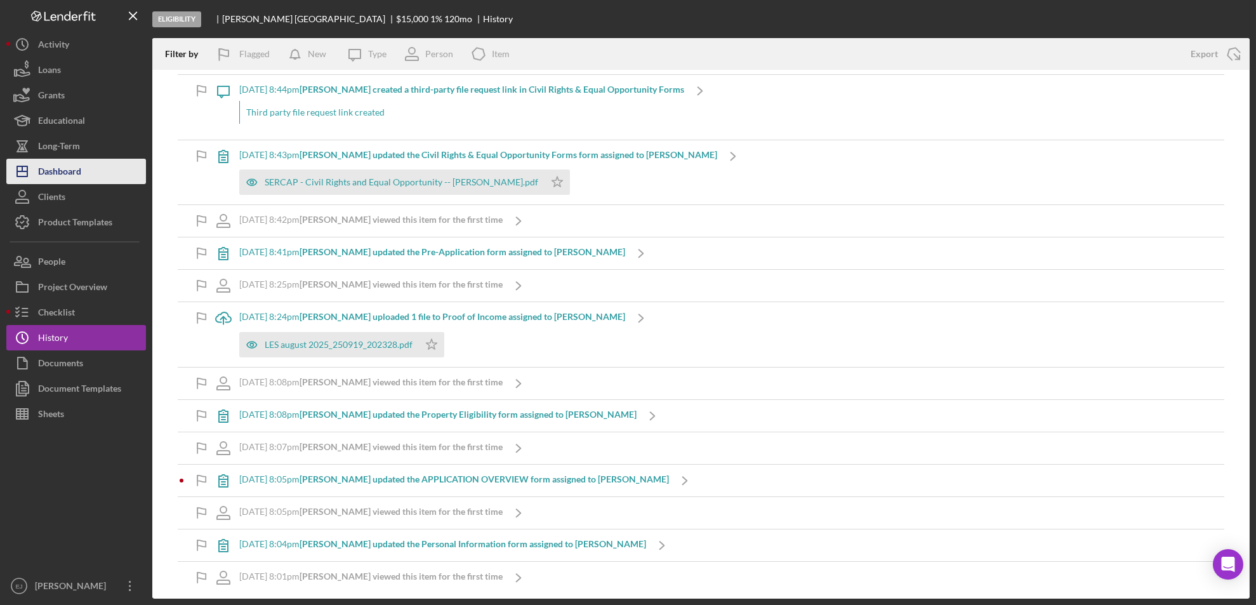
click at [71, 170] on div "Dashboard" at bounding box center [59, 173] width 43 height 29
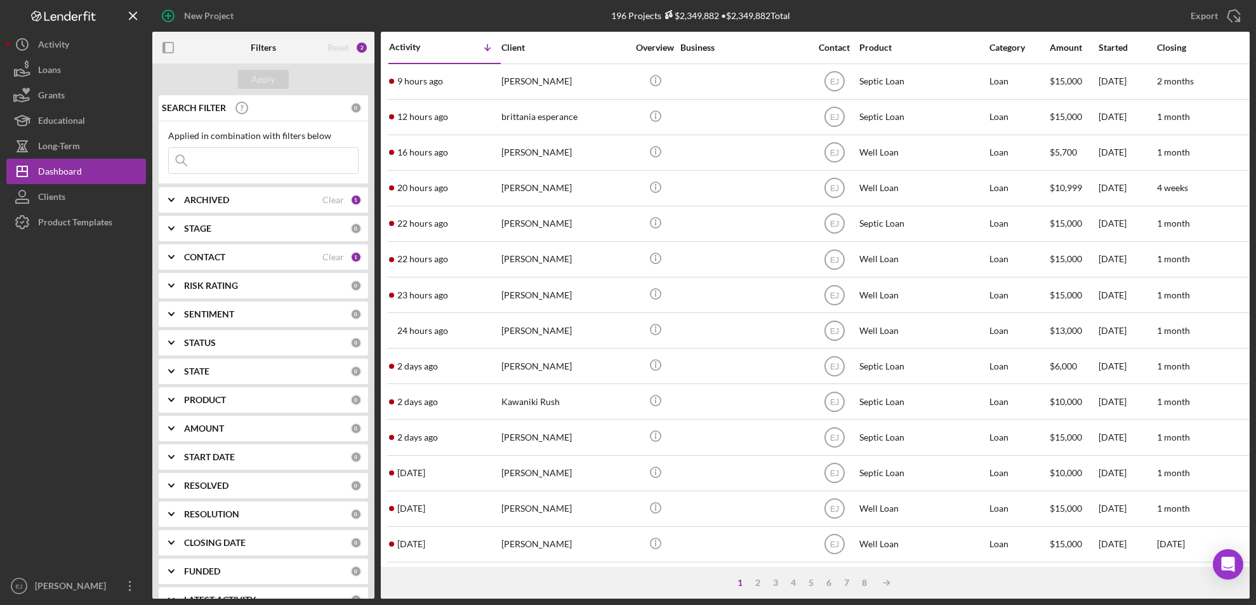
click at [252, 162] on input at bounding box center [263, 160] width 189 height 25
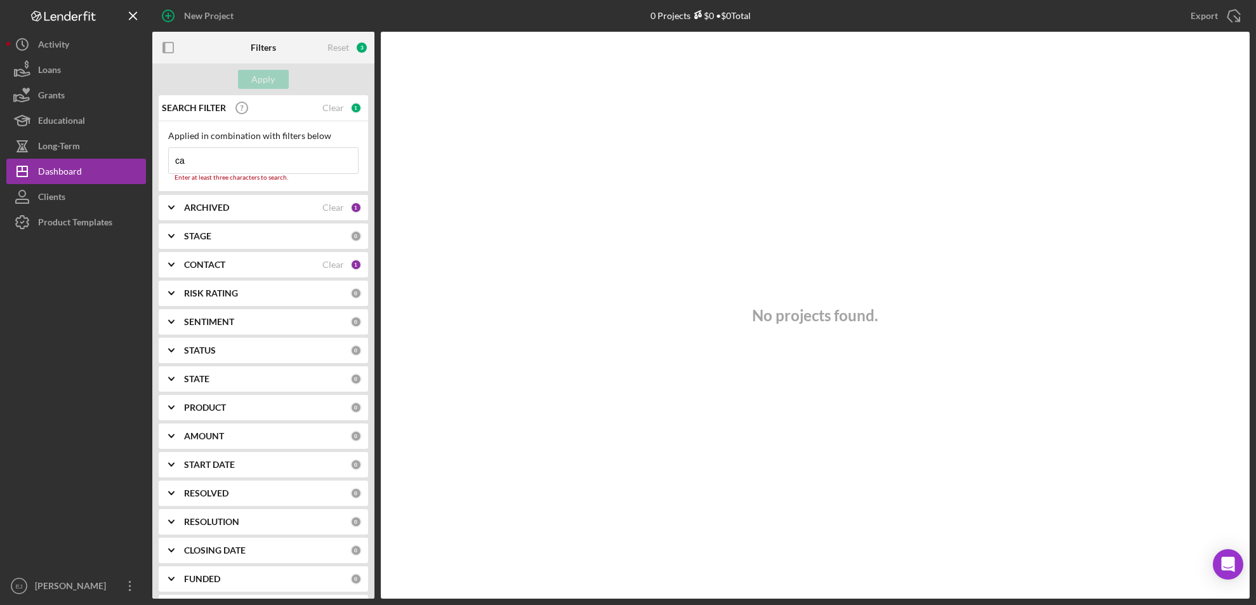
type input "c"
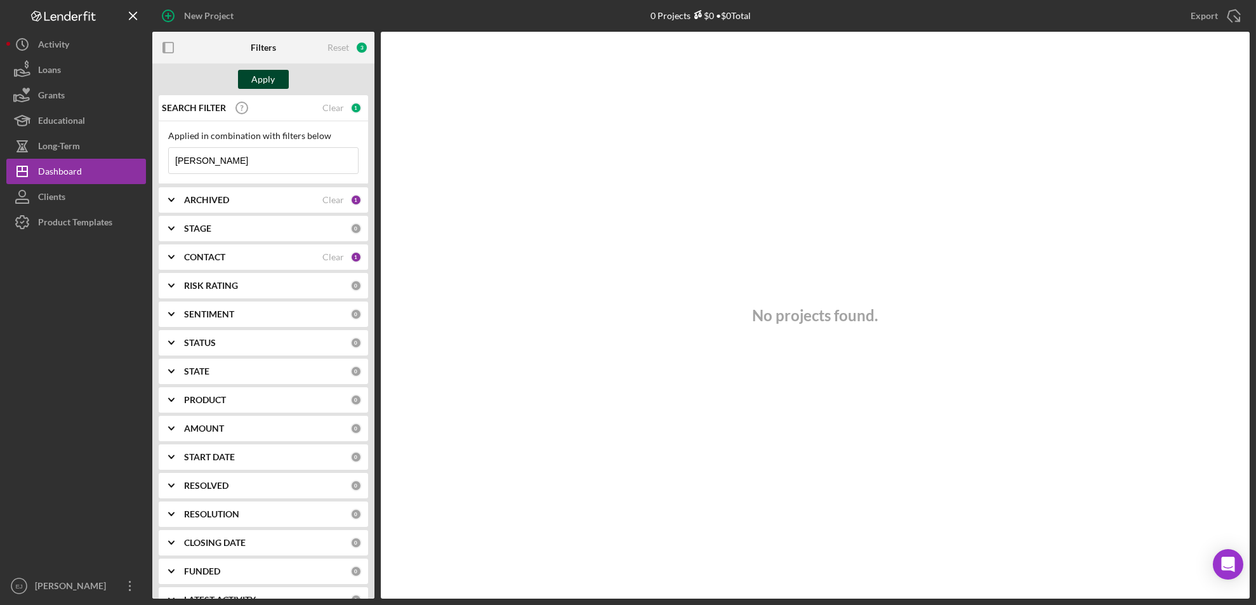
type input "[PERSON_NAME]"
click at [256, 80] on div "Apply" at bounding box center [263, 79] width 23 height 19
click at [176, 256] on icon "Icon/Expander" at bounding box center [171, 257] width 32 height 32
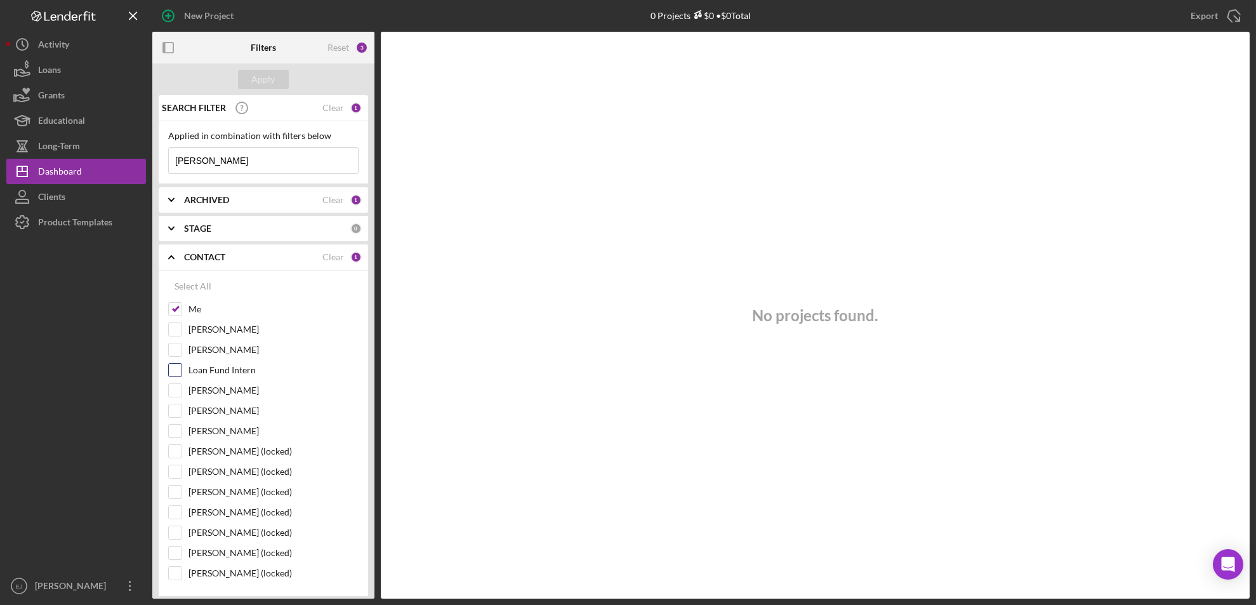
click at [171, 381] on div "Loan Fund Intern" at bounding box center [263, 373] width 190 height 20
click at [177, 386] on input "[PERSON_NAME]" at bounding box center [175, 390] width 13 height 13
checkbox input "true"
click at [280, 81] on button "Apply" at bounding box center [263, 79] width 51 height 19
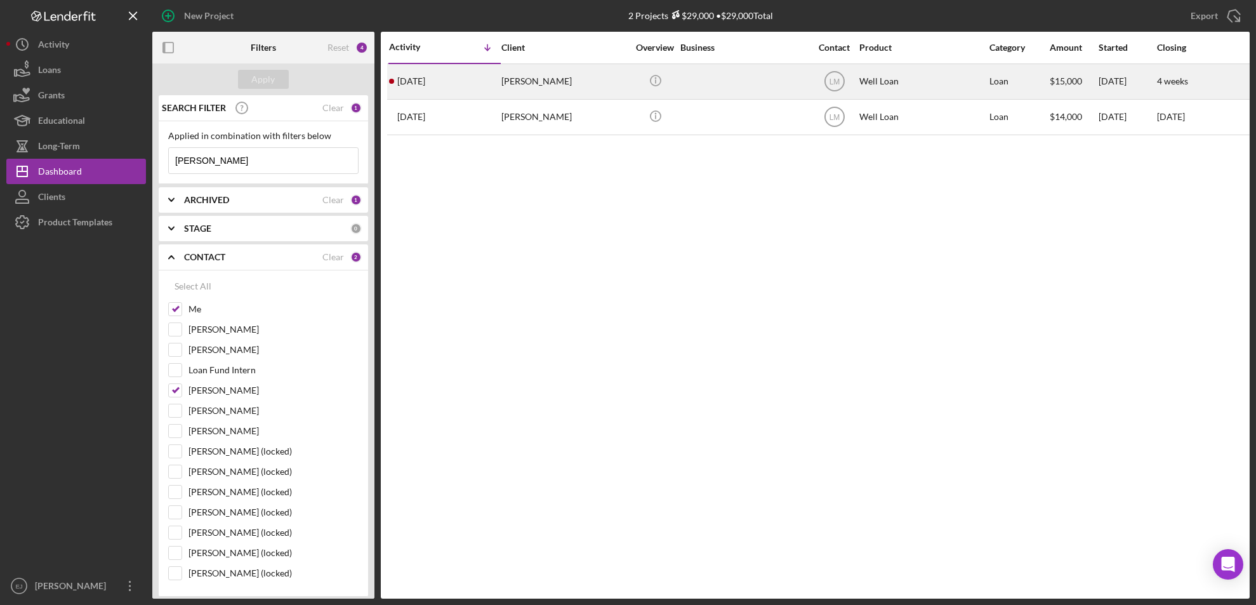
click at [539, 82] on div "[PERSON_NAME]" at bounding box center [564, 82] width 127 height 34
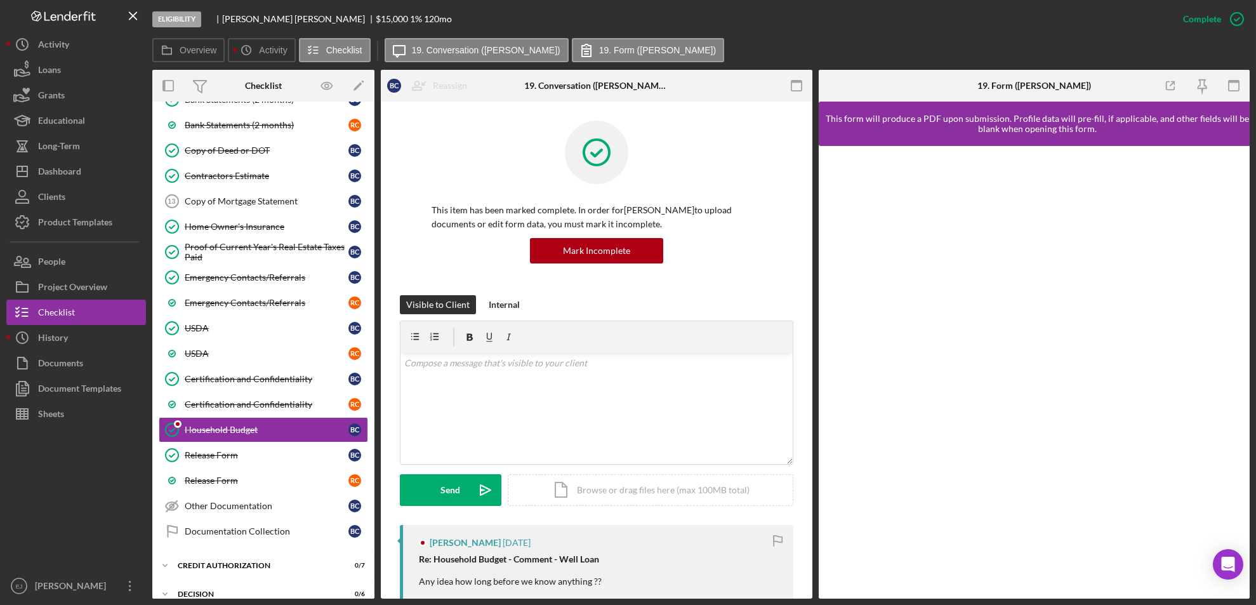
scroll to position [181, 0]
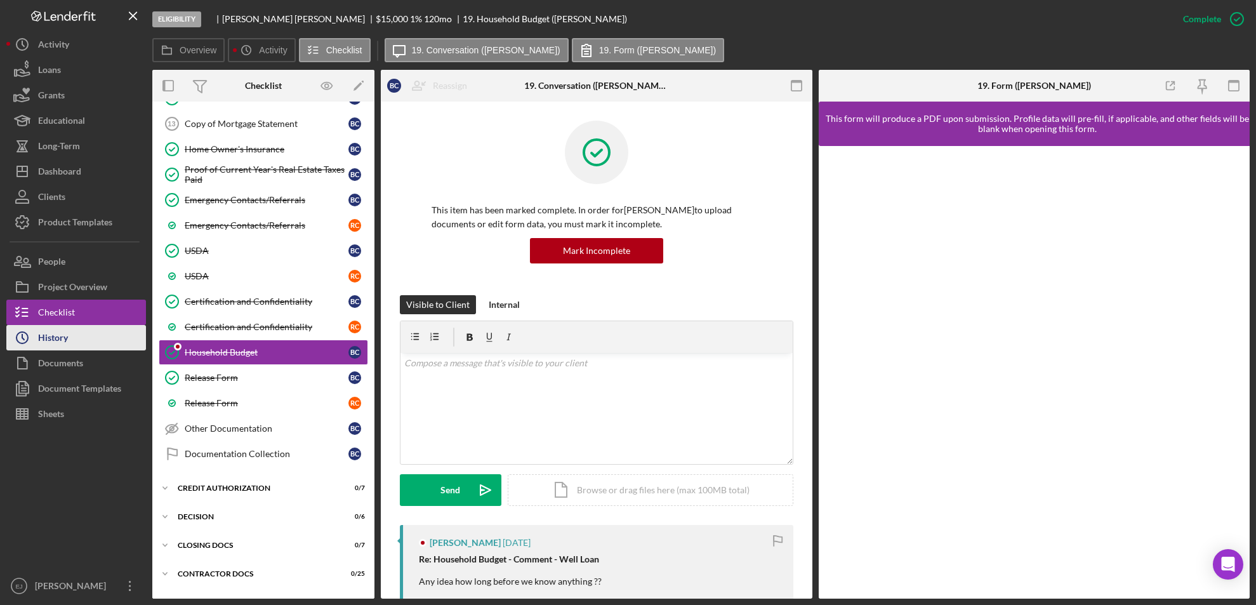
click at [110, 343] on button "Icon/History History" at bounding box center [76, 337] width 140 height 25
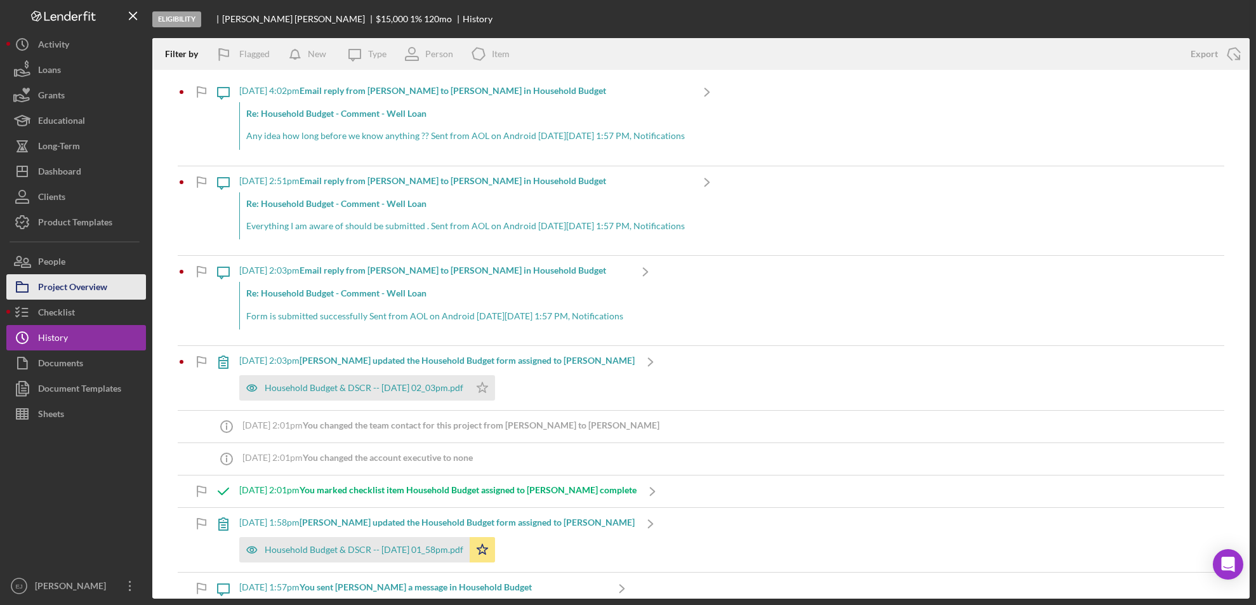
click at [91, 286] on div "Project Overview" at bounding box center [72, 288] width 69 height 29
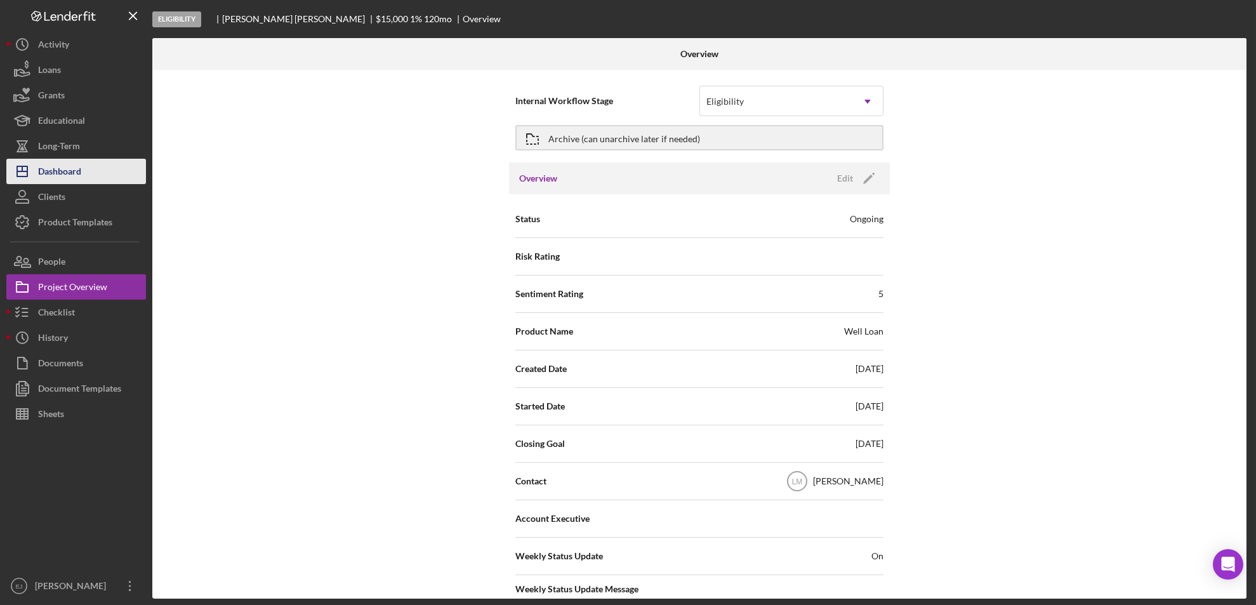
click at [60, 173] on div "Dashboard" at bounding box center [59, 173] width 43 height 29
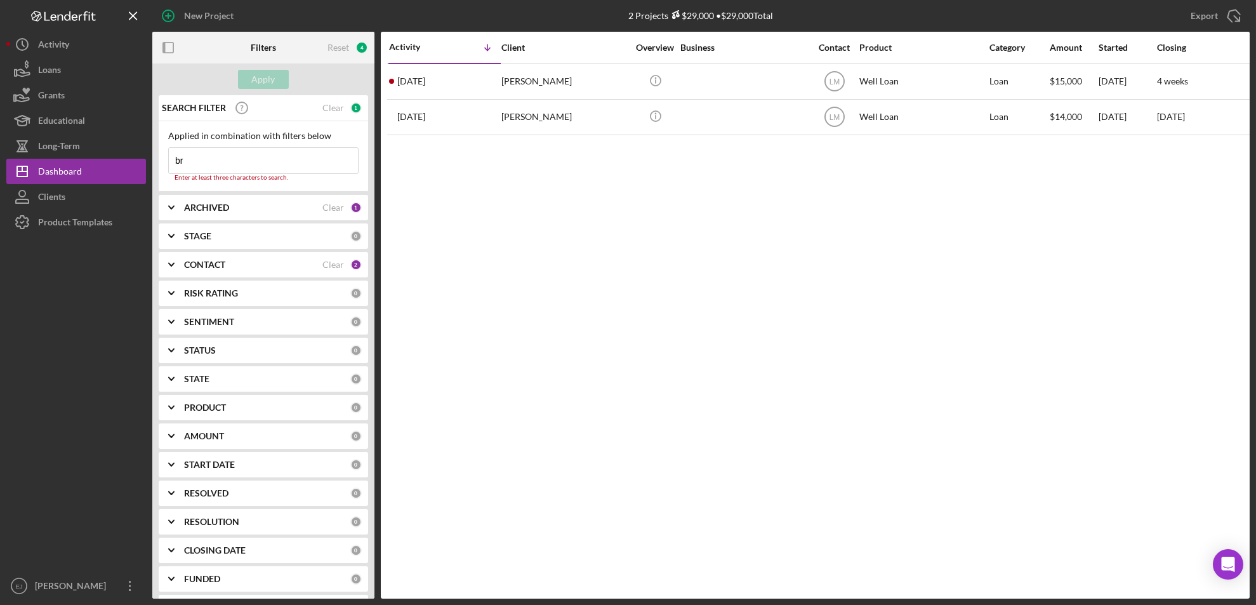
type input "b"
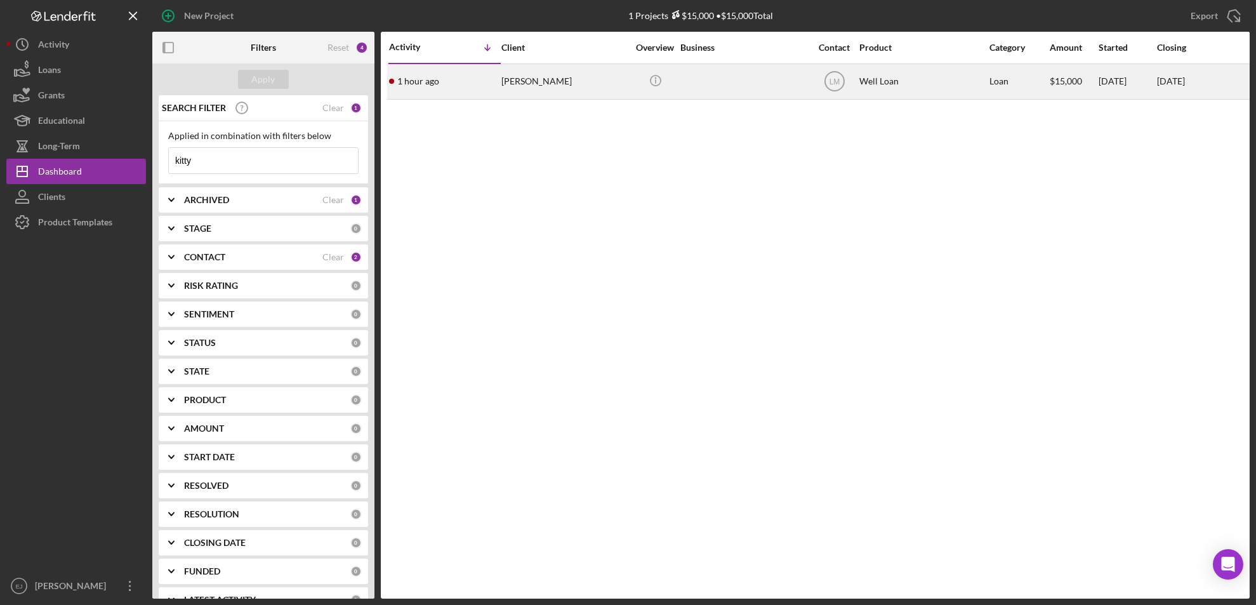
type input "kitty"
click at [535, 76] on div "[PERSON_NAME]" at bounding box center [564, 82] width 127 height 34
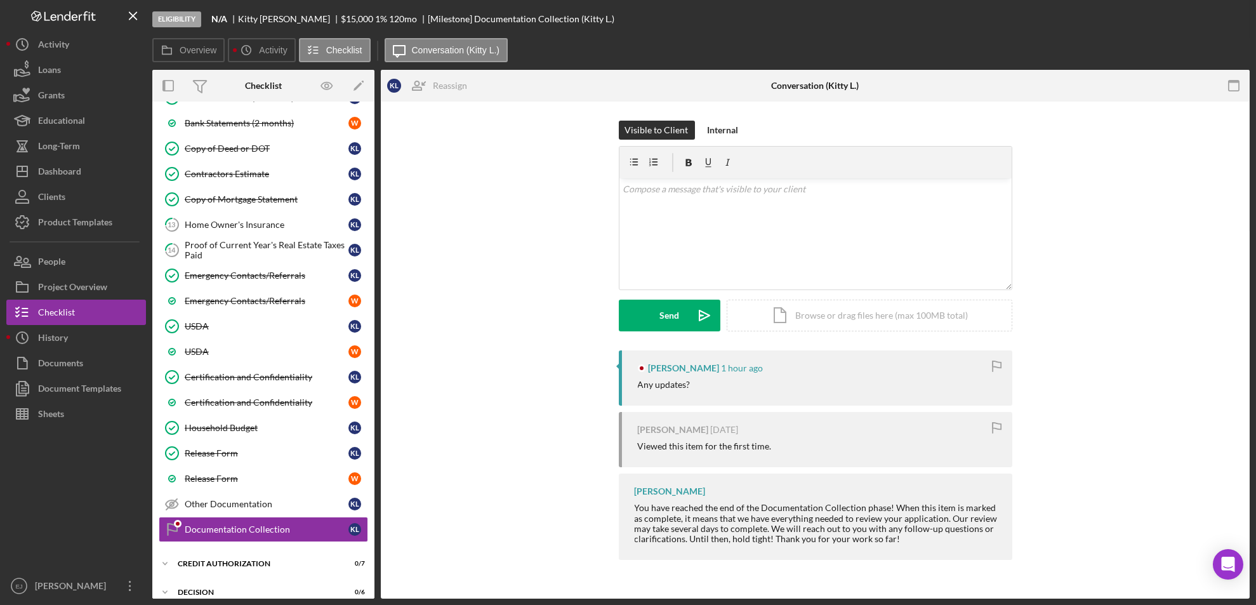
scroll to position [201, 0]
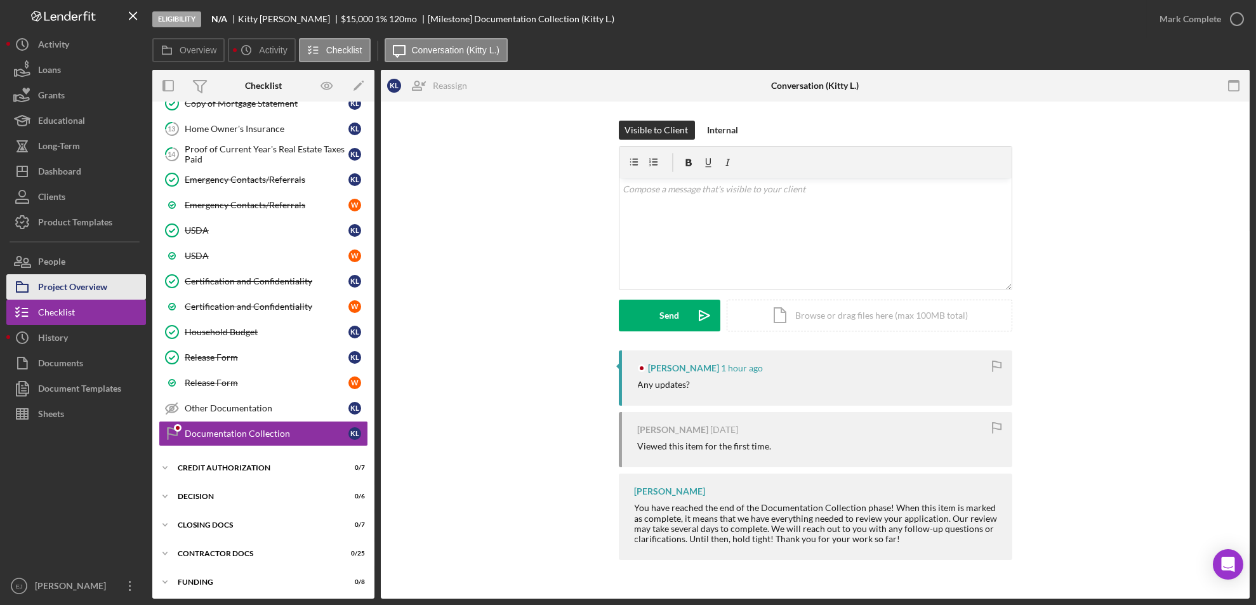
click at [90, 280] on div "Project Overview" at bounding box center [72, 288] width 69 height 29
